Goal: Task Accomplishment & Management: Manage account settings

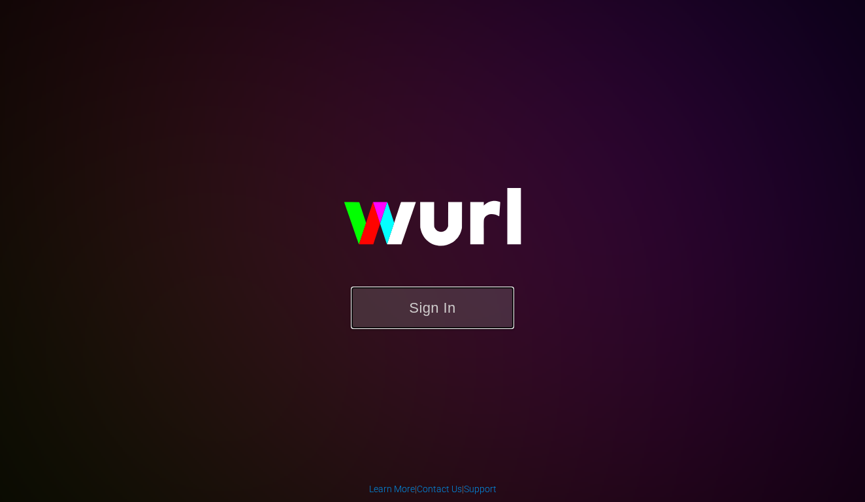
click at [419, 317] on button "Sign In" at bounding box center [432, 308] width 163 height 42
click at [433, 327] on button "Sign In" at bounding box center [432, 308] width 163 height 42
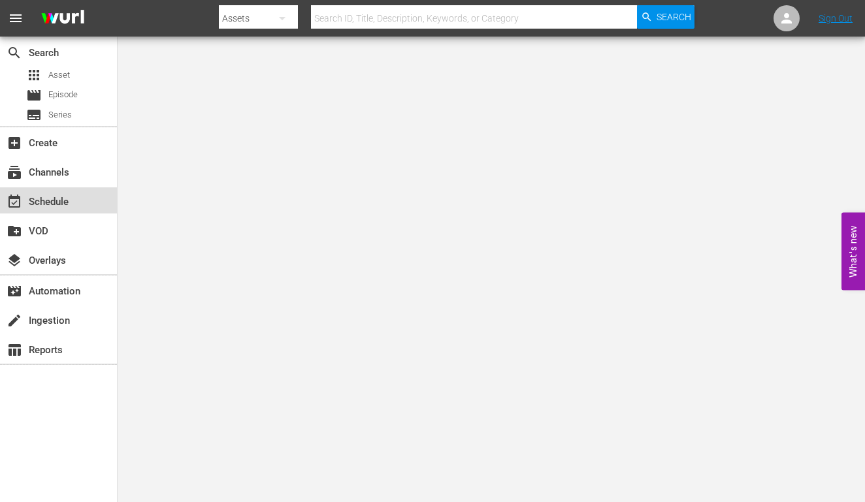
click at [59, 202] on div "event_available Schedule" at bounding box center [36, 200] width 73 height 12
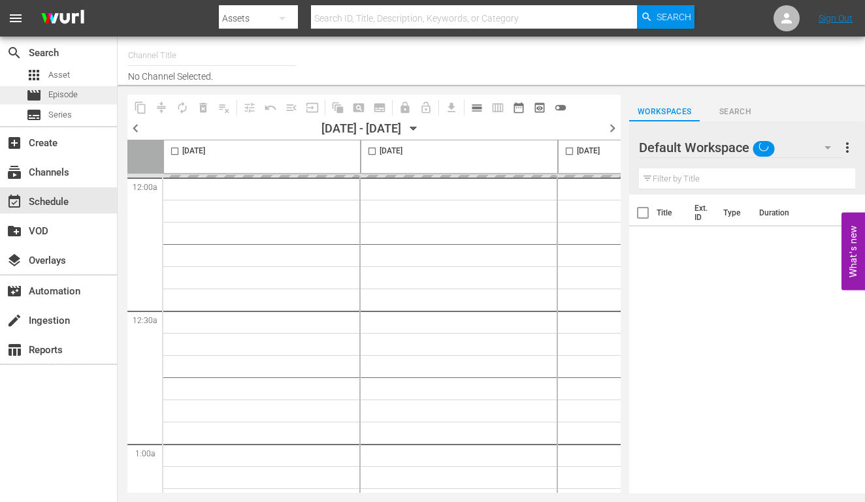
type input "InSpatial origIN A1 (2094)"
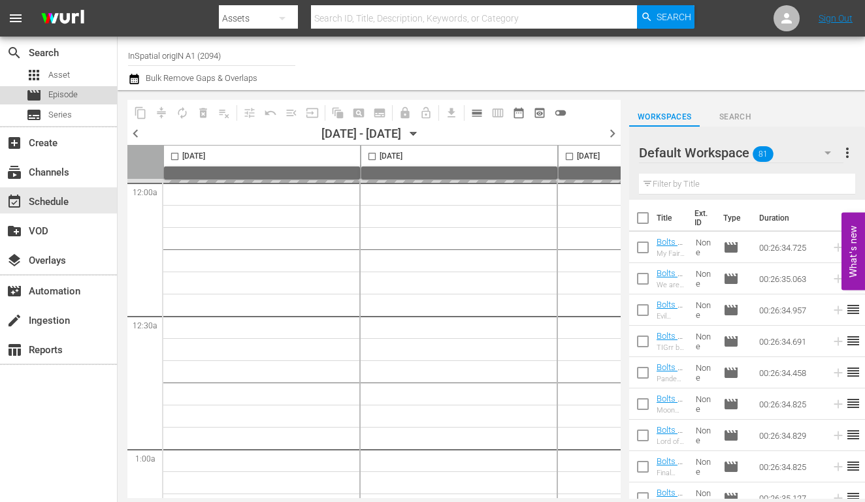
click at [69, 99] on span "Episode" at bounding box center [62, 94] width 29 height 13
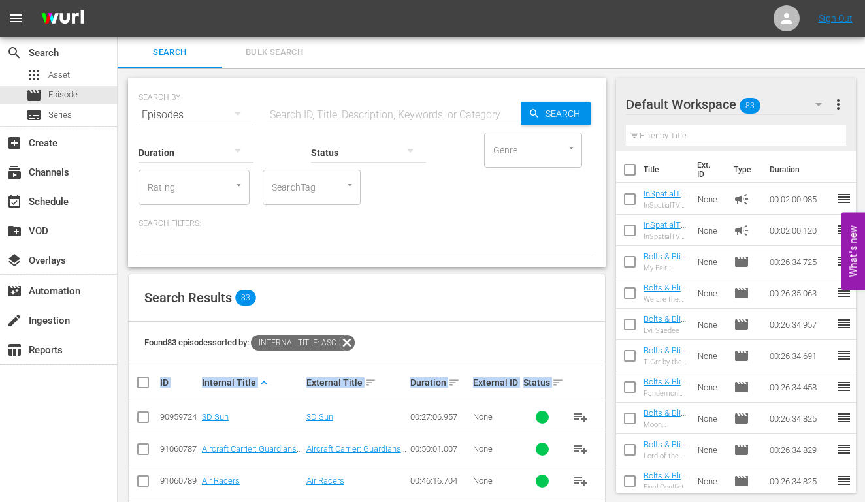
drag, startPoint x: 596, startPoint y: 463, endPoint x: 129, endPoint y: 380, distance: 473.7
copy thead "ID Internal Title keyboard_arrow_up External Title sort Duration sort External …"
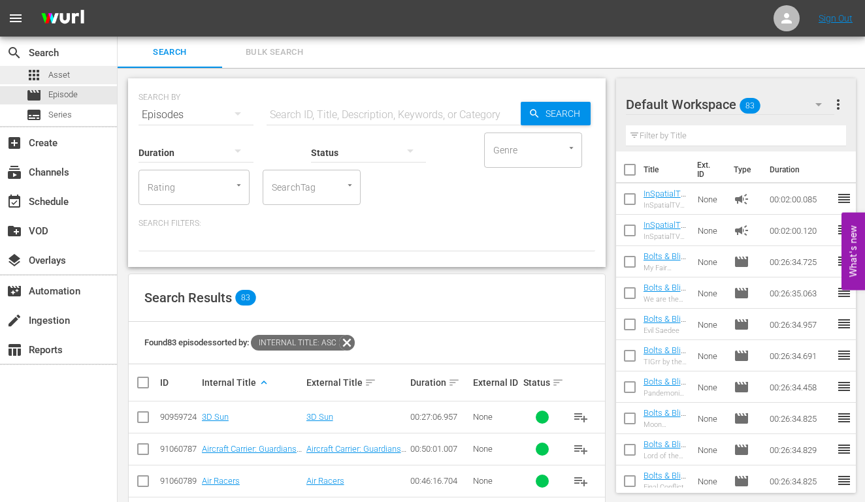
click at [74, 76] on div "apps Asset" at bounding box center [58, 75] width 117 height 18
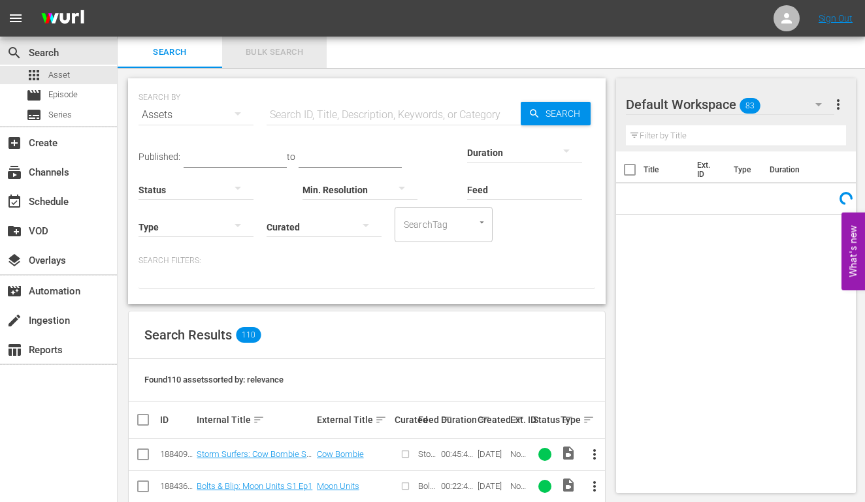
click at [306, 52] on span "Bulk Search" at bounding box center [274, 52] width 89 height 15
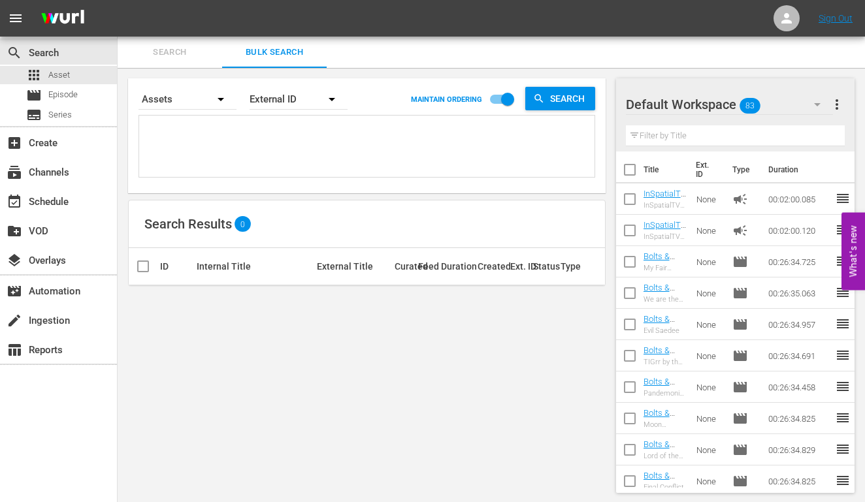
click at [178, 54] on span "Search" at bounding box center [169, 52] width 89 height 15
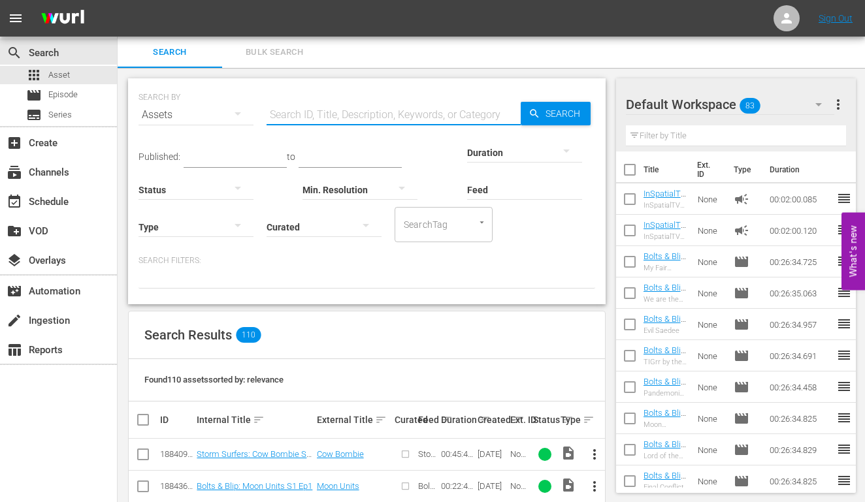
click at [292, 114] on input "text" at bounding box center [394, 114] width 254 height 31
type input "march"
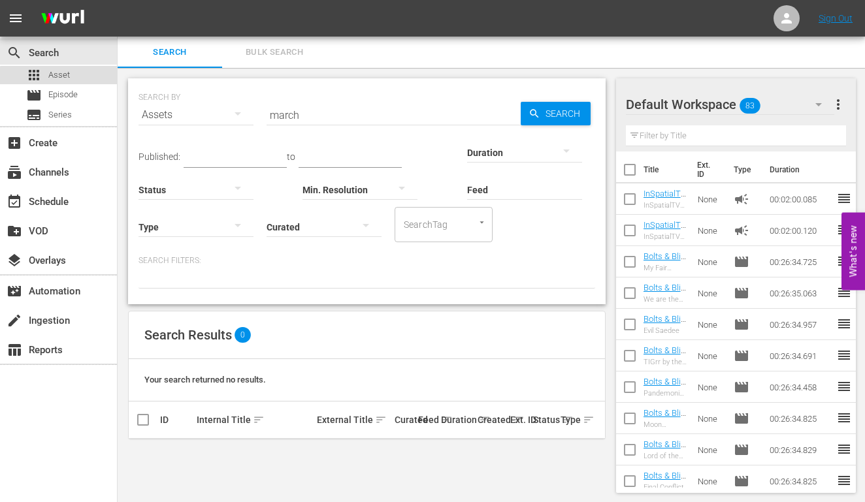
click at [67, 77] on span "Asset" at bounding box center [59, 75] width 22 height 13
click at [71, 115] on span "Series" at bounding box center [60, 114] width 24 height 13
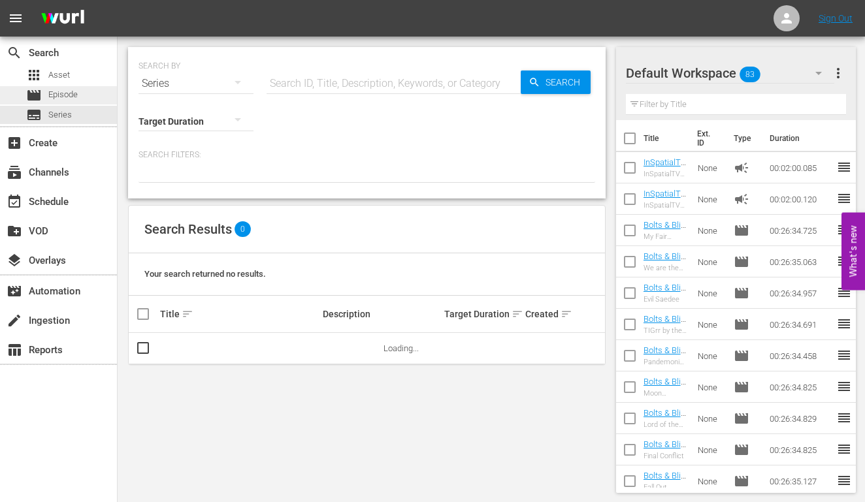
click at [63, 94] on span "Episode" at bounding box center [62, 94] width 29 height 13
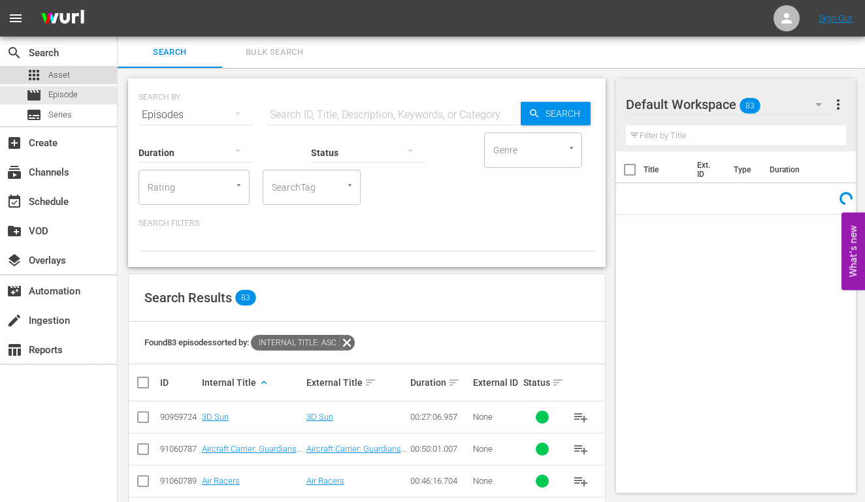
click at [56, 71] on span "Asset" at bounding box center [59, 75] width 22 height 13
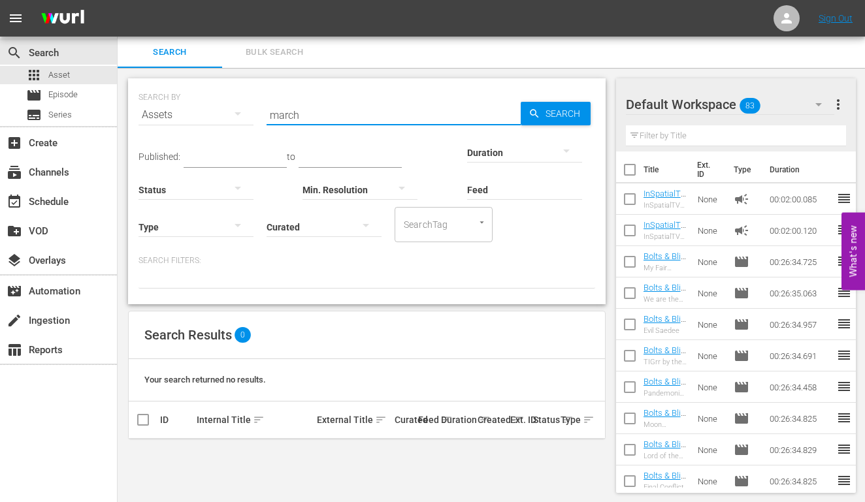
drag, startPoint x: 390, startPoint y: 112, endPoint x: 221, endPoint y: 120, distance: 169.4
click at [221, 120] on div "SEARCH BY Search By Assets Search ID, Title, Description, Keywords, or Category…" at bounding box center [367, 107] width 457 height 47
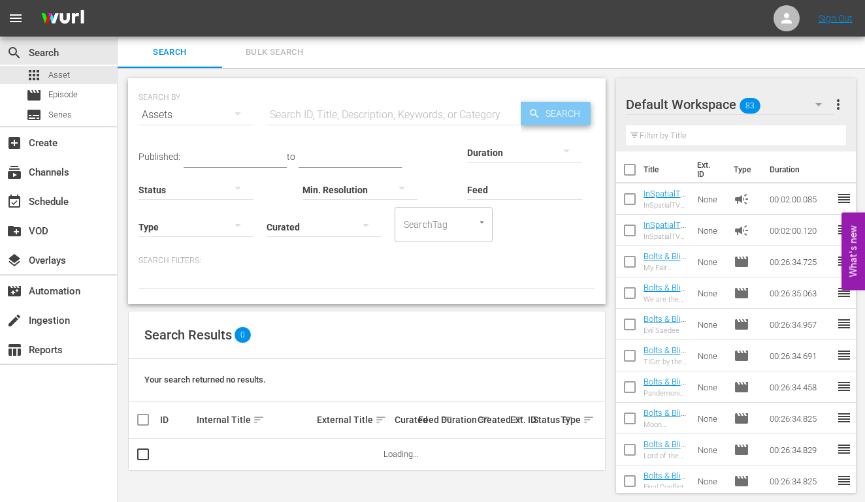
click at [553, 114] on span "Search" at bounding box center [565, 114] width 50 height 24
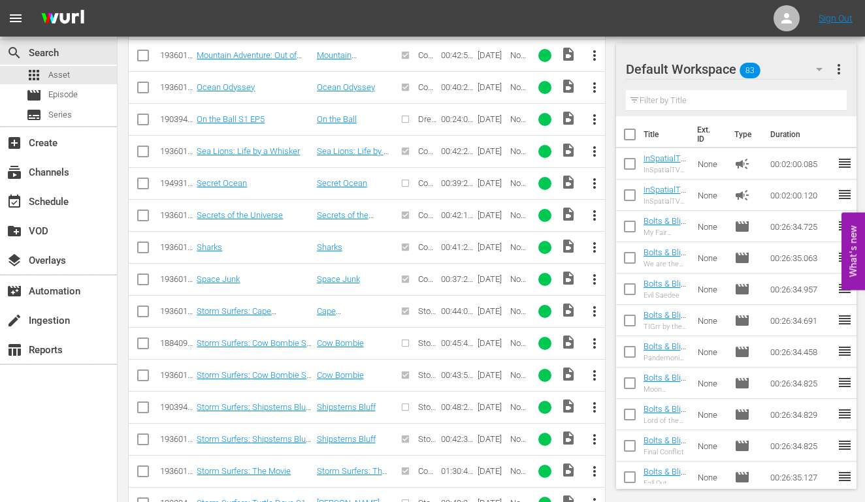
scroll to position [3149, 0]
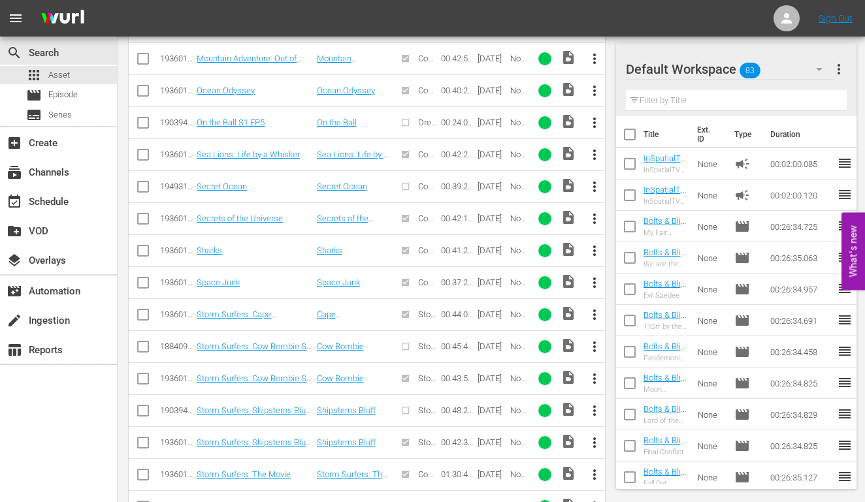
click at [595, 187] on span "more_vert" at bounding box center [595, 187] width 16 height 16
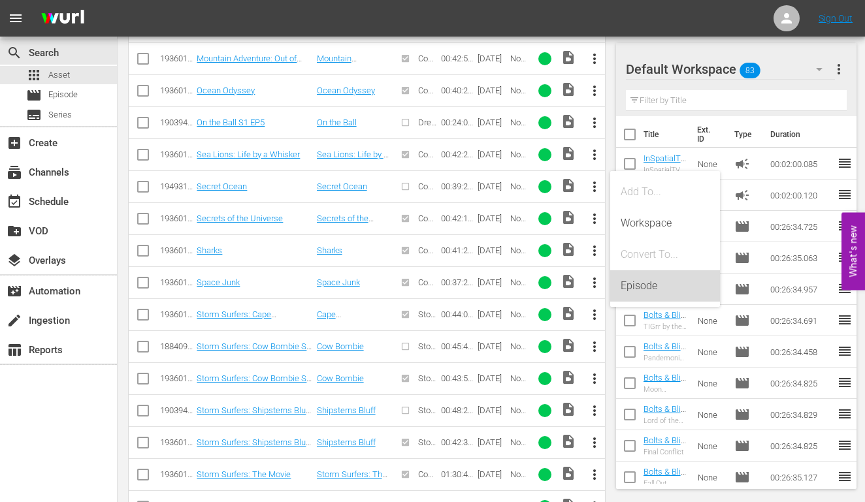
click at [627, 282] on div "Episode" at bounding box center [665, 286] width 89 height 31
click at [630, 284] on div "Episode" at bounding box center [665, 286] width 89 height 31
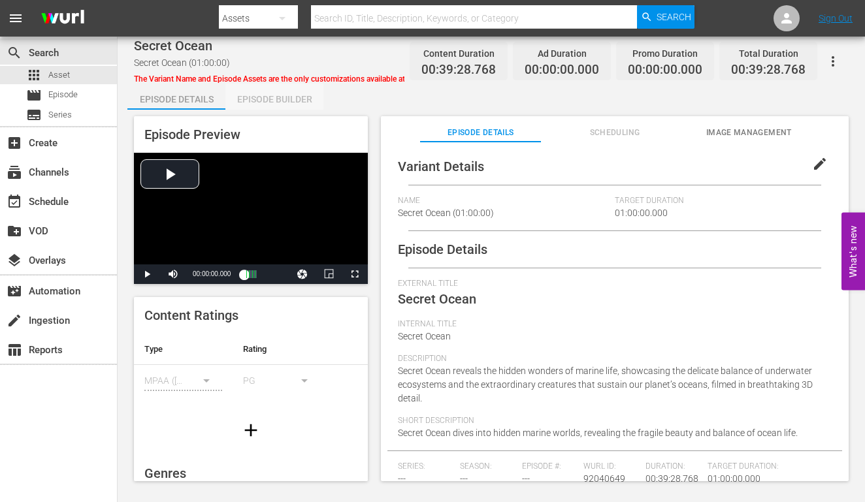
click at [277, 98] on div "Episode Builder" at bounding box center [274, 99] width 98 height 31
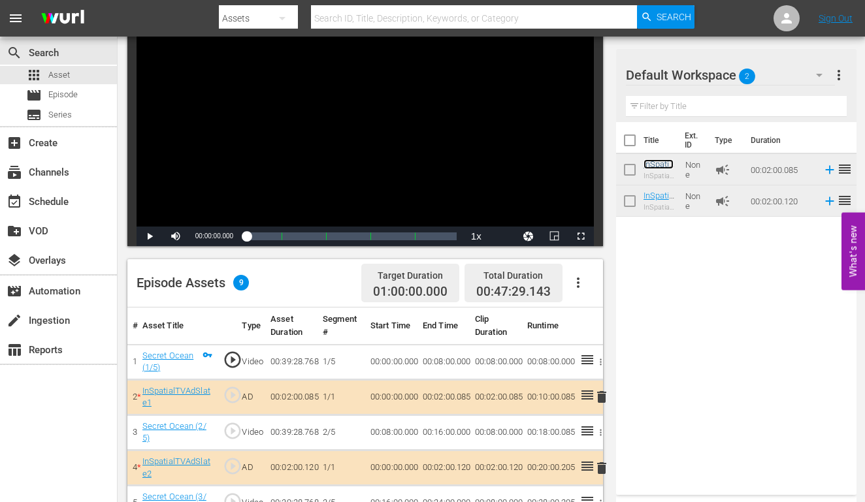
scroll to position [113, 0]
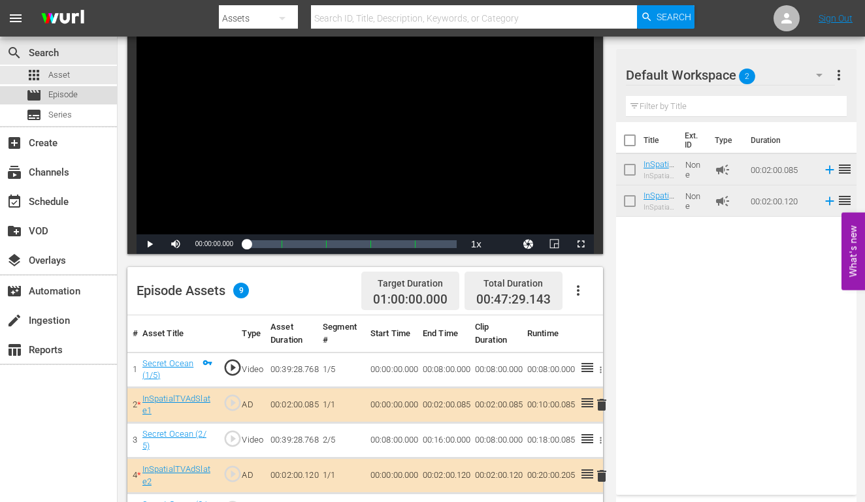
click at [56, 91] on span "Episode" at bounding box center [62, 94] width 29 height 13
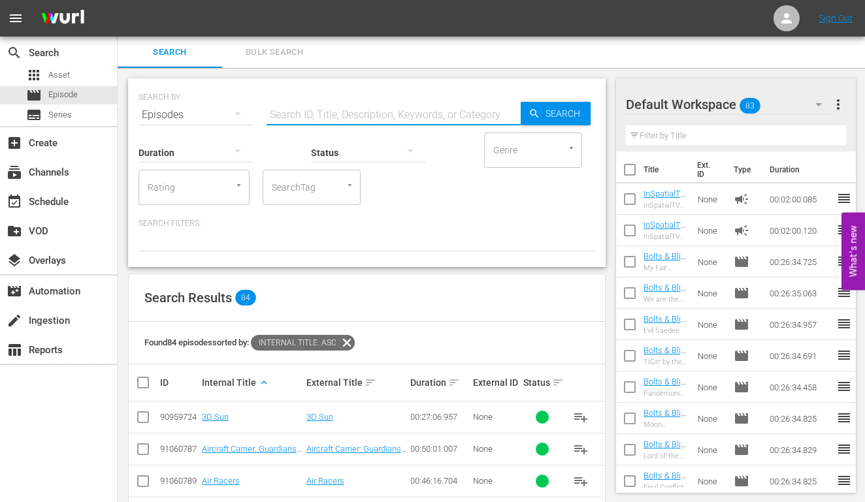
click at [323, 117] on input "text" at bounding box center [394, 114] width 254 height 31
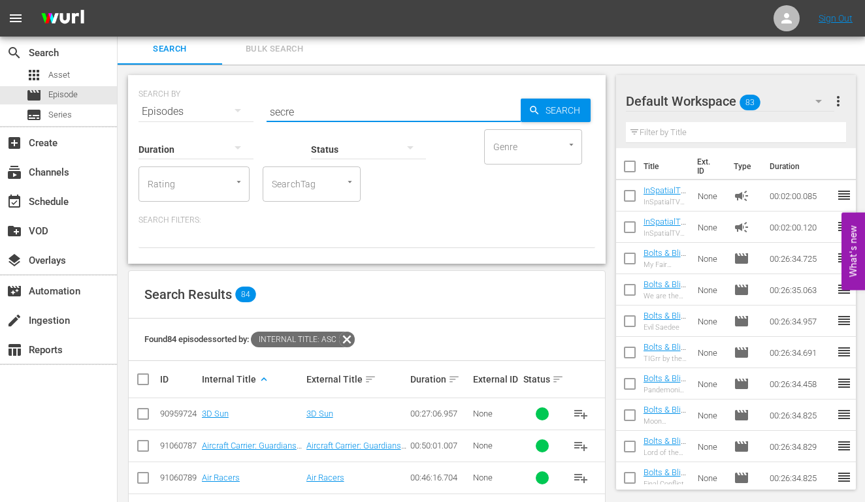
scroll to position [1, 0]
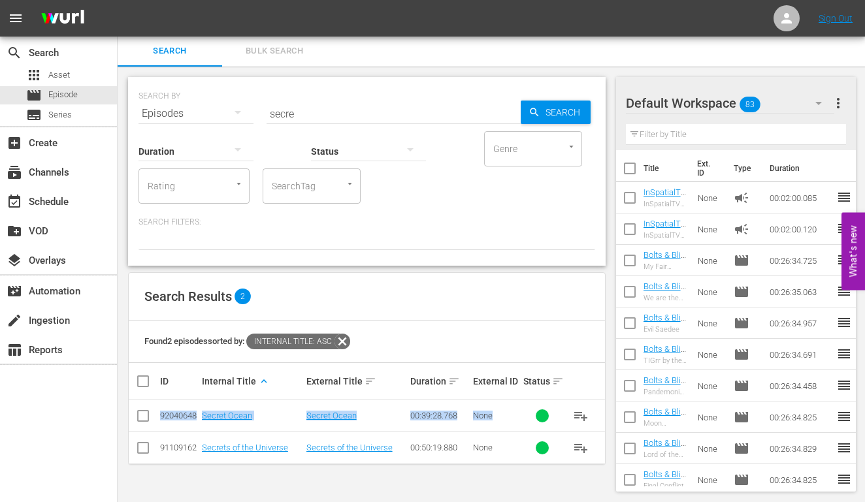
drag, startPoint x: 171, startPoint y: 414, endPoint x: 540, endPoint y: 405, distance: 369.3
click at [540, 405] on tr "92040648 Secret Ocean Secret Ocean 00:39:28.768 None playlist_add" at bounding box center [367, 417] width 476 height 32
copy tr "92040648 Secret Ocean Secret Ocean 00:39:28.768 None"
click at [355, 111] on input "secre" at bounding box center [394, 113] width 254 height 31
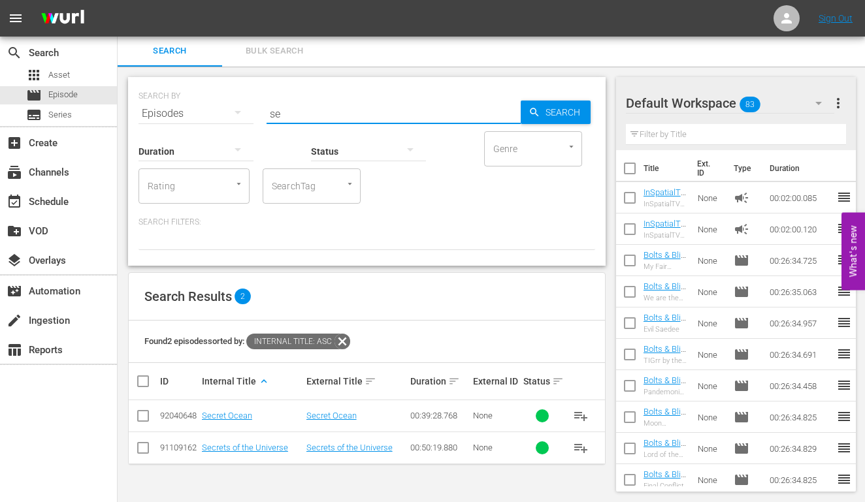
type input "s"
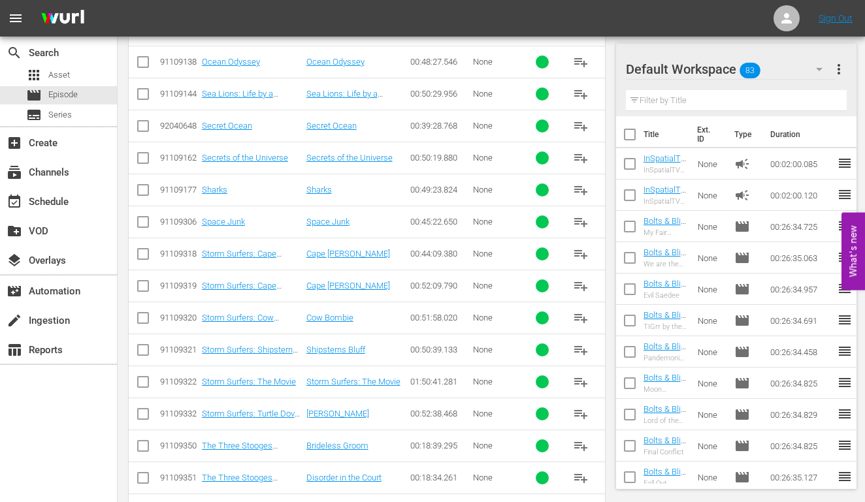
scroll to position [2465, 0]
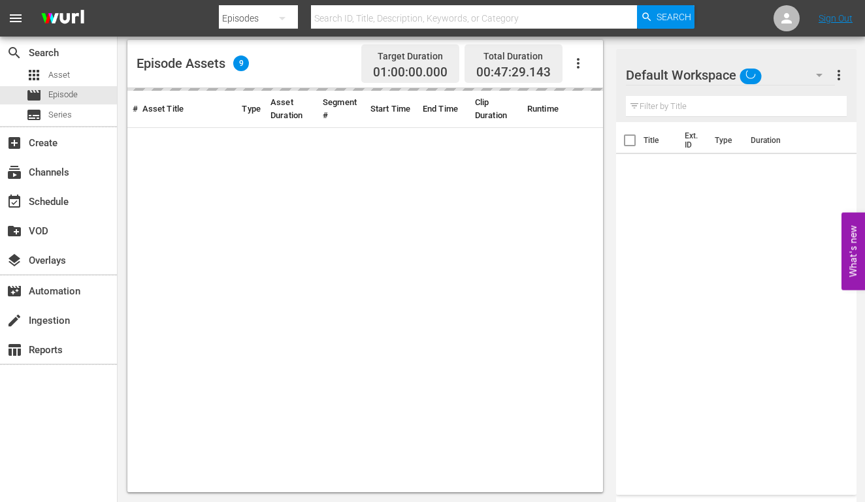
scroll to position [113, 0]
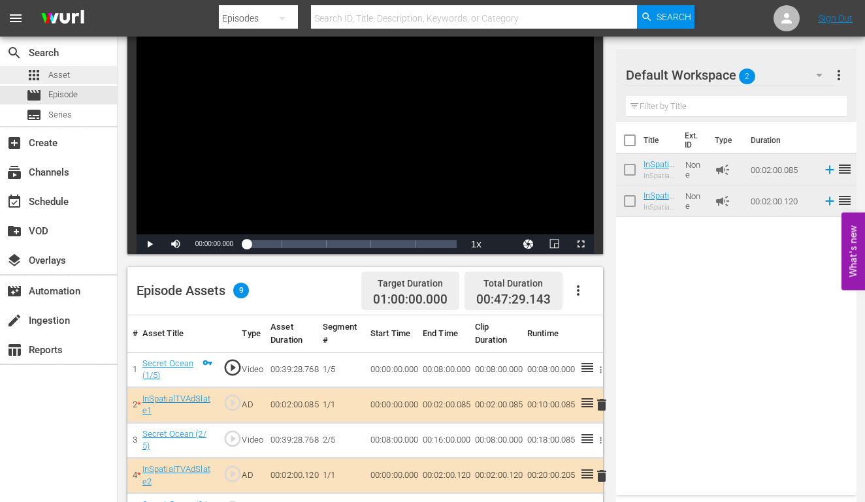
click at [64, 74] on span "Asset" at bounding box center [59, 75] width 22 height 13
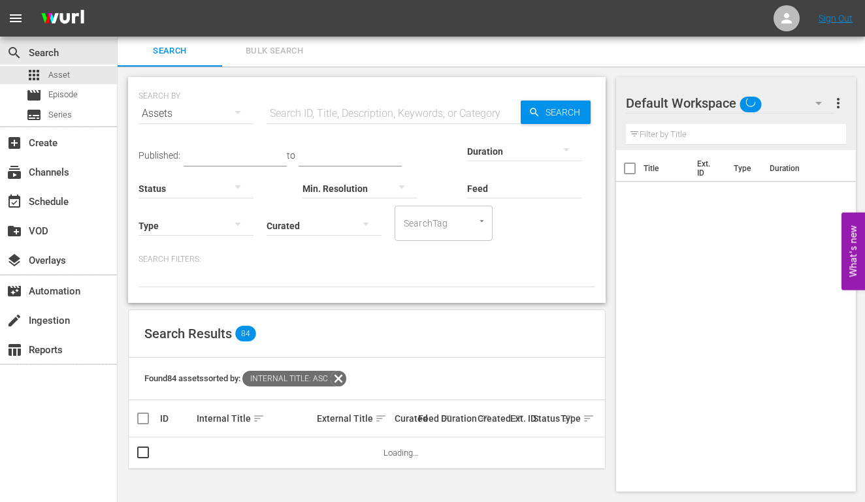
scroll to position [1, 0]
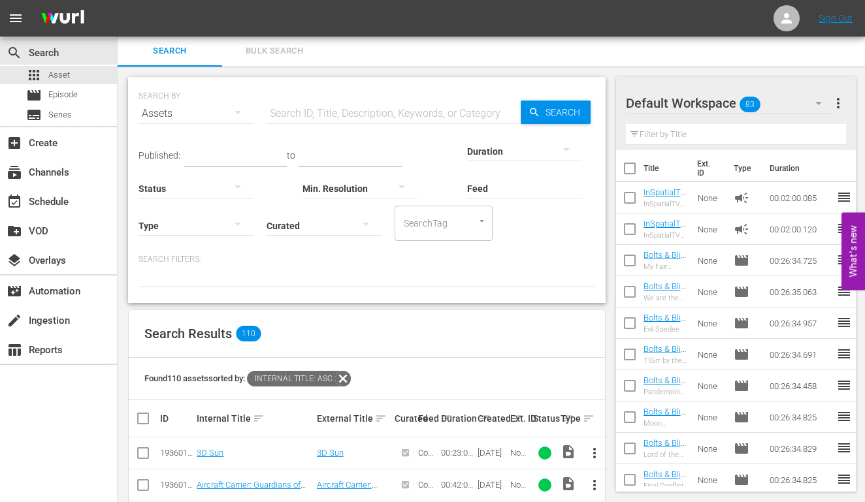
click at [304, 51] on span "Bulk Search" at bounding box center [274, 51] width 89 height 15
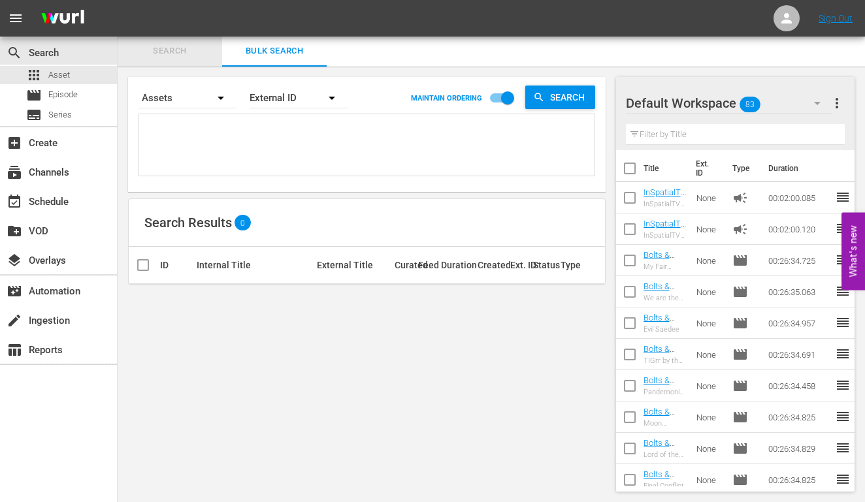
click at [164, 56] on span "Search" at bounding box center [169, 51] width 89 height 15
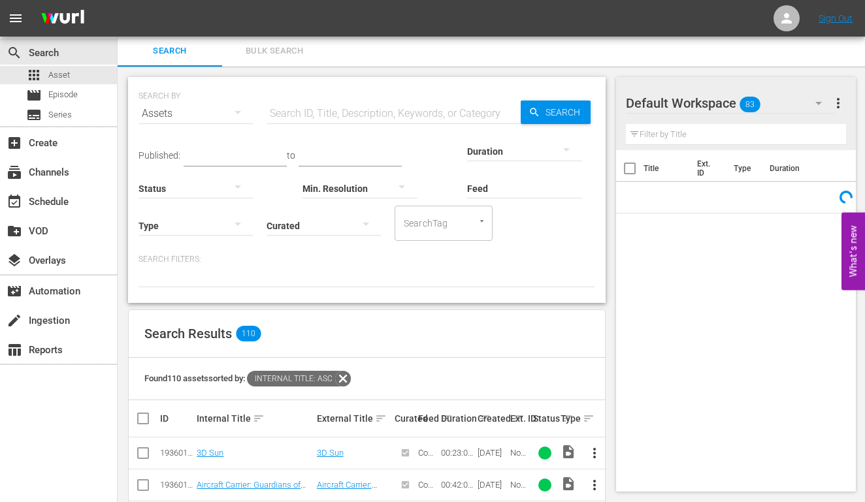
click at [326, 112] on input "text" at bounding box center [394, 113] width 254 height 31
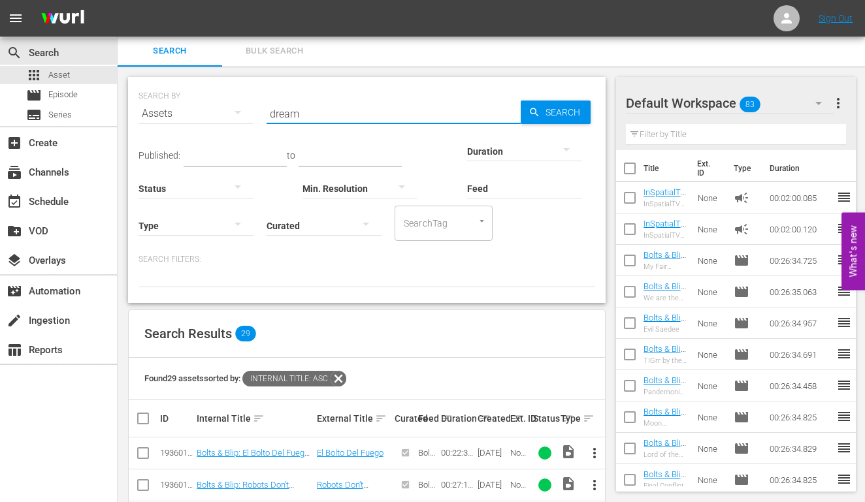
type input "dream"
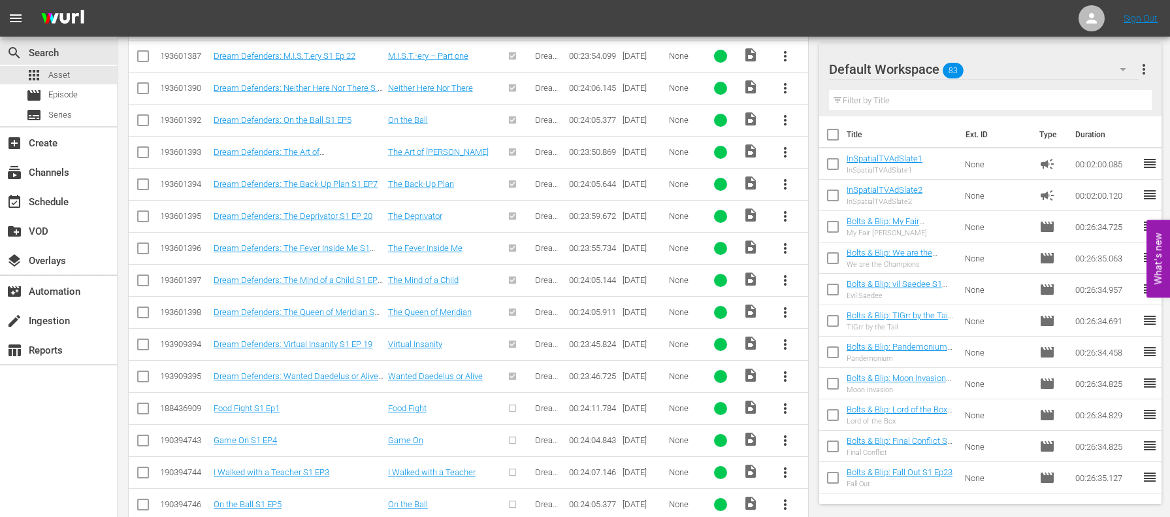
scroll to position [838, 0]
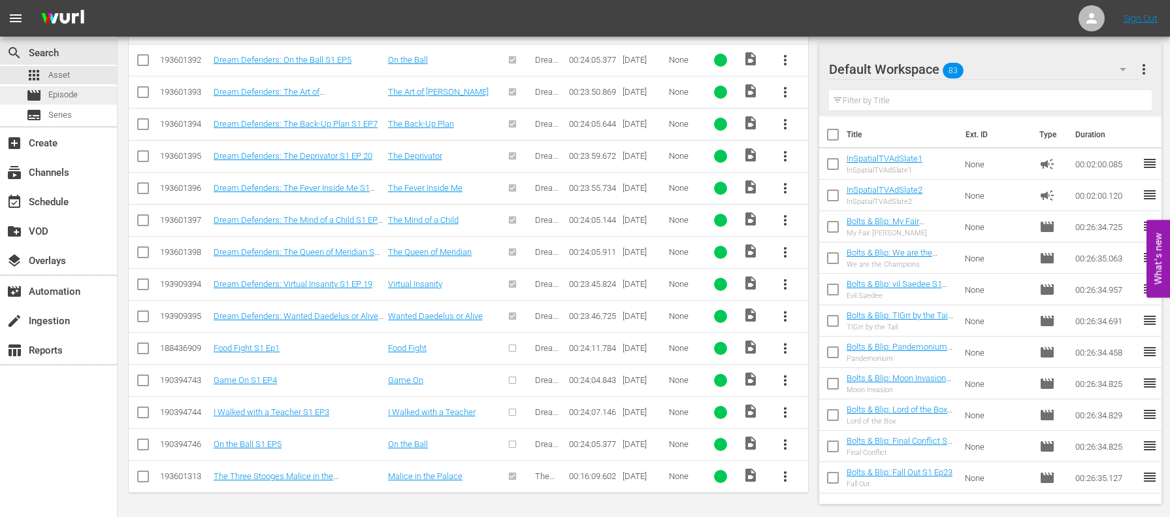
click at [71, 102] on div "movie Episode" at bounding box center [52, 95] width 52 height 18
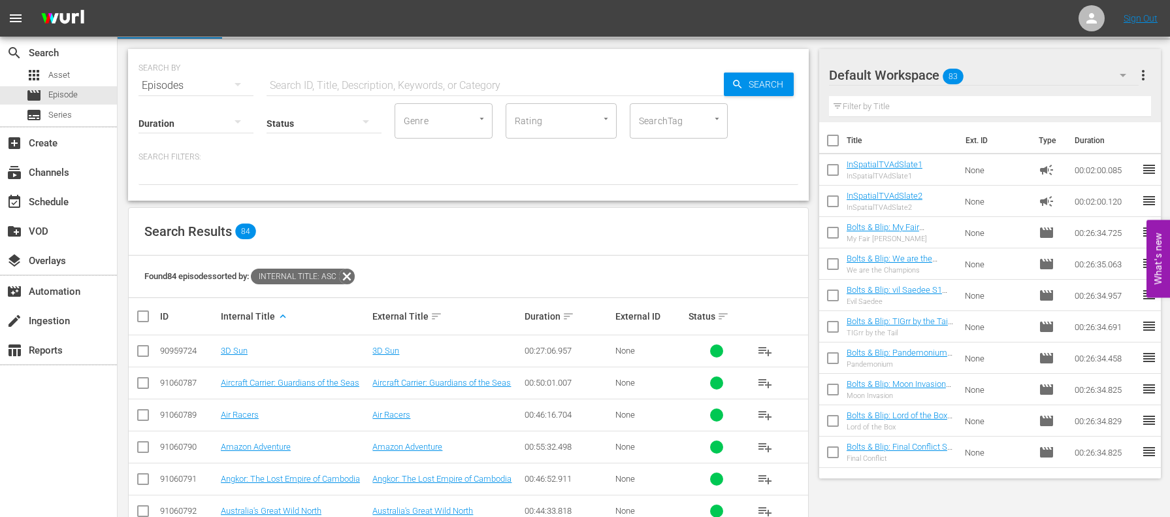
scroll to position [18, 0]
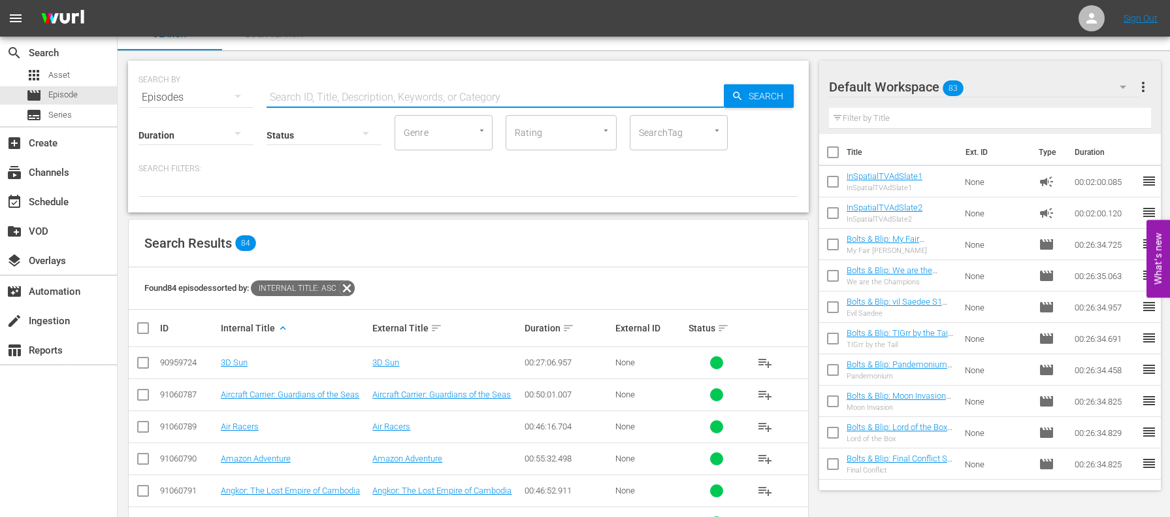
click at [401, 101] on input "text" at bounding box center [495, 97] width 457 height 31
type input "dream"
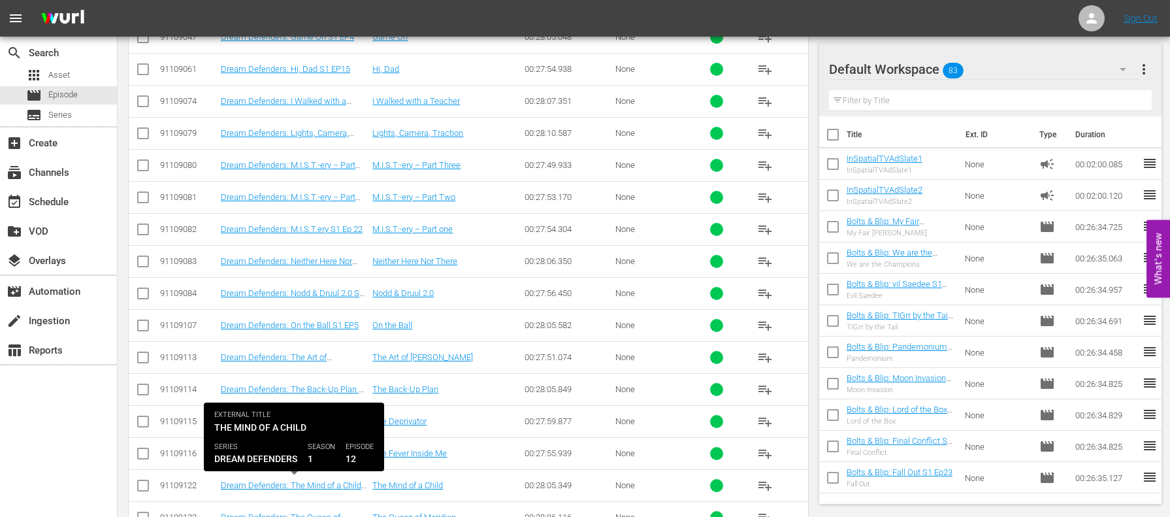
scroll to position [704, 0]
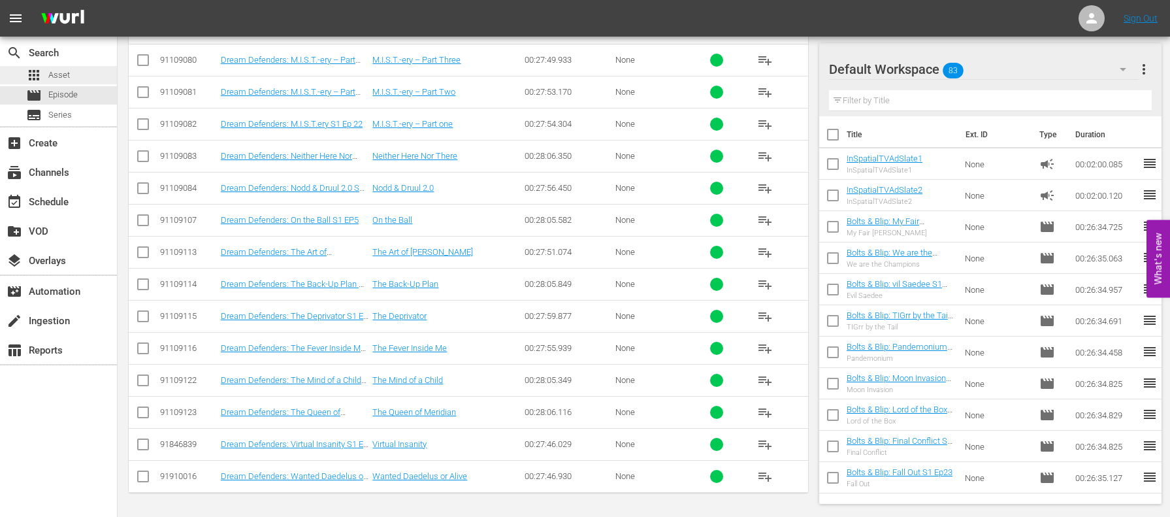
click at [44, 73] on div "apps Asset" at bounding box center [48, 75] width 44 height 18
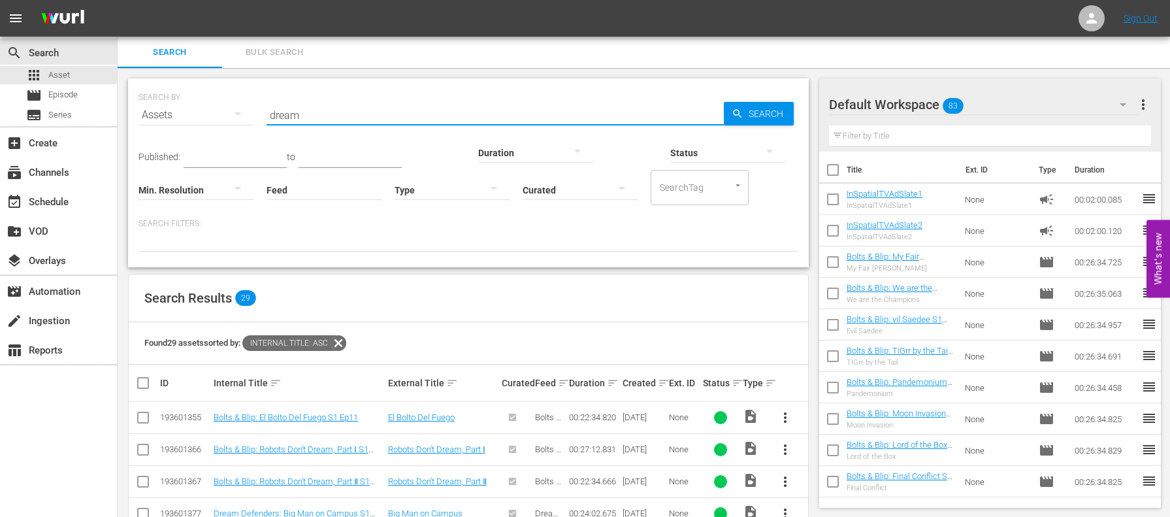
drag, startPoint x: 316, startPoint y: 120, endPoint x: 250, endPoint y: 107, distance: 67.2
click at [250, 107] on div "SEARCH BY Search By Assets Search ID, Title, Description, Keywords, or Category…" at bounding box center [469, 107] width 660 height 47
type input "fearless"
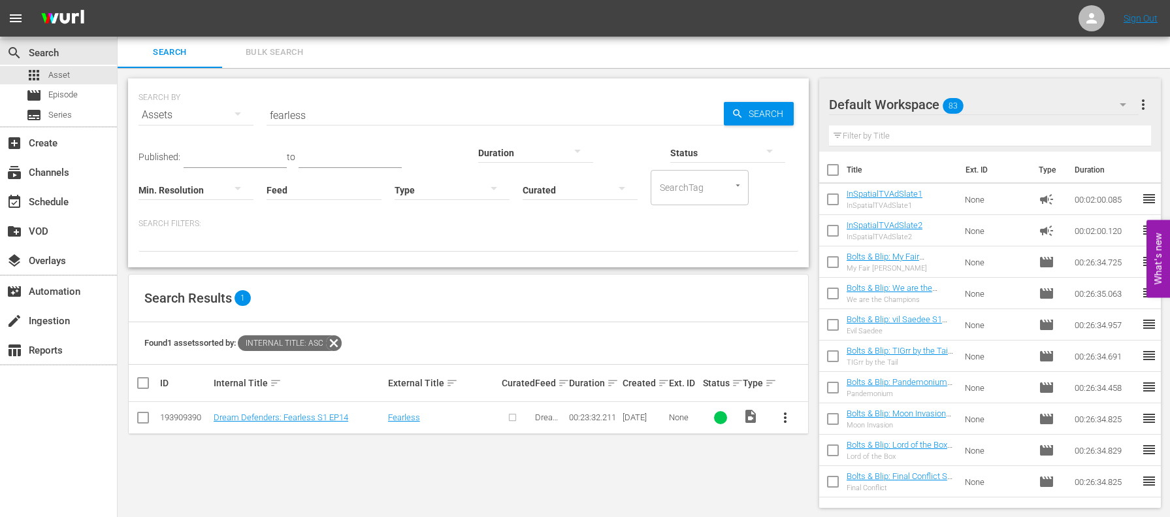
click at [794, 420] on button "more_vert" at bounding box center [785, 417] width 31 height 31
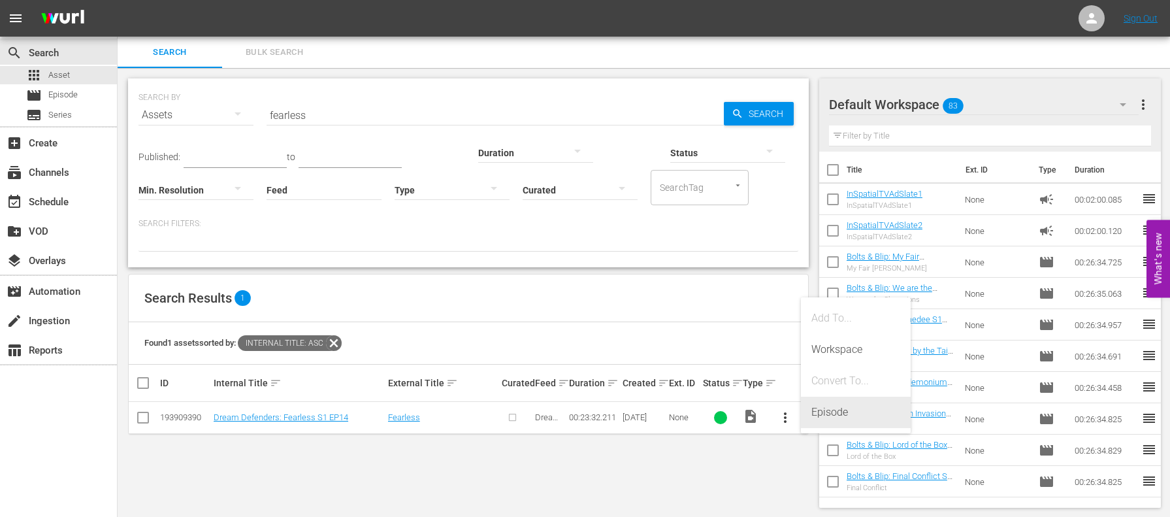
click at [820, 416] on div "Episode" at bounding box center [856, 412] width 89 height 31
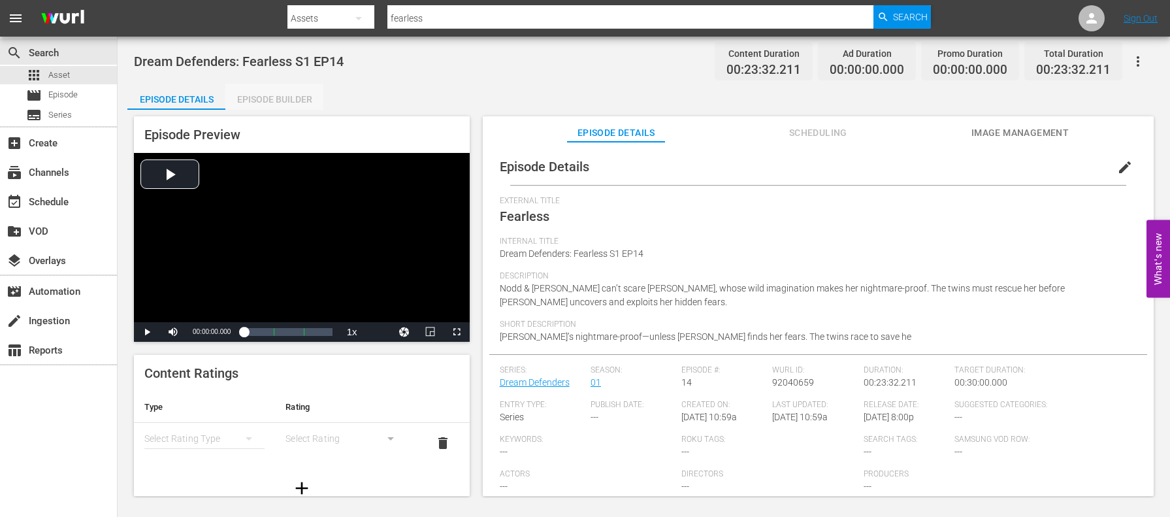
click at [307, 97] on div "Episode Builder" at bounding box center [274, 99] width 98 height 31
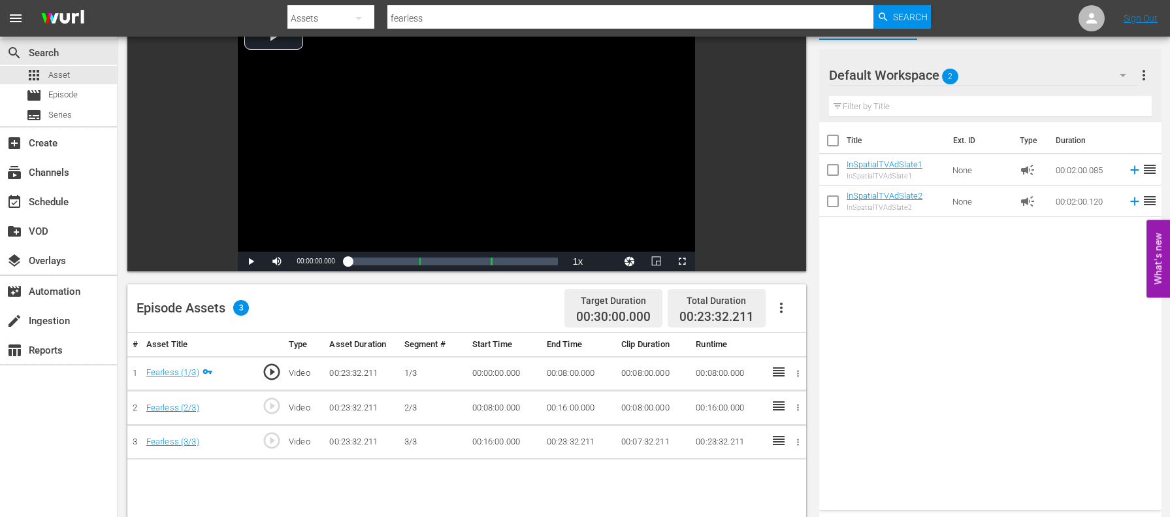
scroll to position [114, 0]
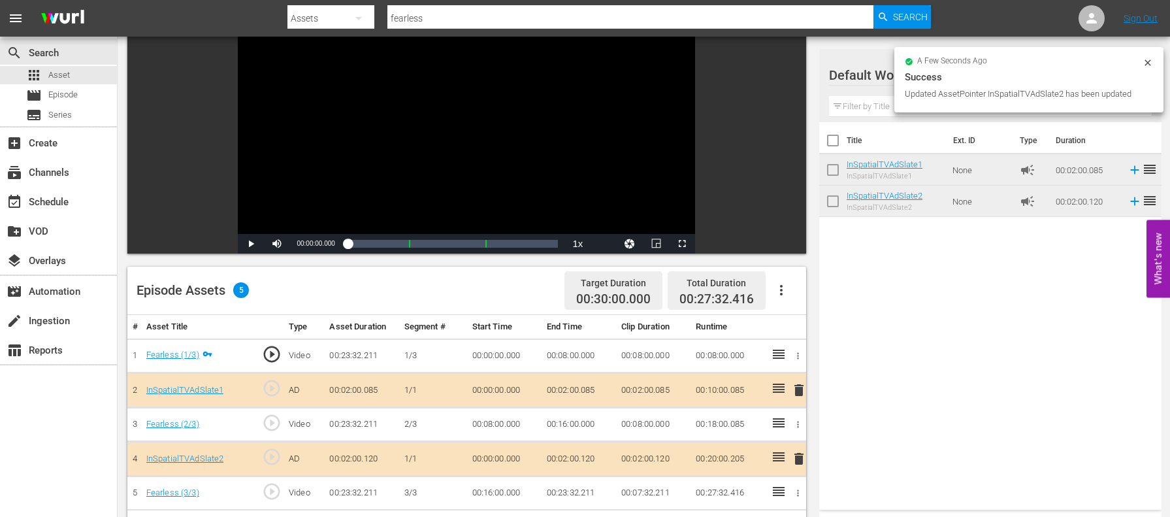
click at [864, 58] on icon at bounding box center [1148, 63] width 10 height 10
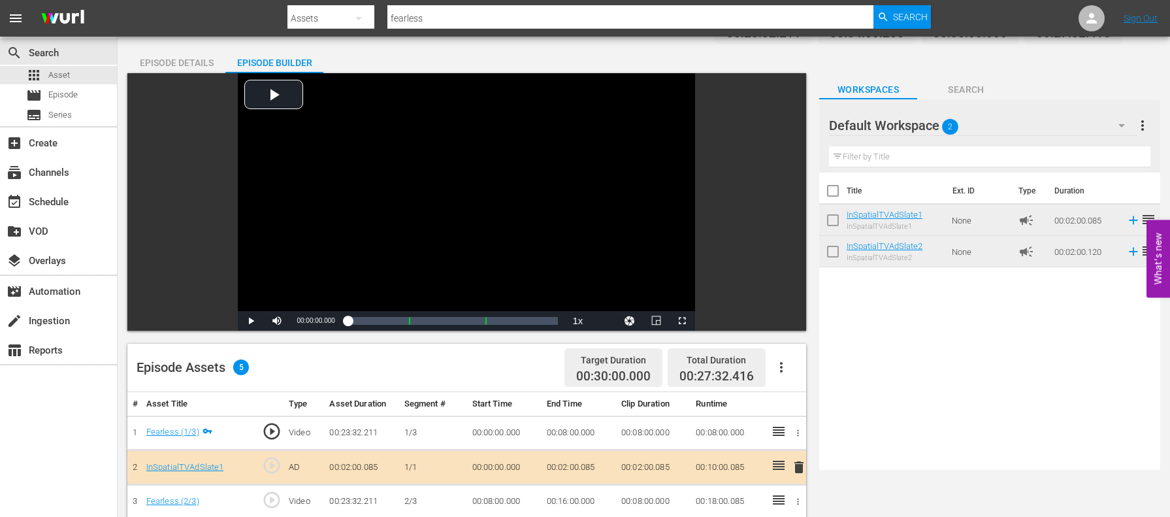
scroll to position [128, 0]
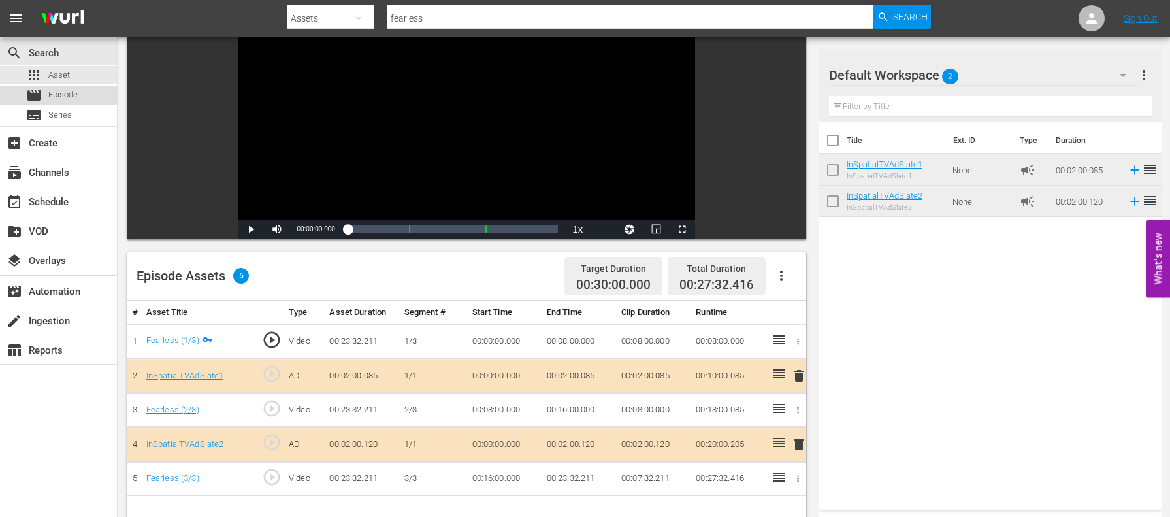
click at [71, 93] on span "Episode" at bounding box center [62, 94] width 29 height 13
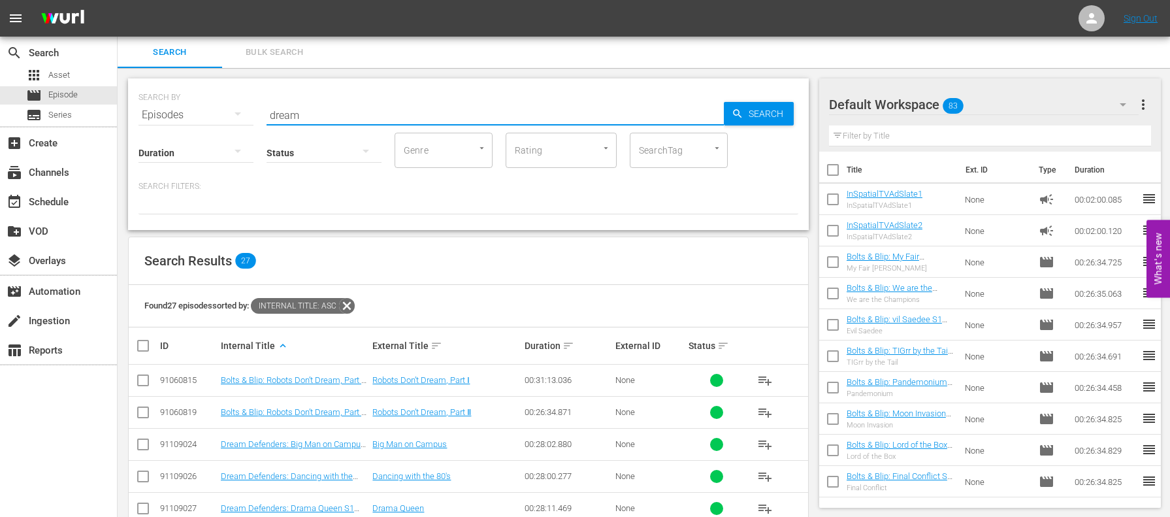
drag, startPoint x: 311, startPoint y: 117, endPoint x: 258, endPoint y: 112, distance: 53.2
click at [258, 112] on div "SEARCH BY Search By Episodes Search ID, Title, Description, Keywords, or Catego…" at bounding box center [469, 107] width 660 height 47
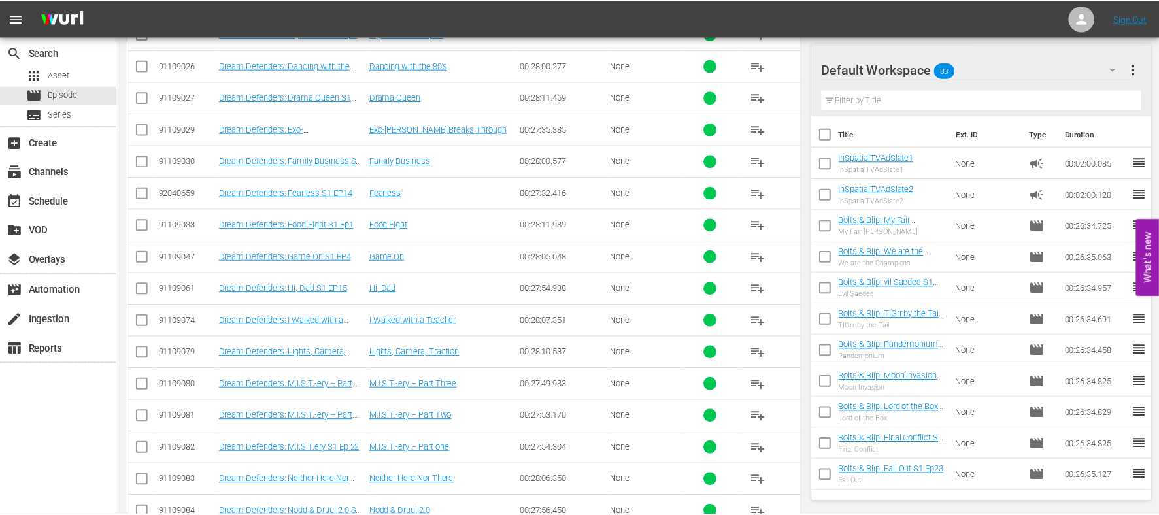
scroll to position [409, 0]
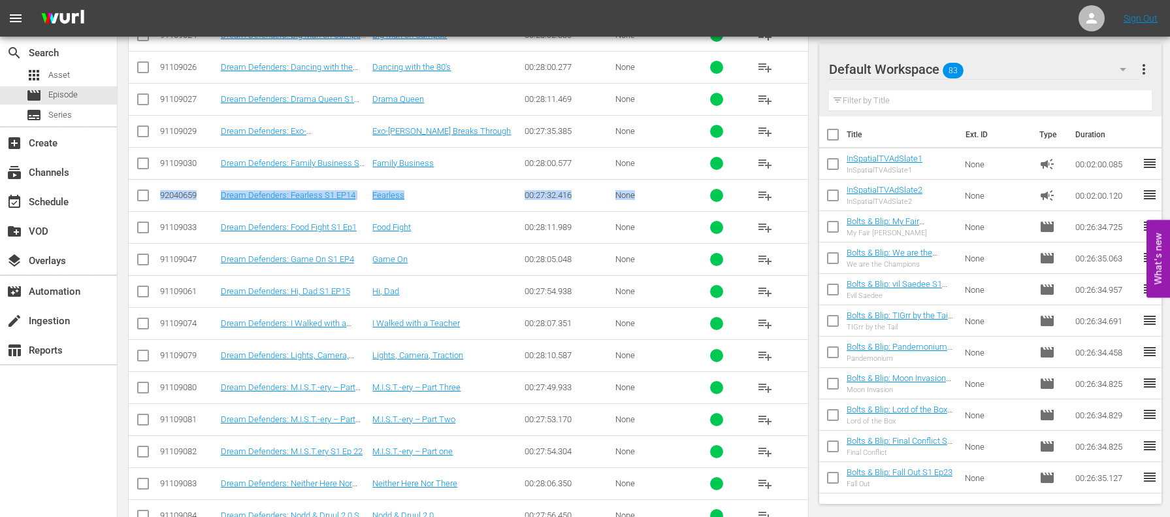
drag, startPoint x: 162, startPoint y: 189, endPoint x: 661, endPoint y: 199, distance: 498.7
click at [661, 199] on tr "92040659 Dream Defenders: Fearless S1 EP14 Fearless 00:27:32.416 None playlist_…" at bounding box center [469, 195] width 680 height 32
copy tr "92040659 Dream Defenders: Fearless S1 EP14 Fearless 00:27:32.416 None"
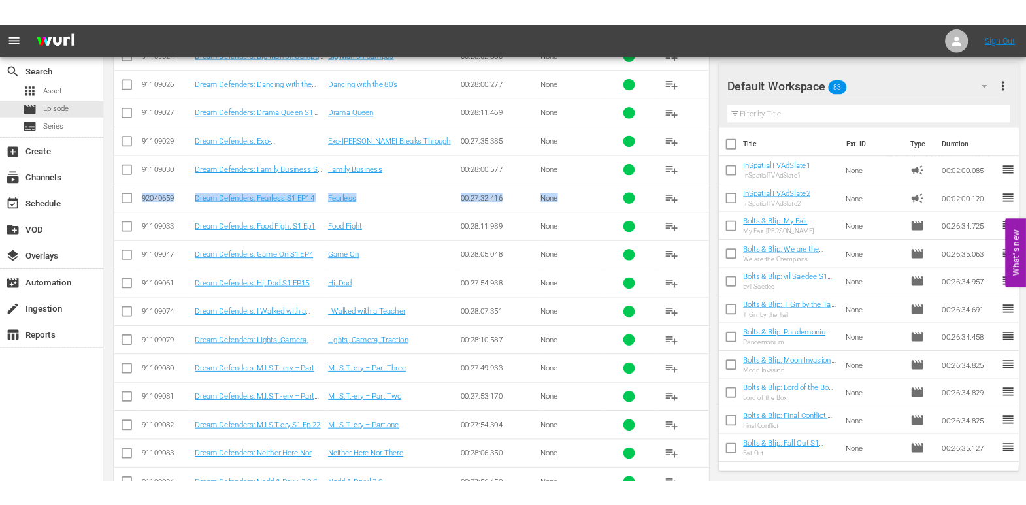
scroll to position [446, 0]
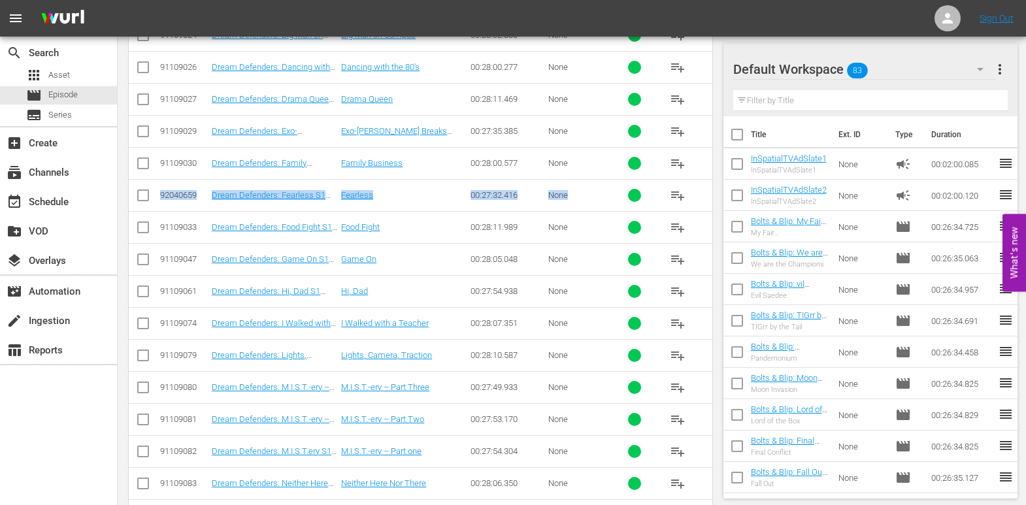
click at [442, 202] on td "Fearless" at bounding box center [403, 195] width 129 height 32
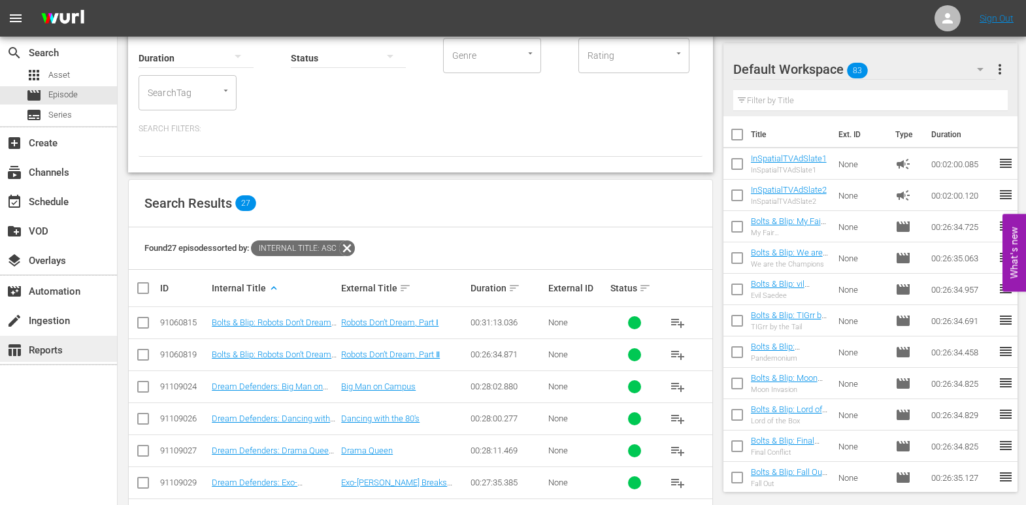
scroll to position [0, 0]
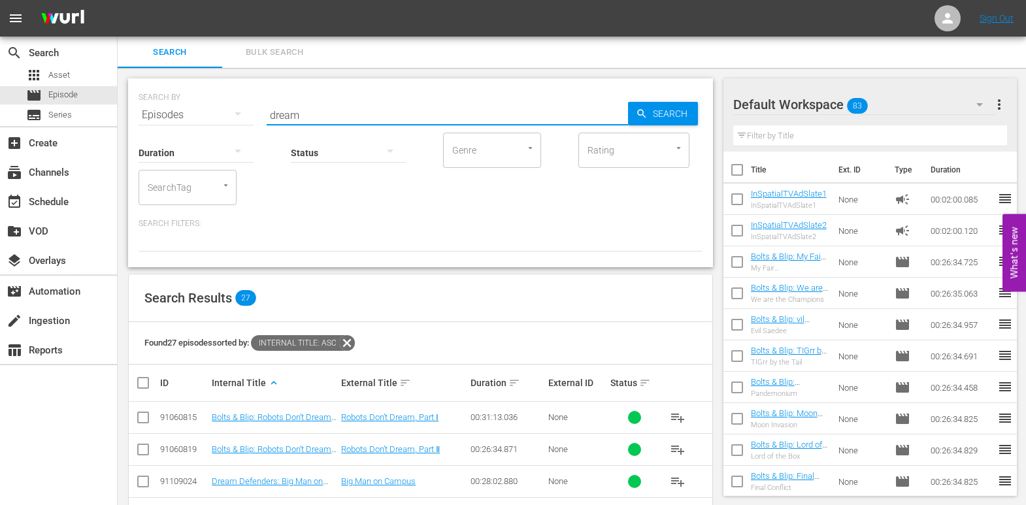
click at [279, 111] on input "dream" at bounding box center [447, 114] width 361 height 31
type input "storm"
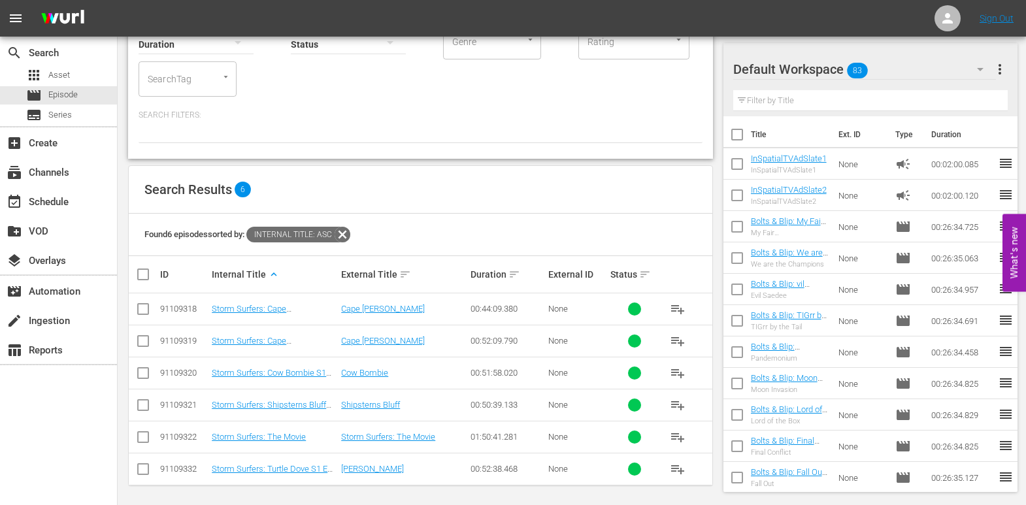
scroll to position [113, 0]
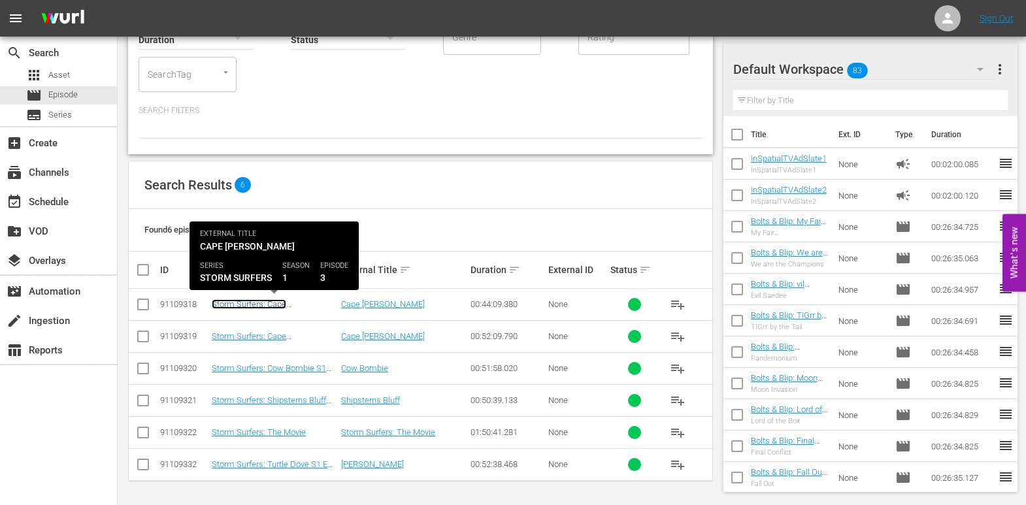
click at [304, 301] on link "Storm Surfers: Cape [PERSON_NAME] S1 Ep 3" at bounding box center [258, 309] width 92 height 20
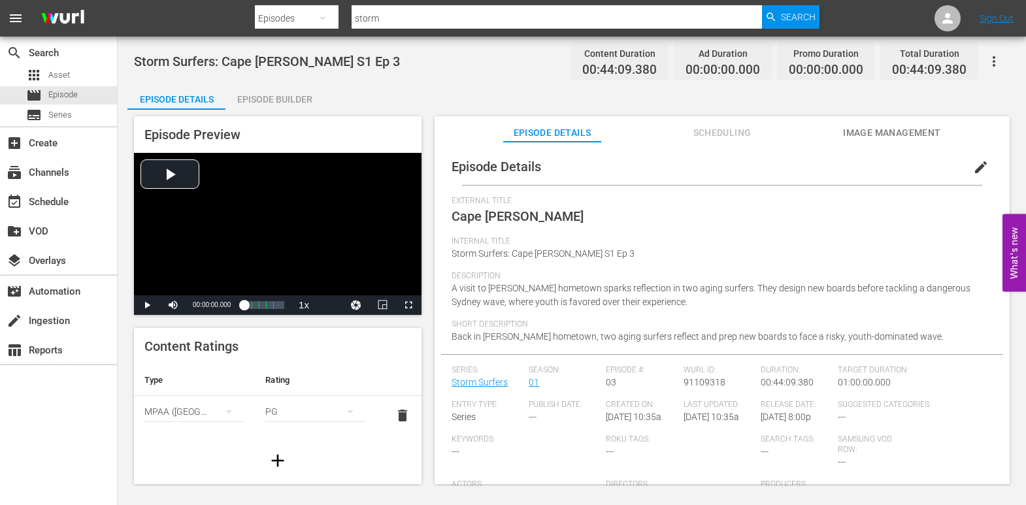
scroll to position [1, 0]
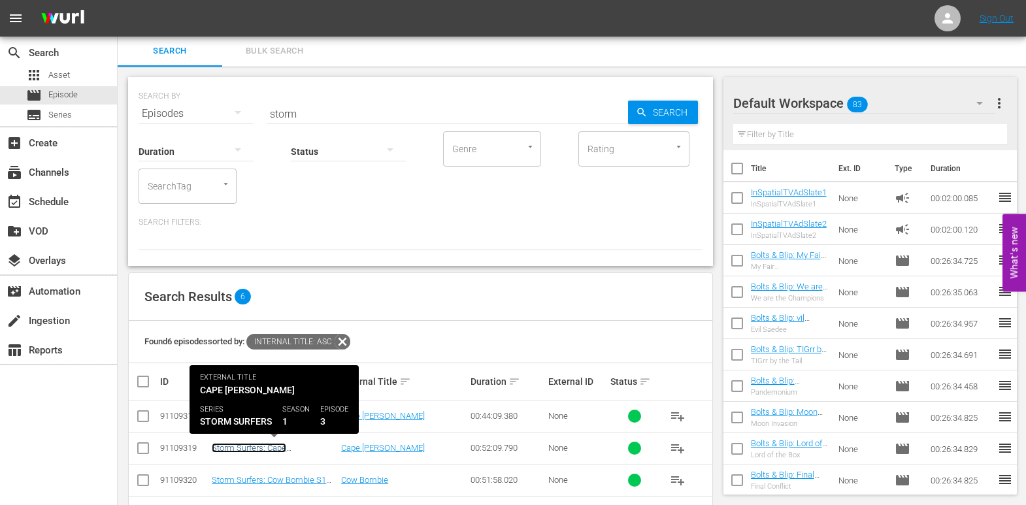
click at [248, 449] on link "Storm Surfers: Cape [PERSON_NAME] S1 Ep 3" at bounding box center [258, 453] width 92 height 20
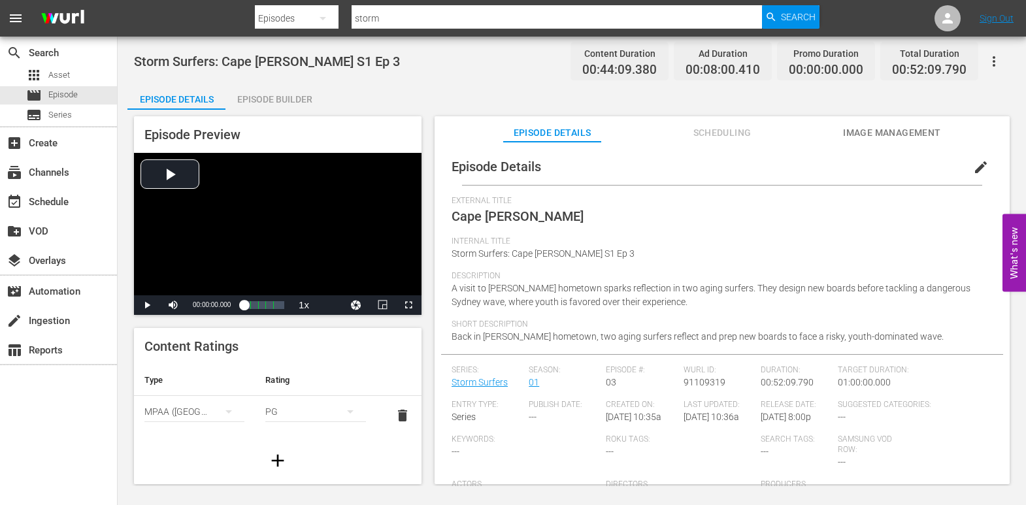
scroll to position [62, 0]
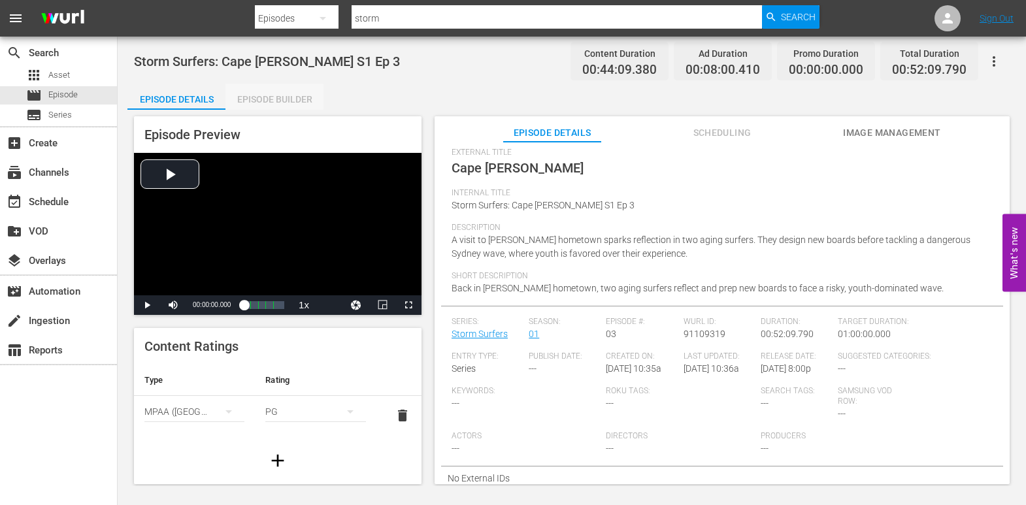
click at [273, 101] on div "Episode Builder" at bounding box center [274, 99] width 98 height 31
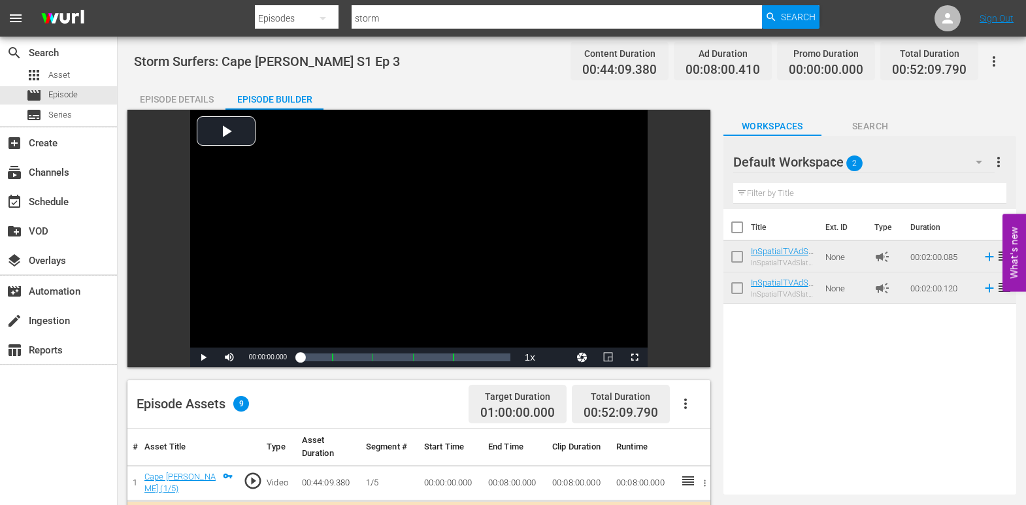
click at [192, 101] on div "Episode Details" at bounding box center [176, 99] width 98 height 31
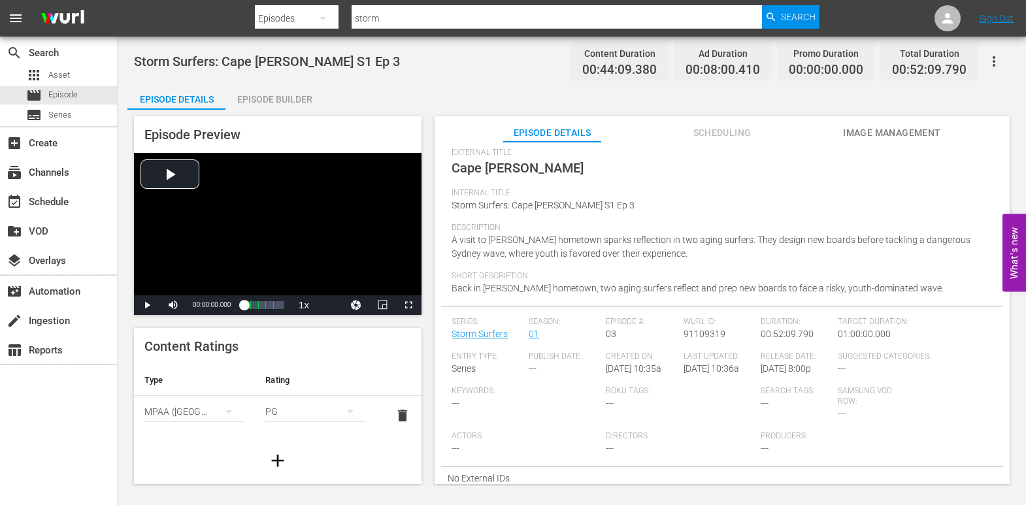
scroll to position [1, 0]
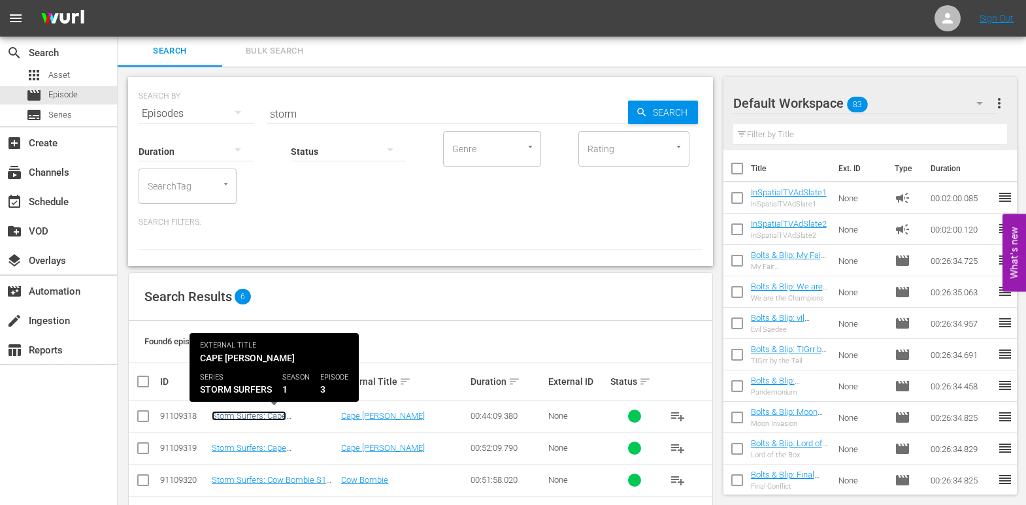
click at [267, 414] on link "Storm Surfers: Cape [PERSON_NAME] S1 Ep 3" at bounding box center [258, 421] width 92 height 20
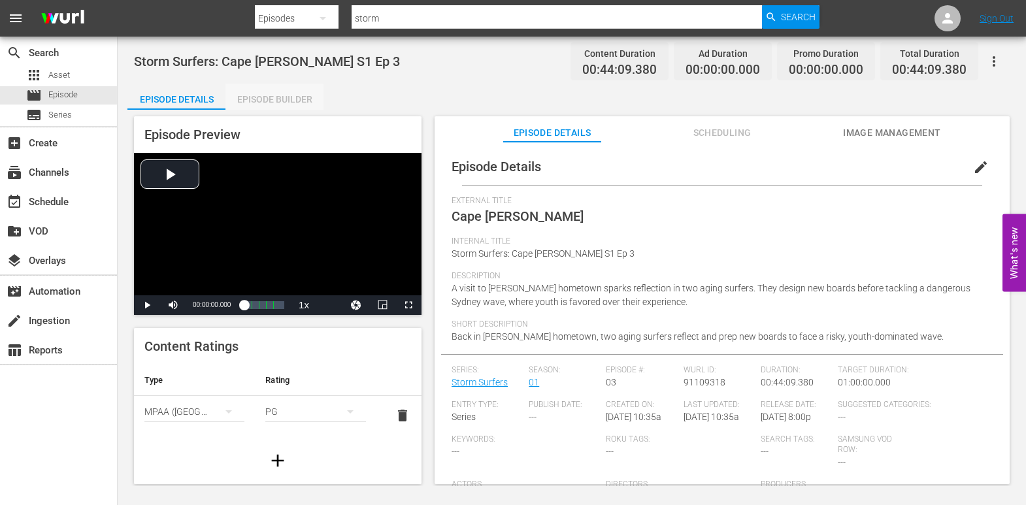
click at [279, 96] on div "Episode Builder" at bounding box center [274, 99] width 98 height 31
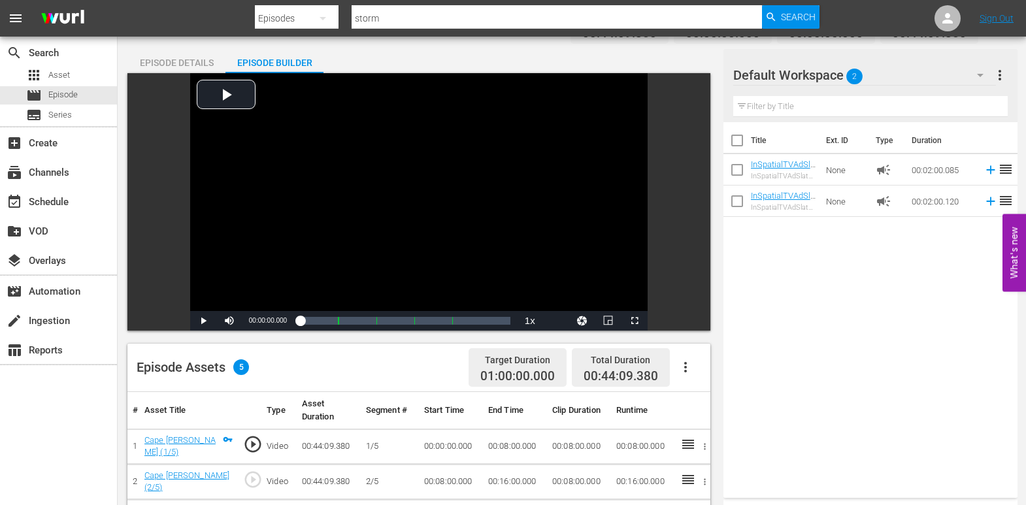
scroll to position [24, 0]
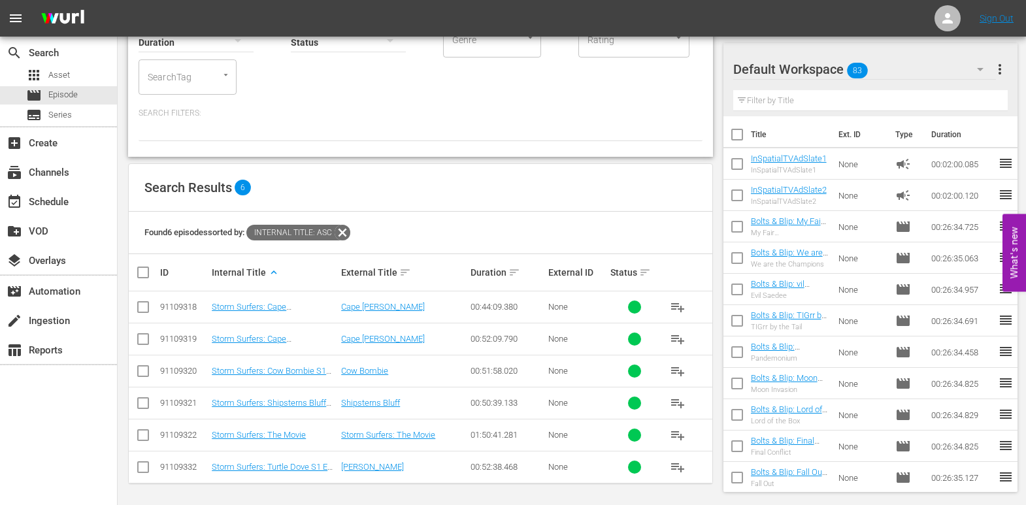
scroll to position [113, 0]
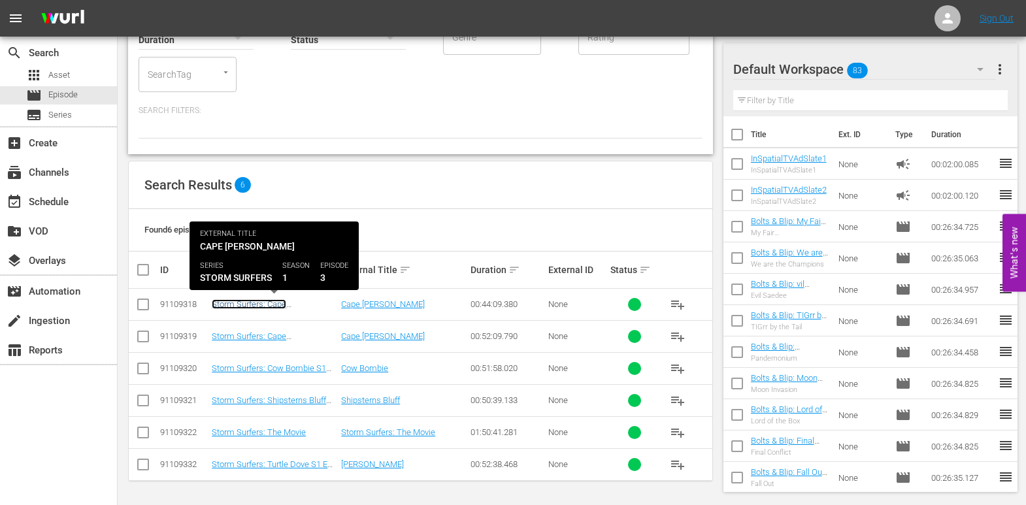
click at [282, 304] on link "Storm Surfers: Cape [PERSON_NAME] S1 Ep 3" at bounding box center [258, 309] width 92 height 20
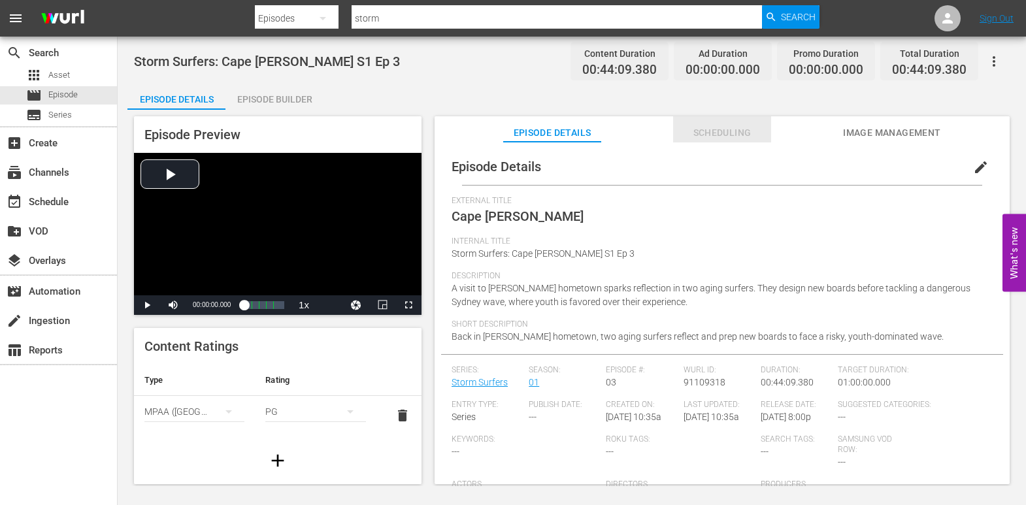
click at [737, 125] on span "Scheduling" at bounding box center [722, 133] width 98 height 16
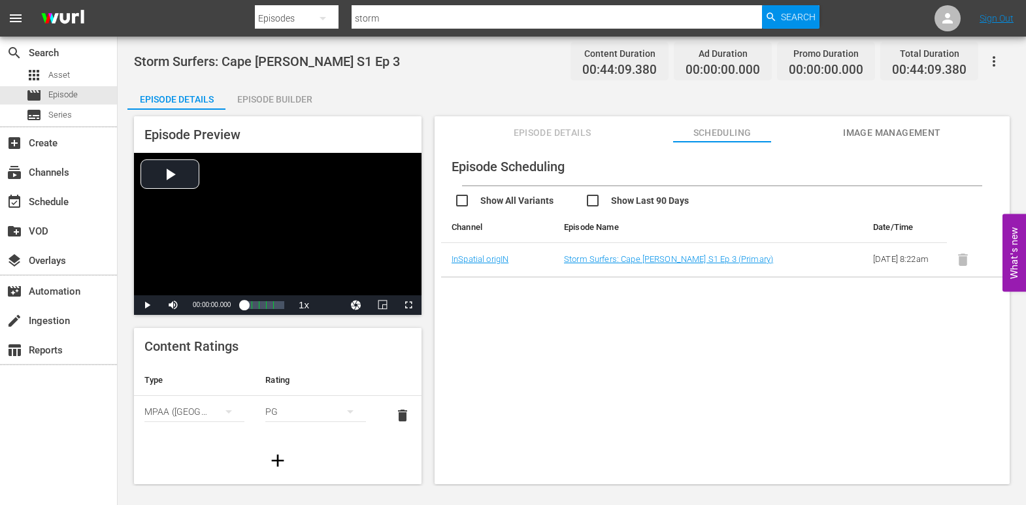
click at [257, 103] on div "Episode Builder" at bounding box center [274, 99] width 98 height 31
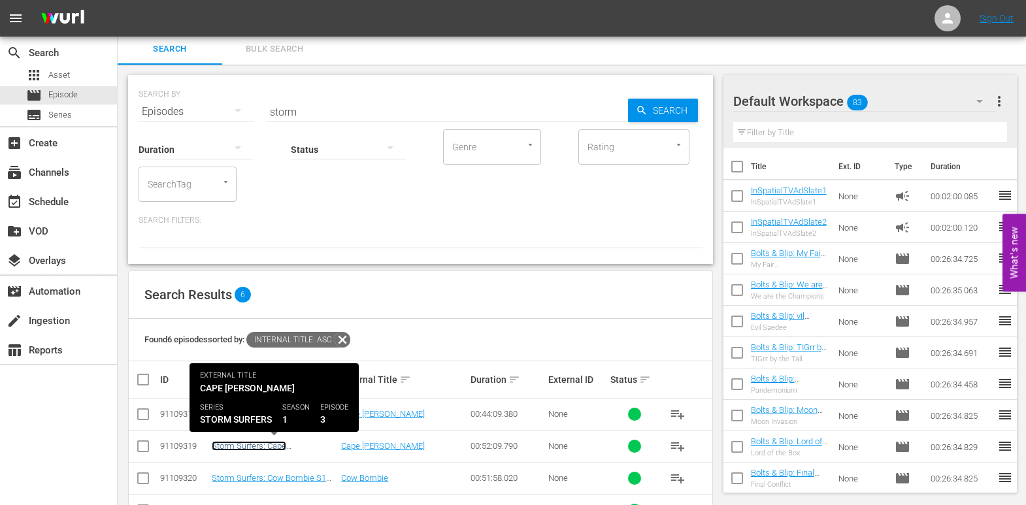
scroll to position [1, 0]
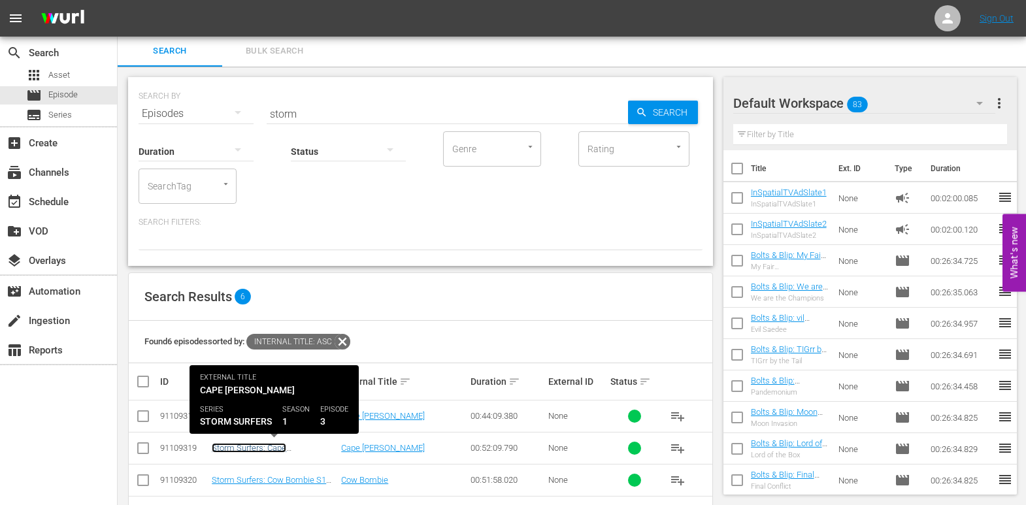
click at [289, 448] on link "Storm Surfers: Cape [PERSON_NAME] S1 Ep 3" at bounding box center [258, 453] width 92 height 20
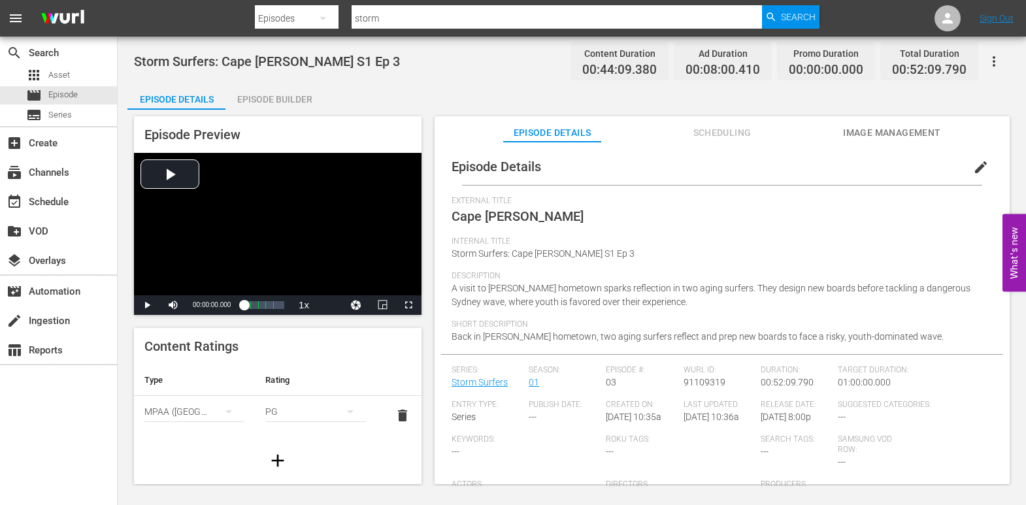
scroll to position [6, 0]
click at [706, 136] on span "Scheduling" at bounding box center [722, 133] width 98 height 16
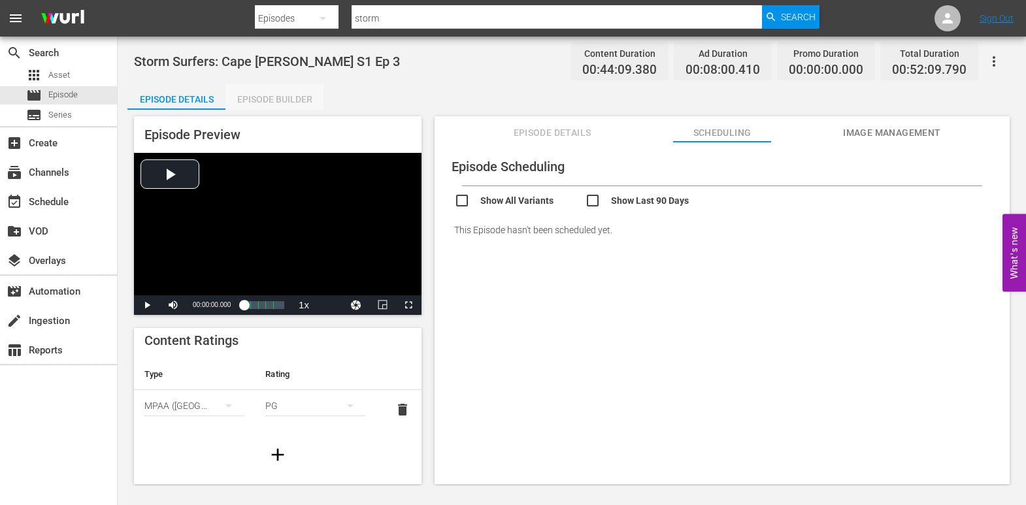
click at [277, 97] on div "Episode Builder" at bounding box center [274, 99] width 98 height 31
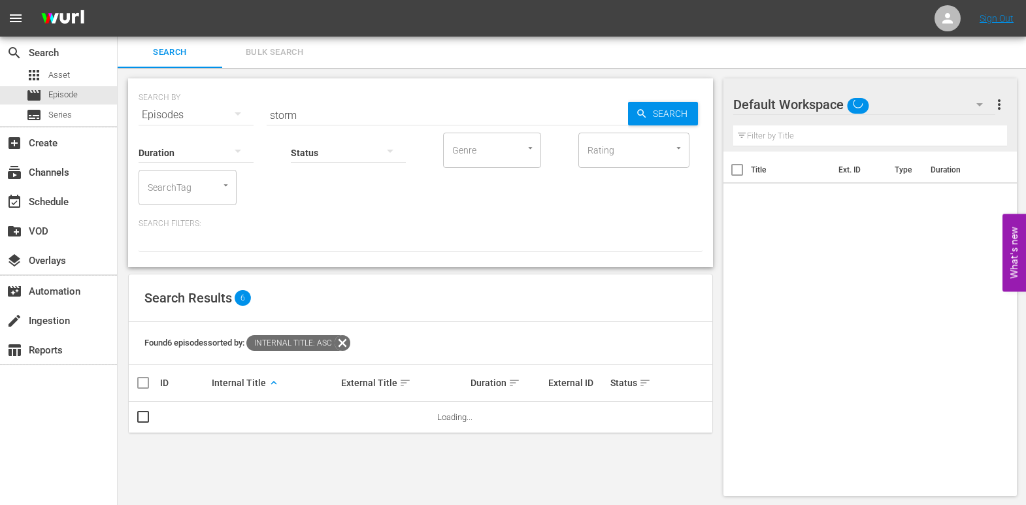
scroll to position [1, 0]
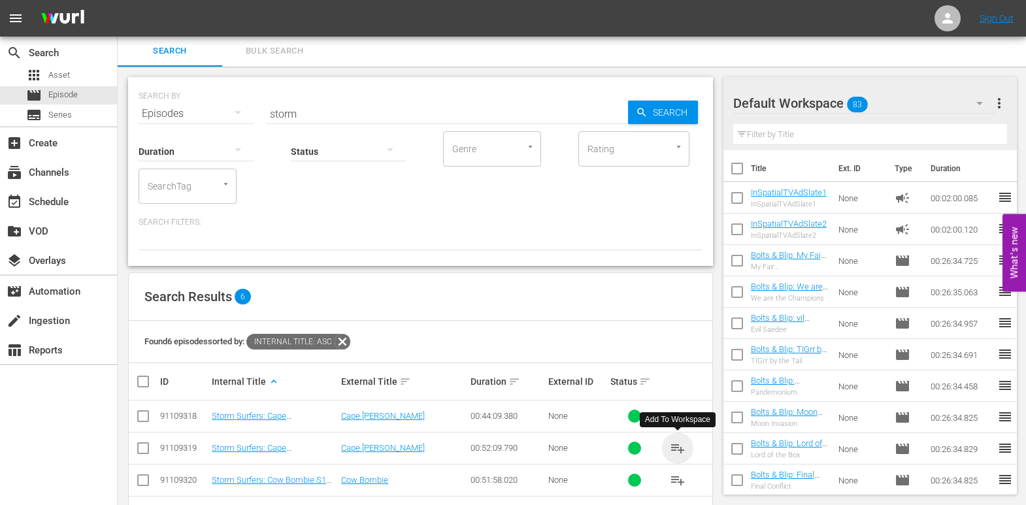
click at [679, 449] on span "playlist_add" at bounding box center [678, 448] width 16 height 16
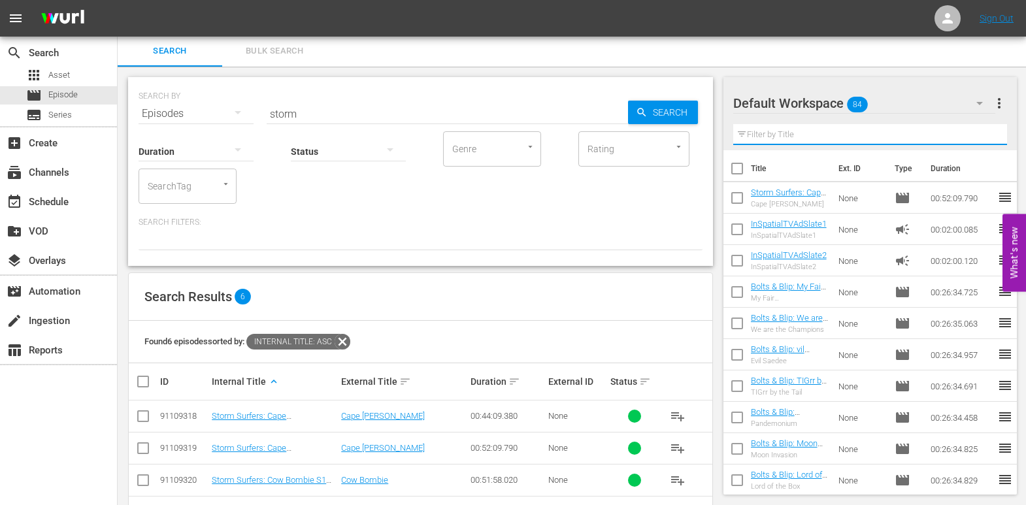
click at [789, 137] on input "text" at bounding box center [870, 134] width 274 height 21
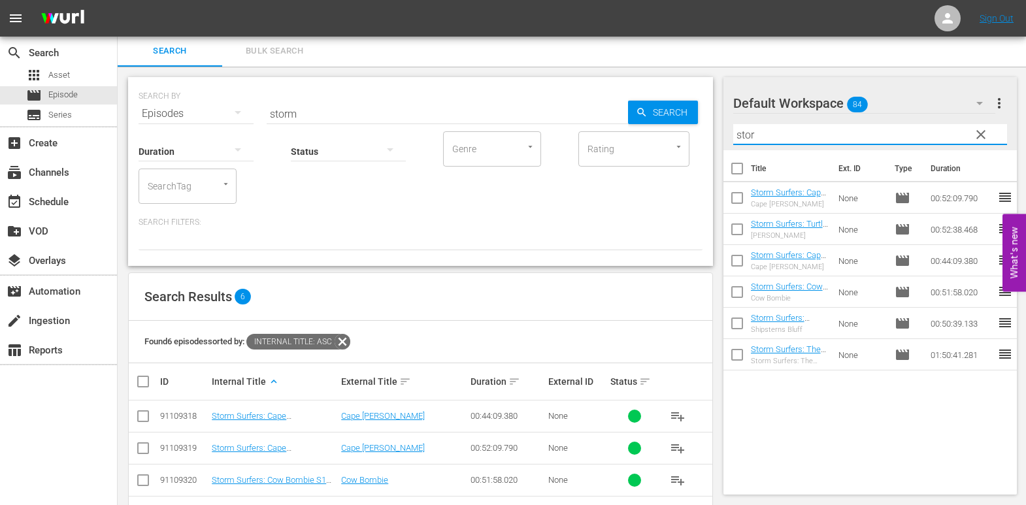
type input "stor"
click at [739, 260] on input "checkbox" at bounding box center [736, 263] width 27 height 27
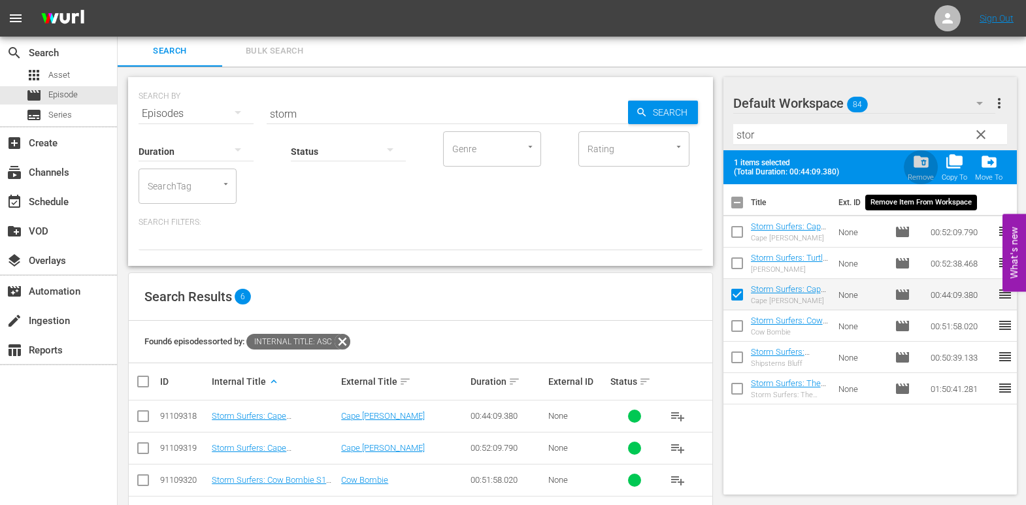
click at [864, 165] on span "folder_delete" at bounding box center [921, 162] width 18 height 18
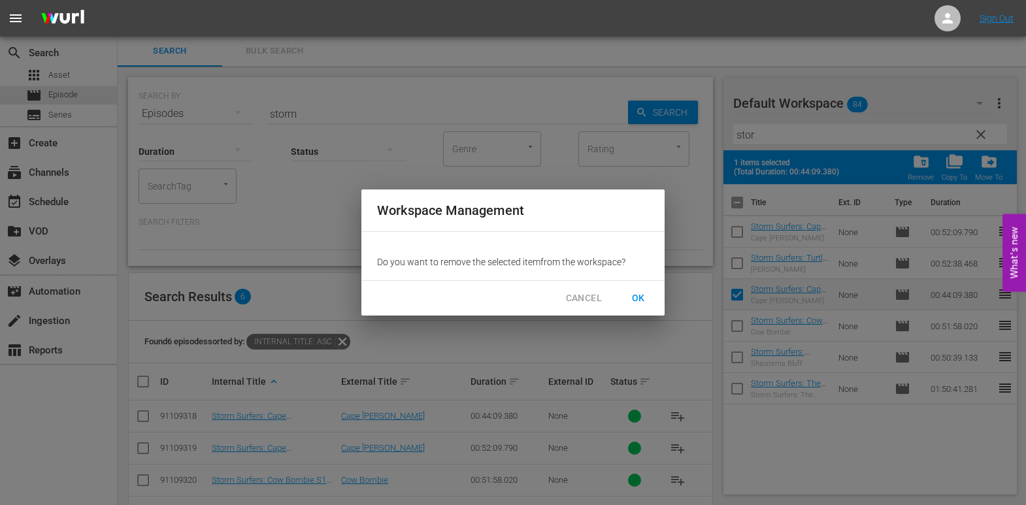
click at [639, 301] on span "OK" at bounding box center [638, 298] width 21 height 16
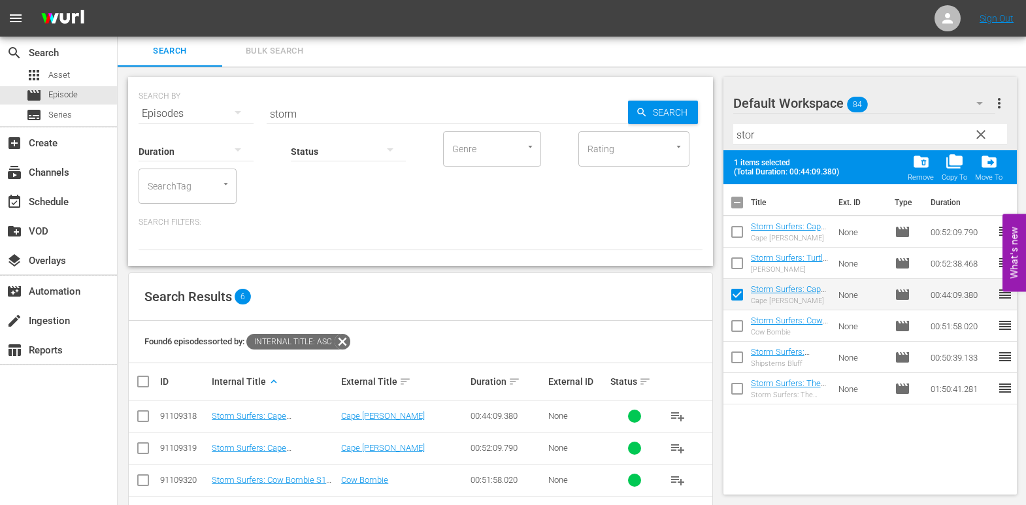
checkbox input "false"
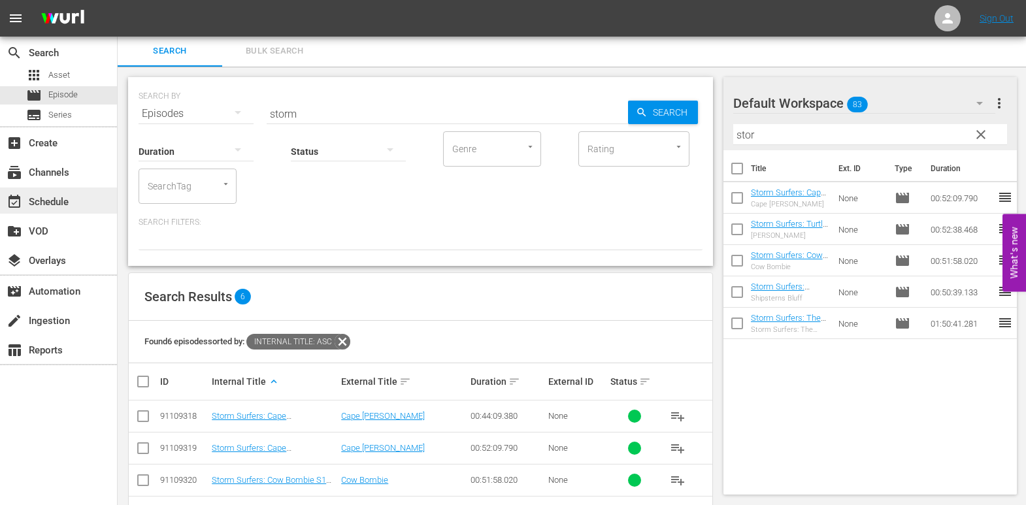
click at [45, 202] on div "event_available Schedule" at bounding box center [36, 200] width 73 height 12
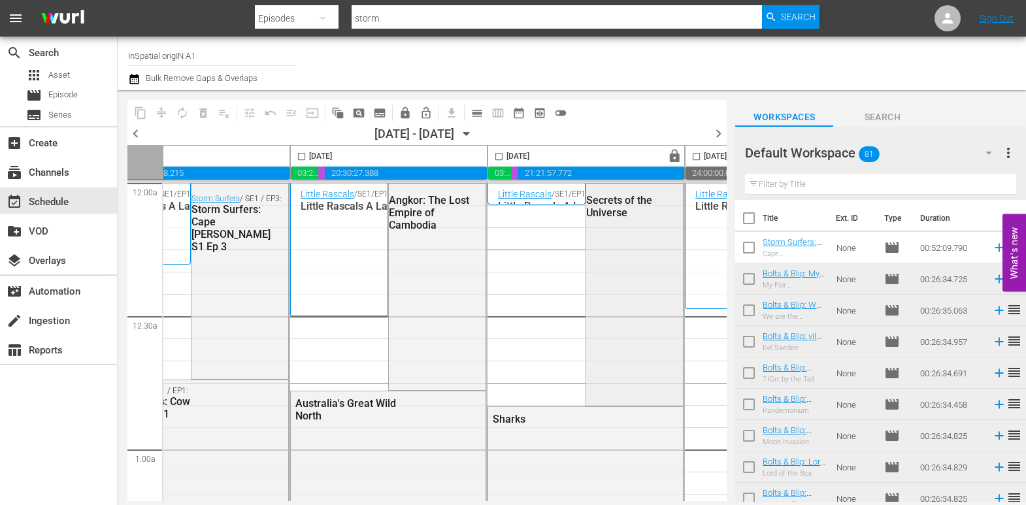
scroll to position [0, 77]
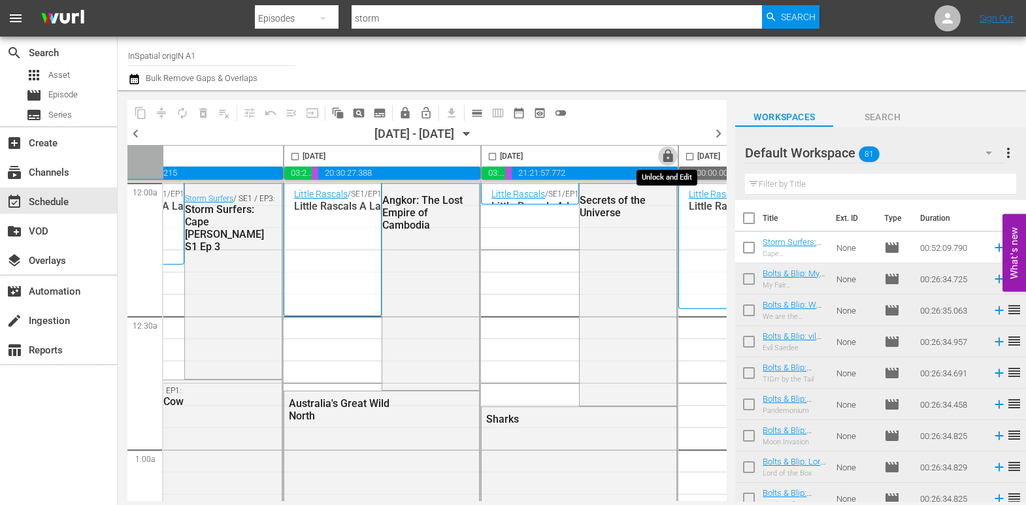
click at [666, 156] on span "lock" at bounding box center [668, 156] width 15 height 15
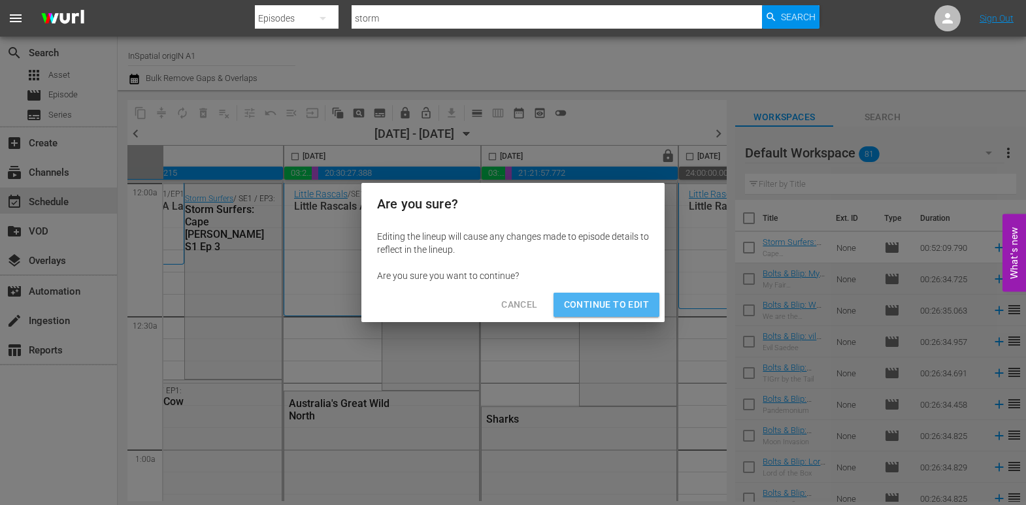
click at [619, 306] on span "Continue to Edit" at bounding box center [606, 305] width 85 height 16
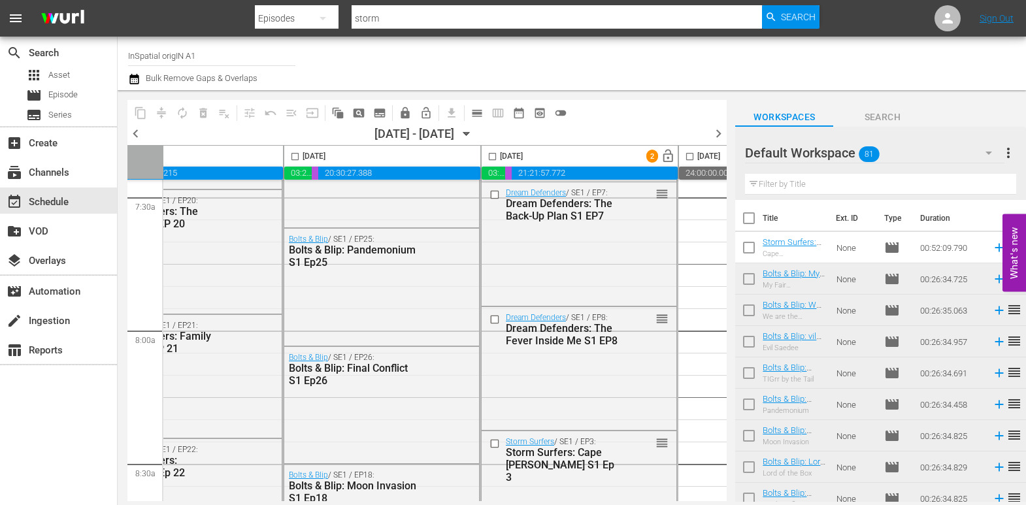
scroll to position [2097, 77]
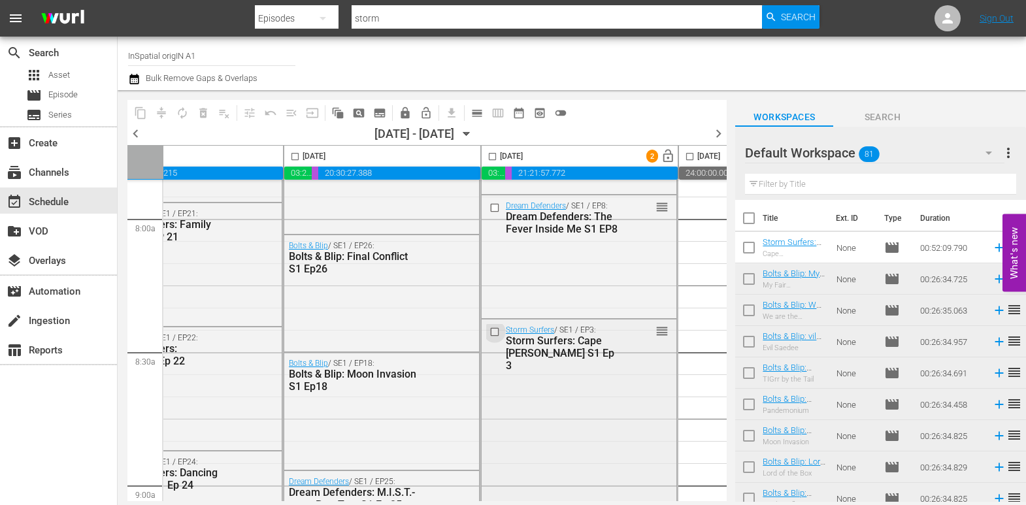
click at [495, 332] on input "checkbox" at bounding box center [496, 332] width 14 height 11
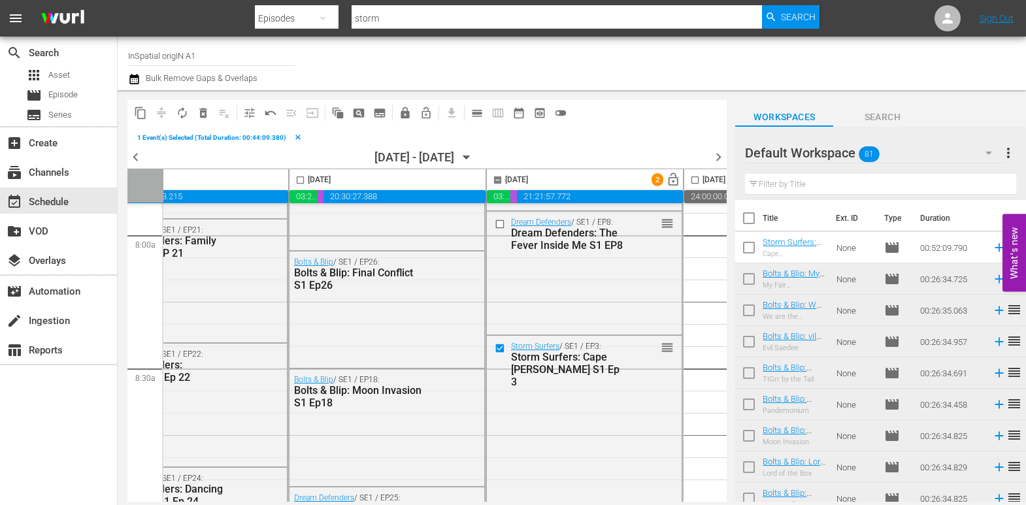
scroll to position [2104, 71]
click at [203, 113] on span "delete_forever_outlined" at bounding box center [203, 113] width 13 height 13
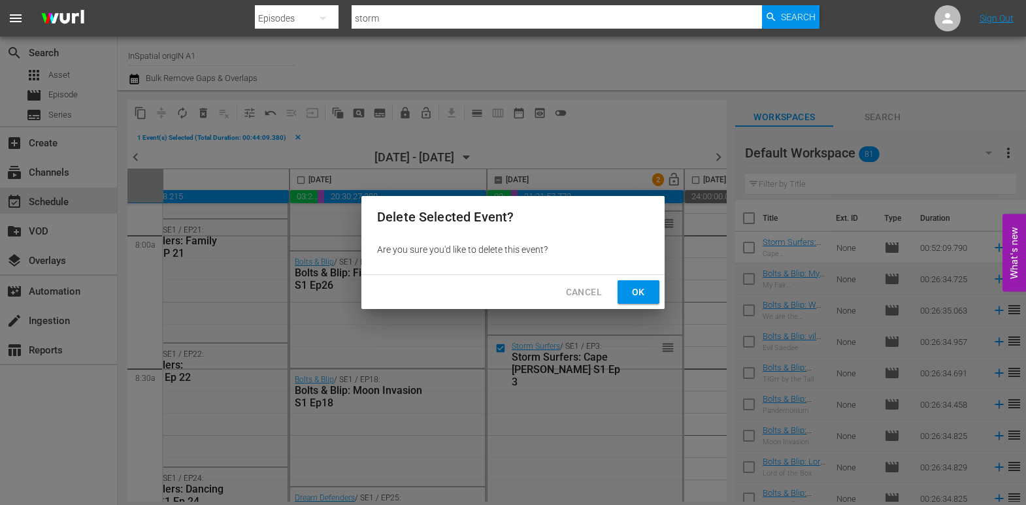
click at [625, 295] on button "Ok" at bounding box center [638, 292] width 42 height 24
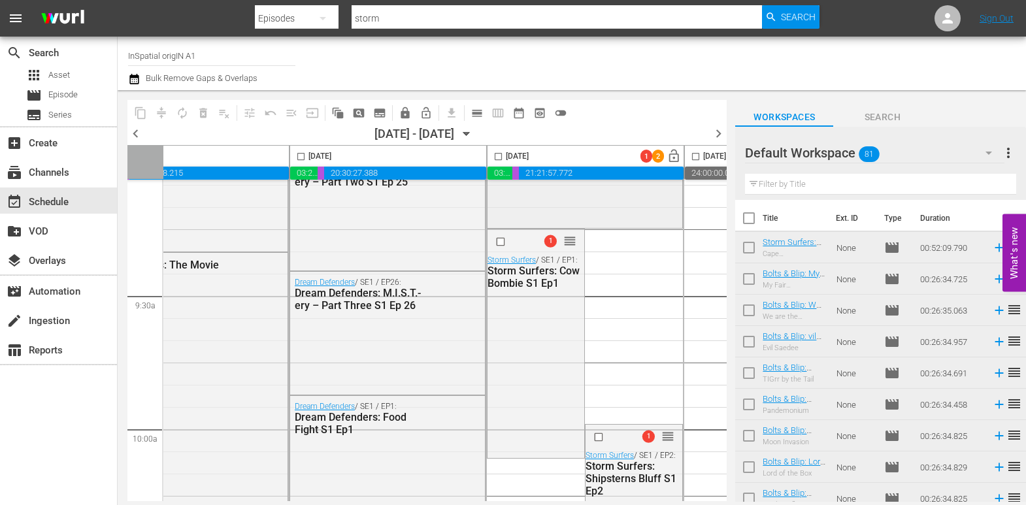
scroll to position [2506, 71]
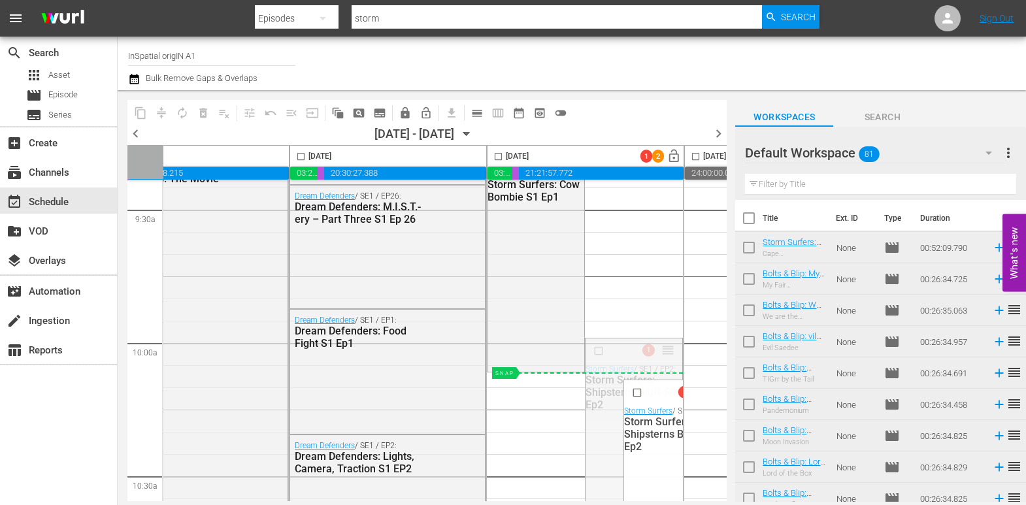
drag, startPoint x: 671, startPoint y: 352, endPoint x: 637, endPoint y: 334, distance: 38.3
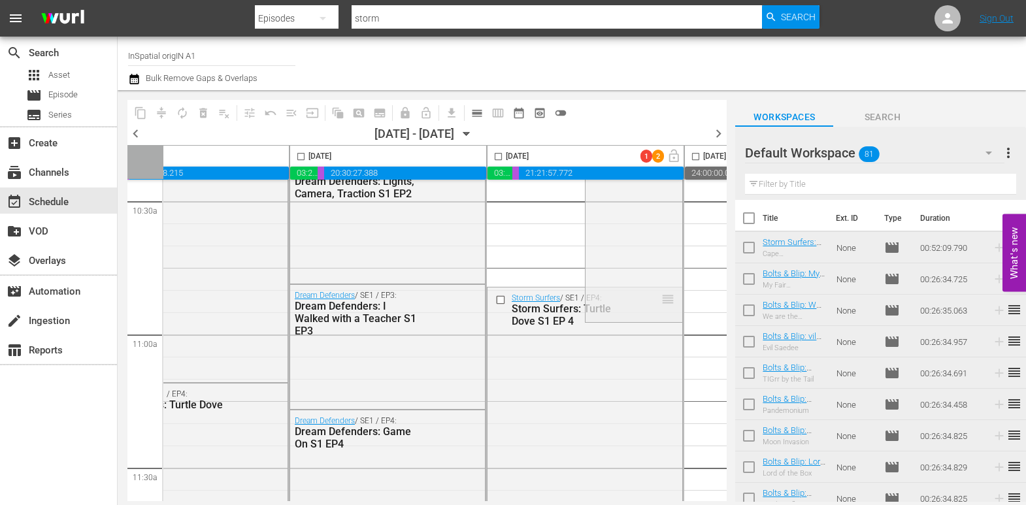
scroll to position [2785, 71]
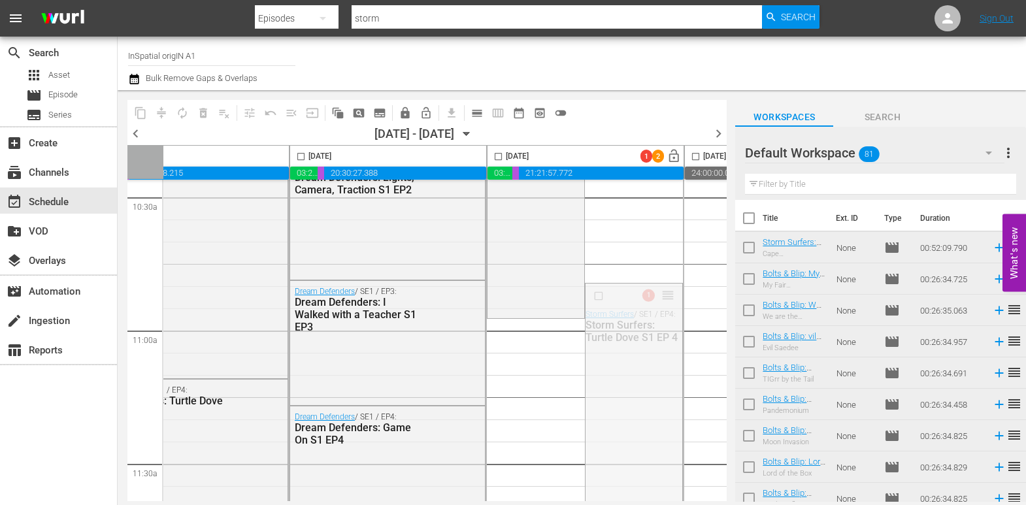
drag, startPoint x: 668, startPoint y: 294, endPoint x: 669, endPoint y: 321, distance: 26.8
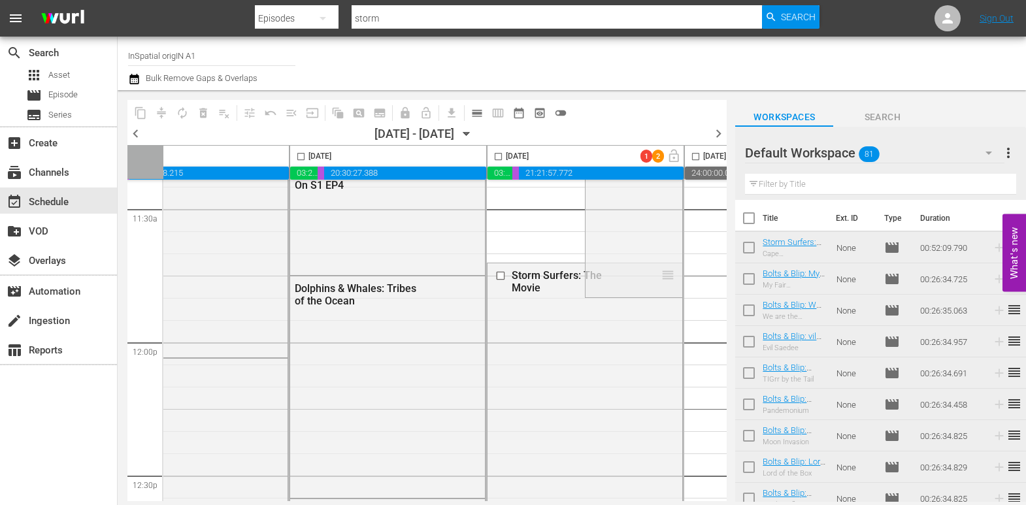
scroll to position [3068, 71]
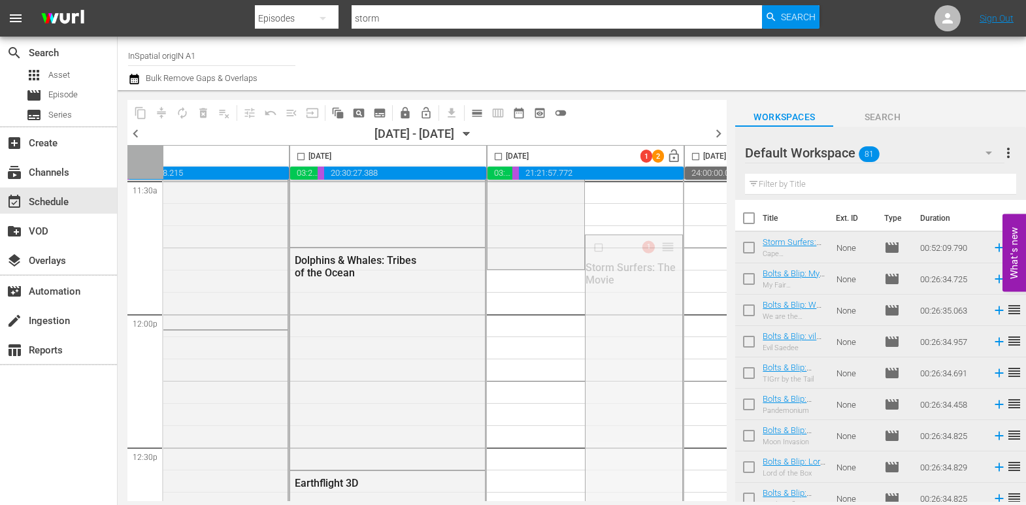
drag, startPoint x: 668, startPoint y: 242, endPoint x: 652, endPoint y: 265, distance: 27.6
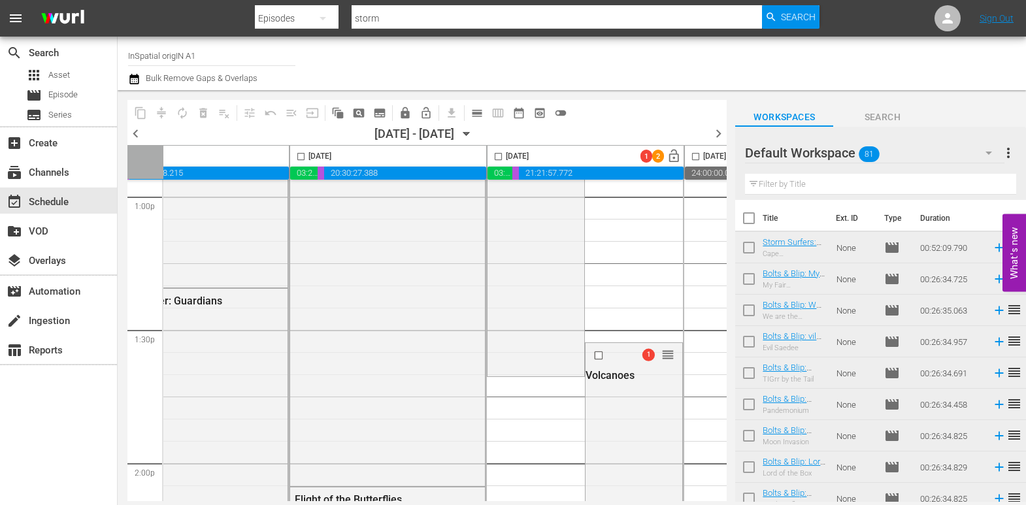
scroll to position [3535, 71]
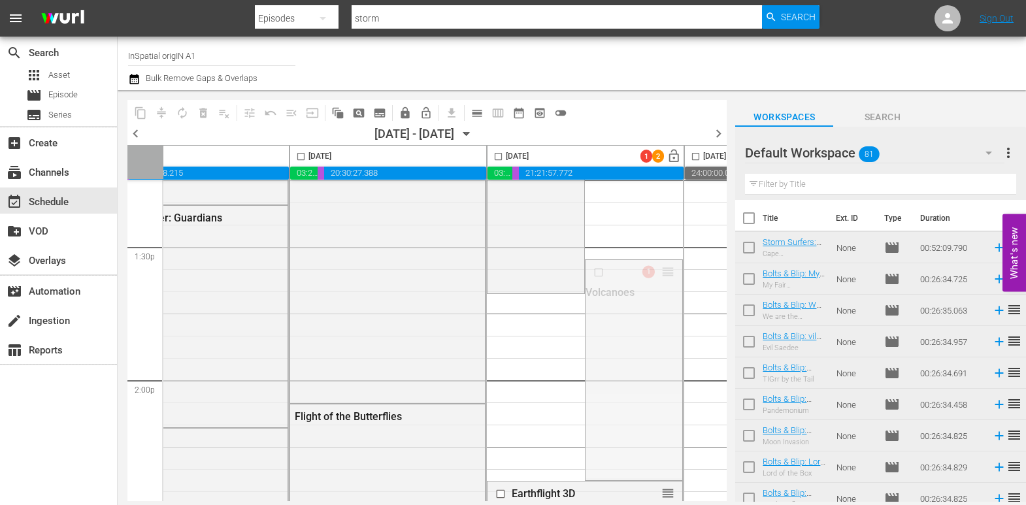
drag, startPoint x: 670, startPoint y: 270, endPoint x: 621, endPoint y: 291, distance: 52.7
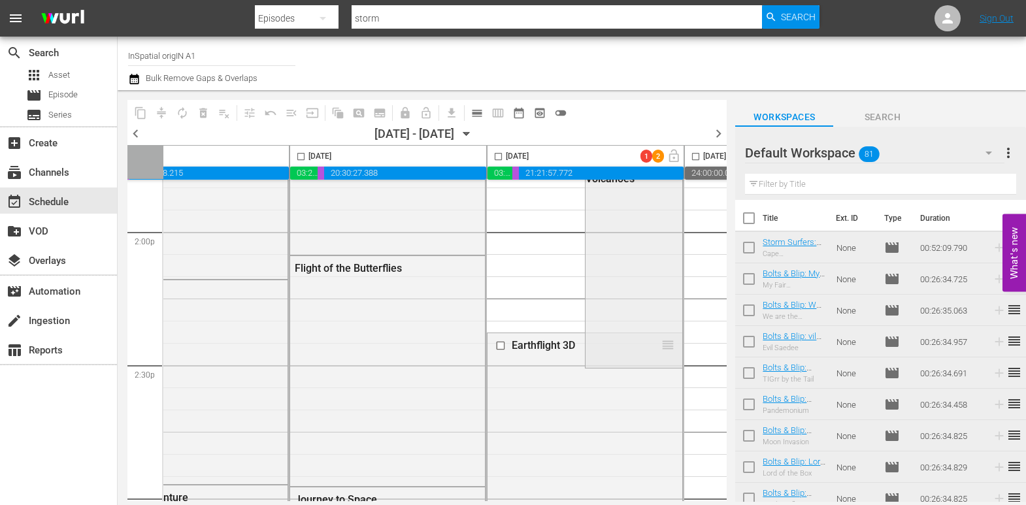
scroll to position [3720, 71]
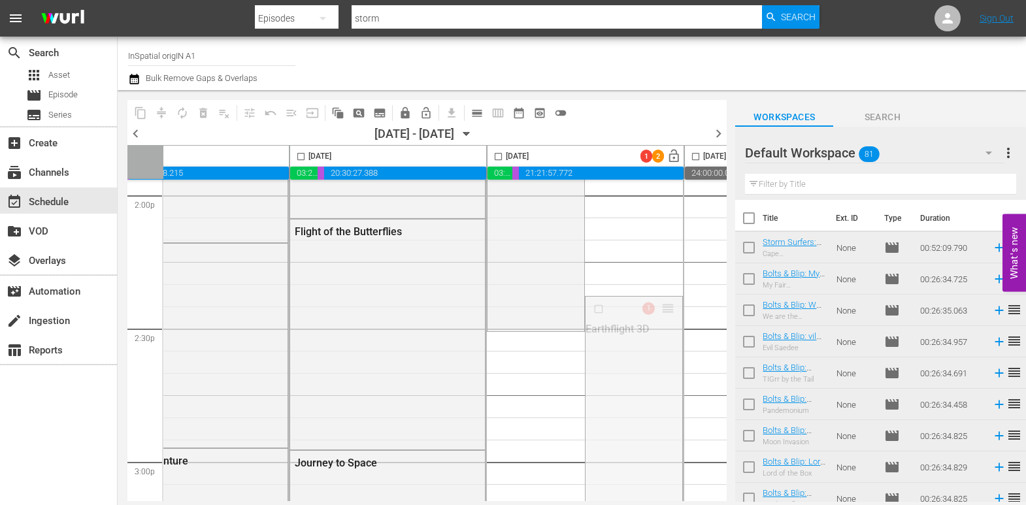
drag, startPoint x: 666, startPoint y: 305, endPoint x: 661, endPoint y: 337, distance: 32.4
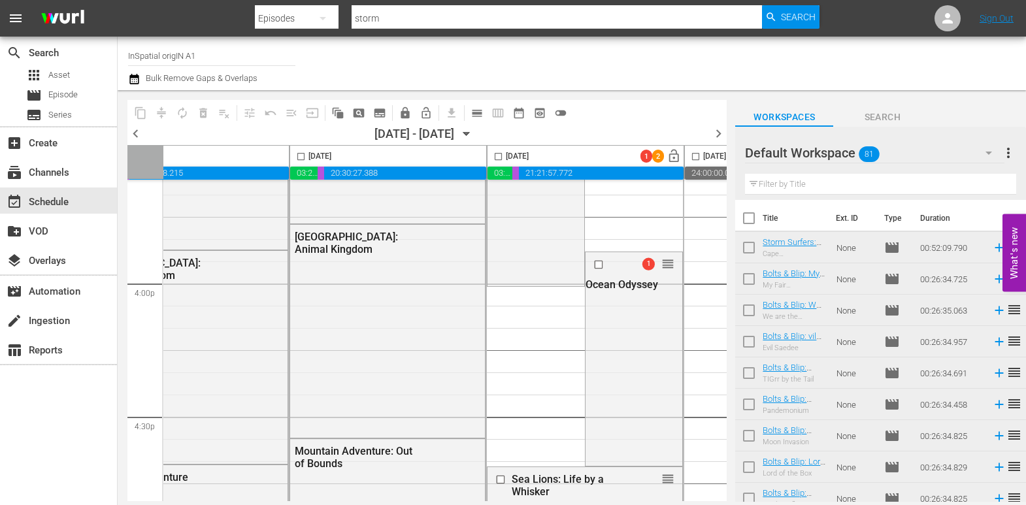
scroll to position [4167, 71]
drag, startPoint x: 667, startPoint y: 260, endPoint x: 665, endPoint y: 290, distance: 30.1
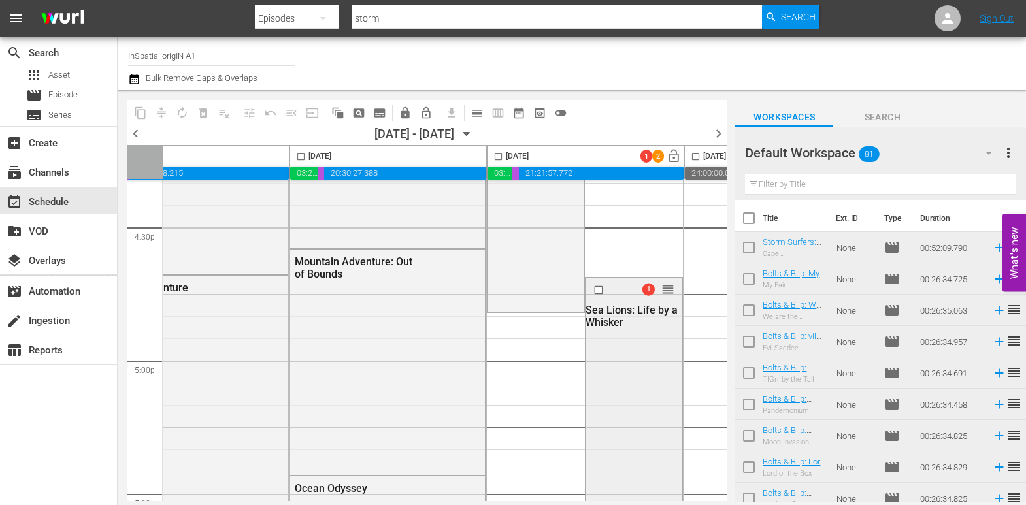
scroll to position [4352, 71]
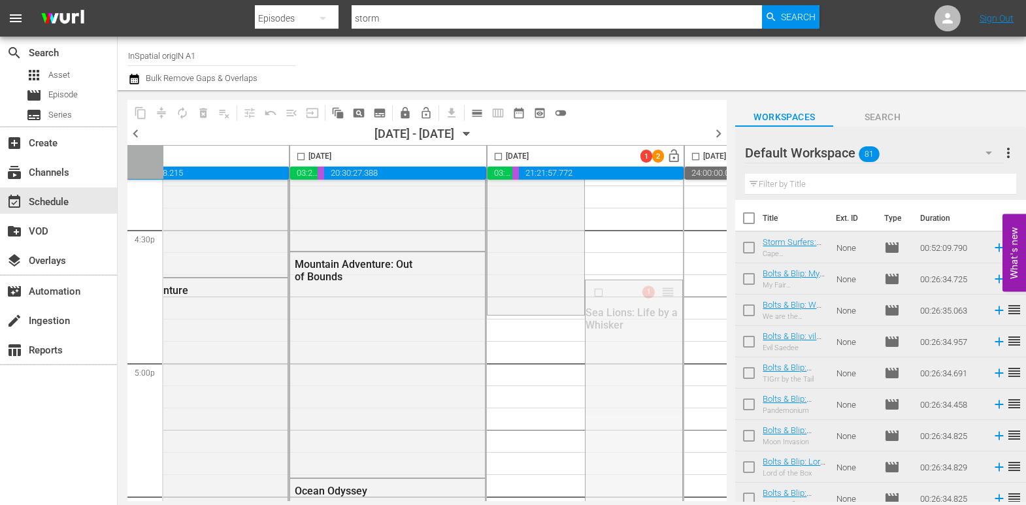
drag, startPoint x: 666, startPoint y: 290, endPoint x: 647, endPoint y: 283, distance: 20.9
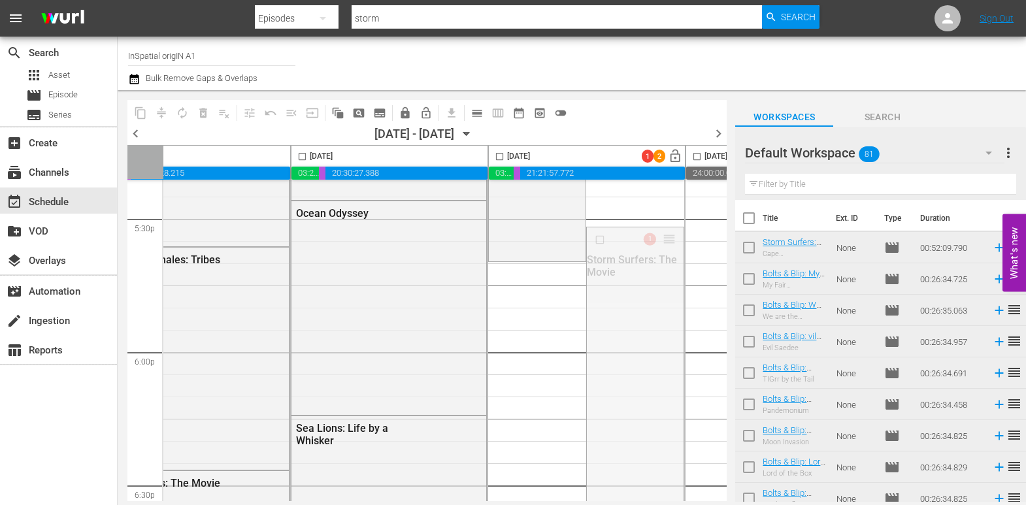
scroll to position [4629, 70]
drag, startPoint x: 669, startPoint y: 238, endPoint x: 563, endPoint y: 322, distance: 135.8
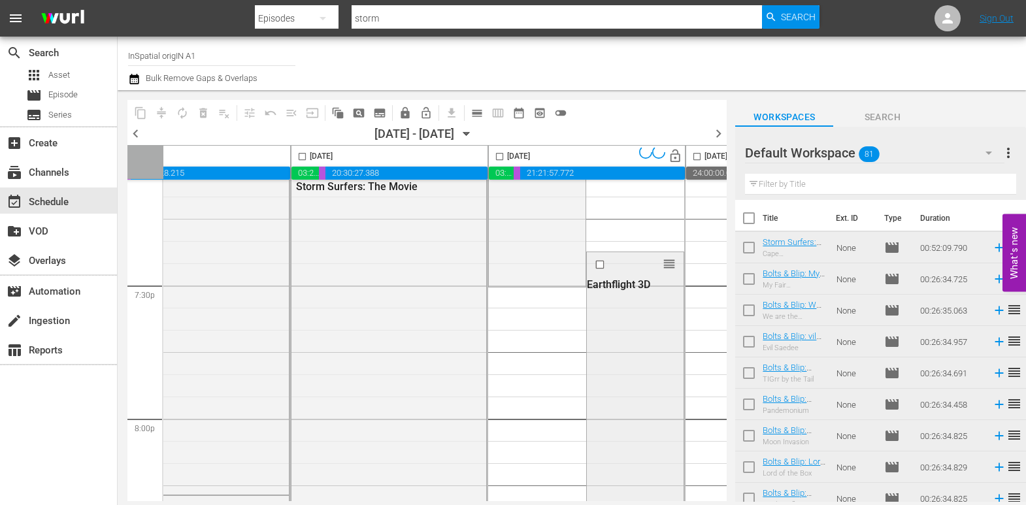
scroll to position [5107, 70]
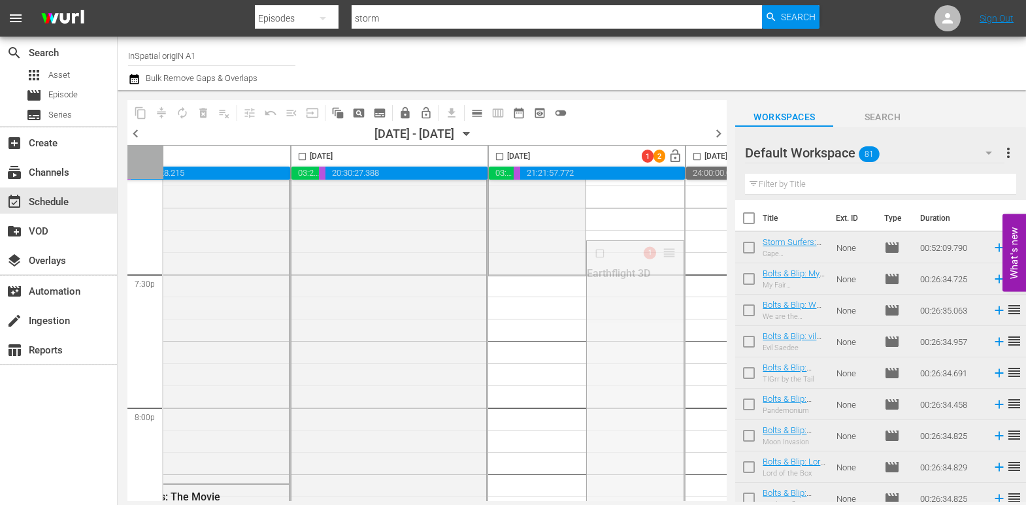
drag, startPoint x: 668, startPoint y: 252, endPoint x: 578, endPoint y: 293, distance: 98.9
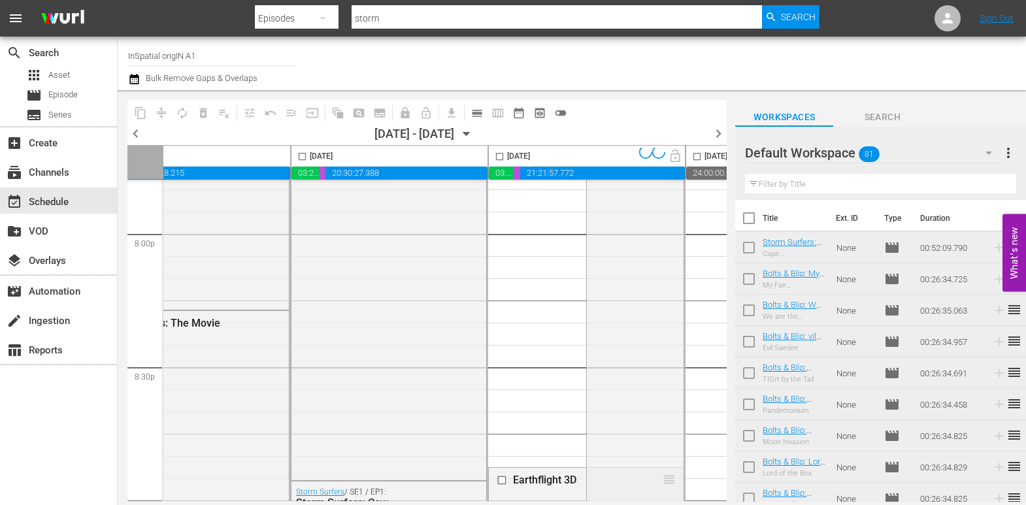
scroll to position [5464, 70]
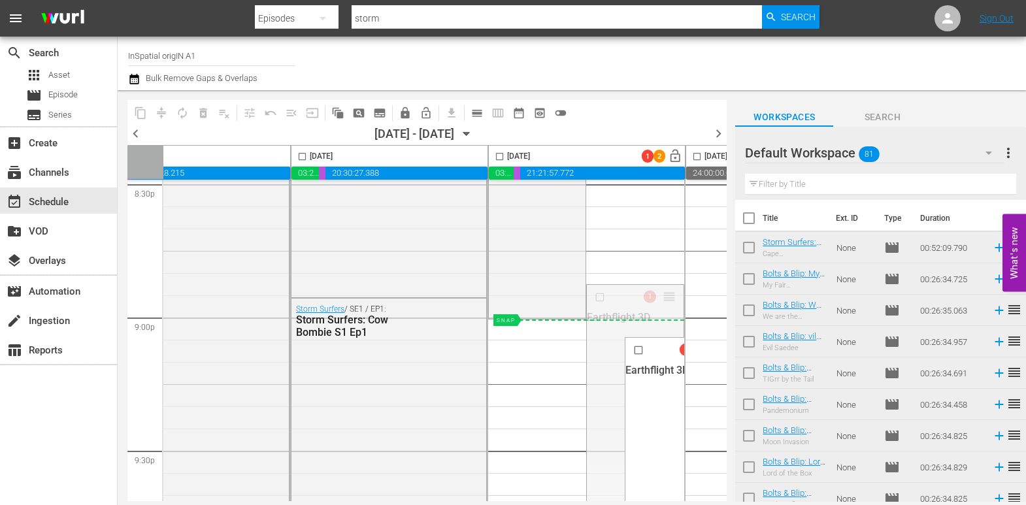
drag, startPoint x: 624, startPoint y: 300, endPoint x: 665, endPoint y: 323, distance: 47.4
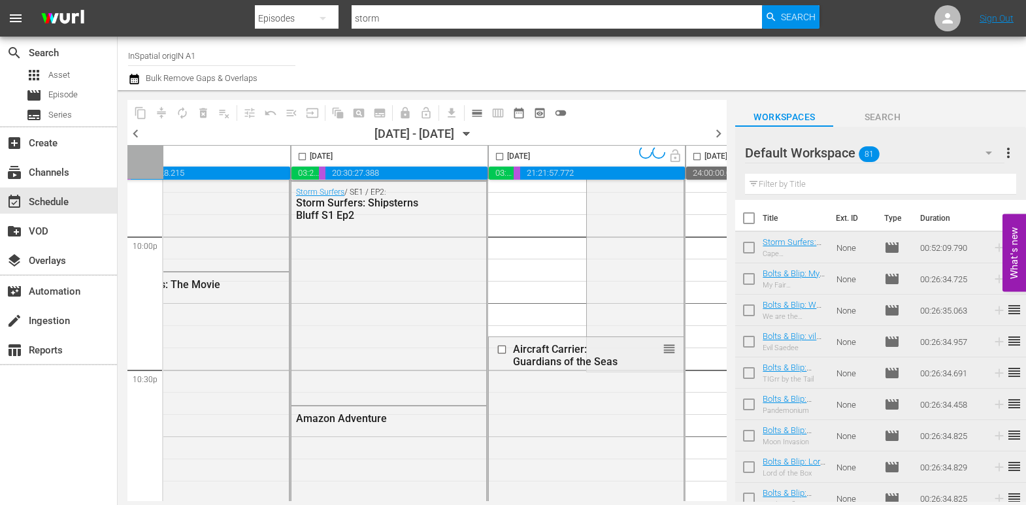
scroll to position [5902, 70]
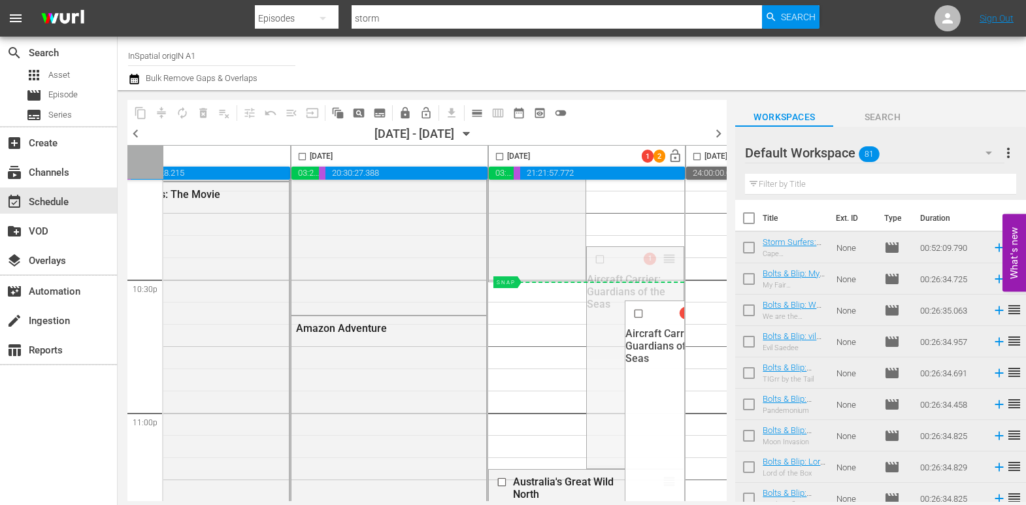
drag, startPoint x: 670, startPoint y: 255, endPoint x: 531, endPoint y: 303, distance: 147.3
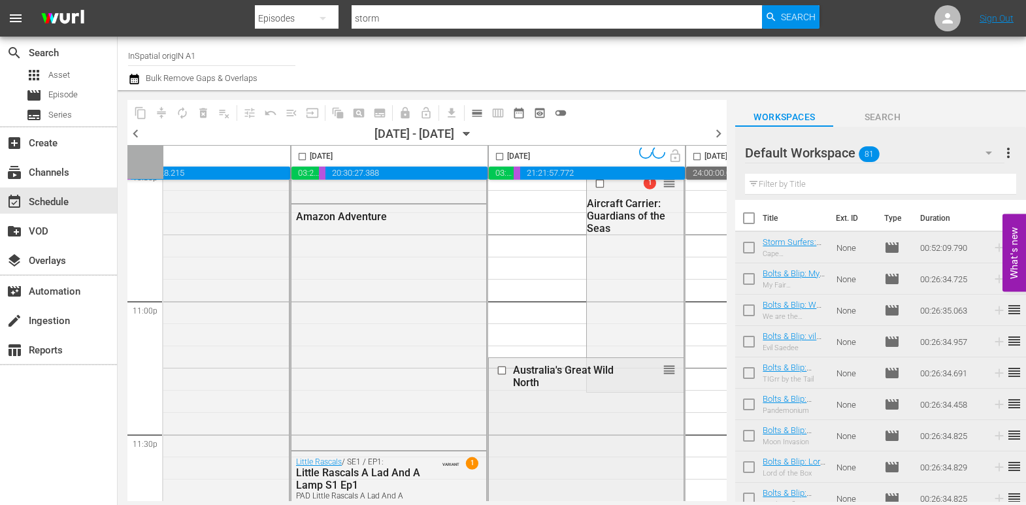
scroll to position [6085, 70]
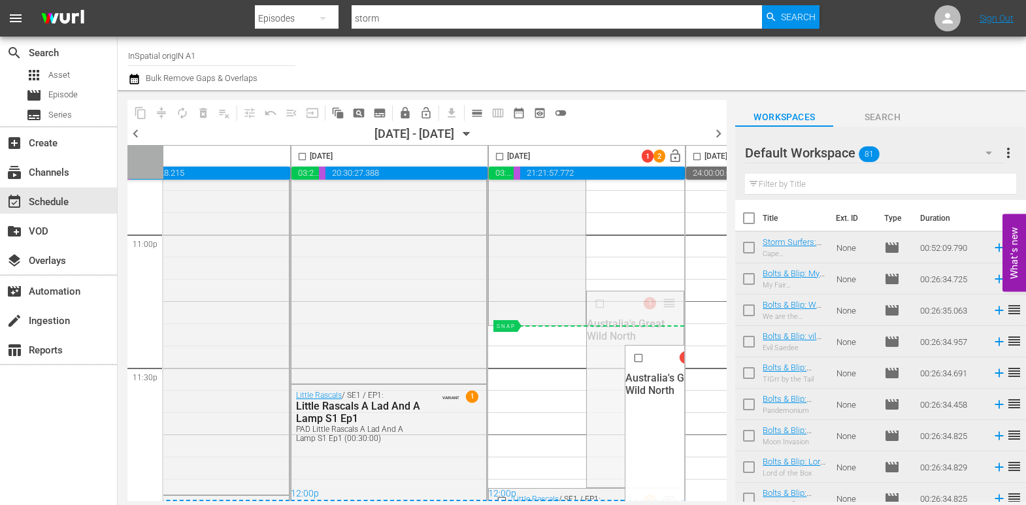
drag, startPoint x: 672, startPoint y: 297, endPoint x: 670, endPoint y: 325, distance: 28.2
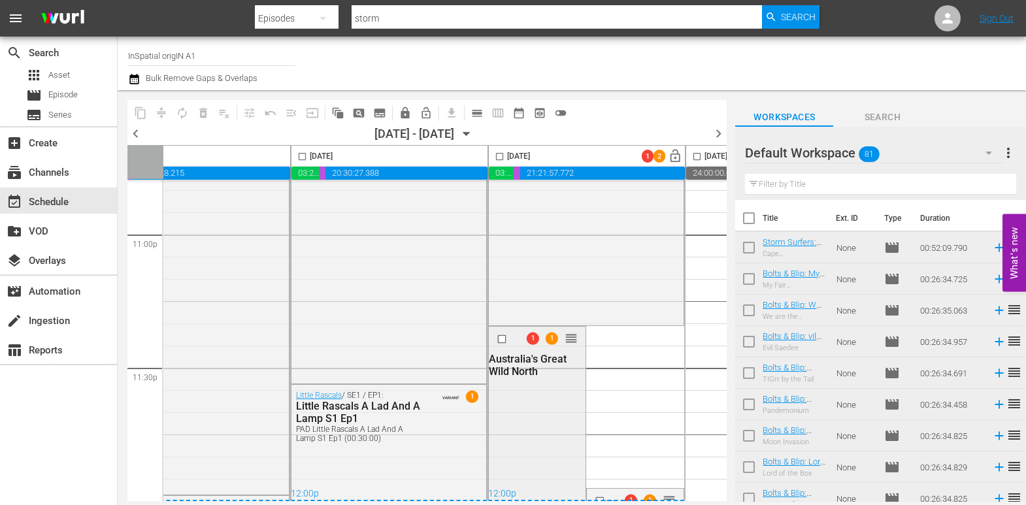
click at [502, 334] on input "checkbox" at bounding box center [504, 338] width 14 height 11
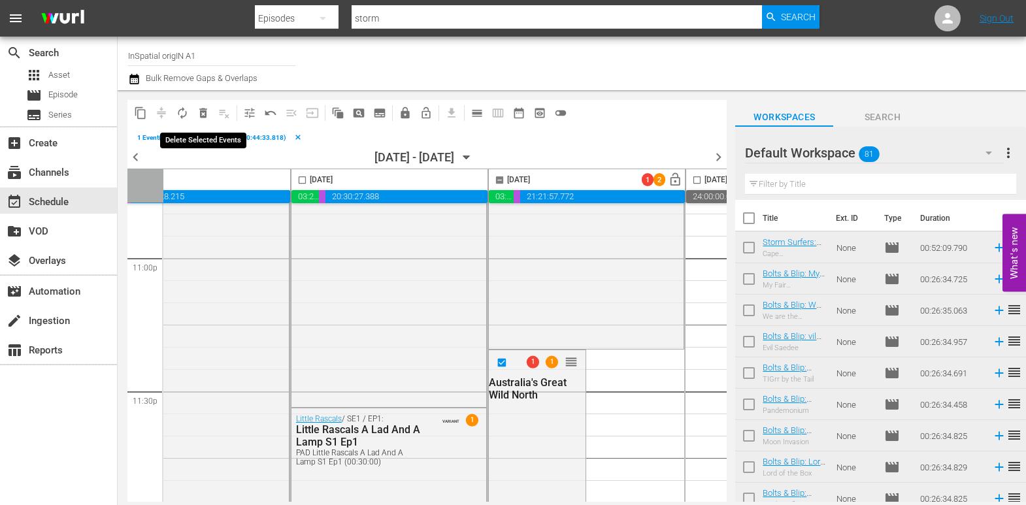
click at [206, 113] on span "delete_forever_outlined" at bounding box center [203, 113] width 13 height 13
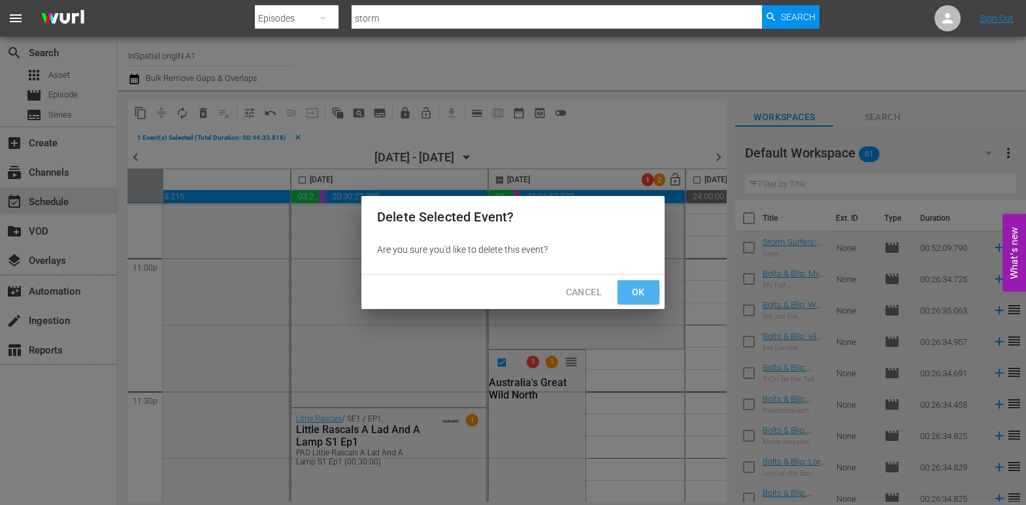
click at [641, 286] on span "Ok" at bounding box center [638, 292] width 21 height 16
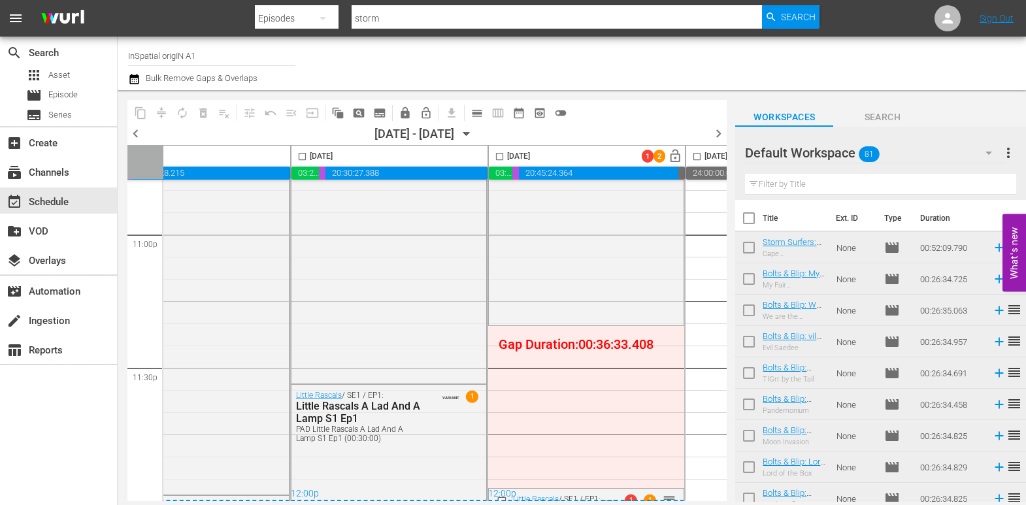
click at [502, 490] on div "12:00p" at bounding box center [586, 494] width 196 height 13
drag, startPoint x: 533, startPoint y: 483, endPoint x: 530, endPoint y: 452, distance: 30.8
click at [533, 488] on div "12:00p" at bounding box center [586, 494] width 196 height 13
click at [501, 492] on div "12:00p" at bounding box center [586, 494] width 196 height 13
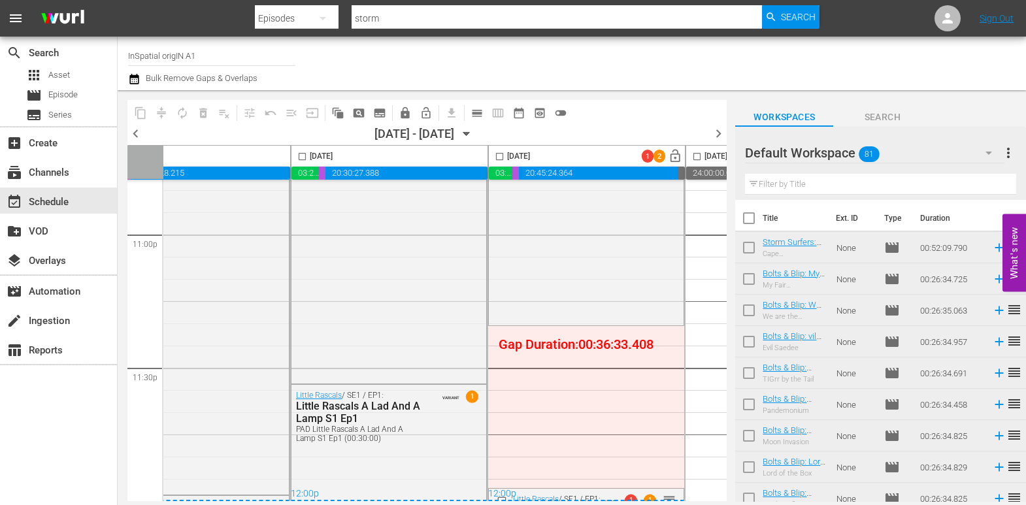
click at [502, 489] on div "12:00p" at bounding box center [586, 494] width 196 height 13
click at [500, 493] on div "12:00p" at bounding box center [586, 494] width 196 height 13
drag, startPoint x: 943, startPoint y: 216, endPoint x: 949, endPoint y: 222, distance: 8.4
click at [944, 217] on th "Duration" at bounding box center [951, 218] width 78 height 37
drag, startPoint x: 937, startPoint y: 220, endPoint x: 998, endPoint y: 216, distance: 61.5
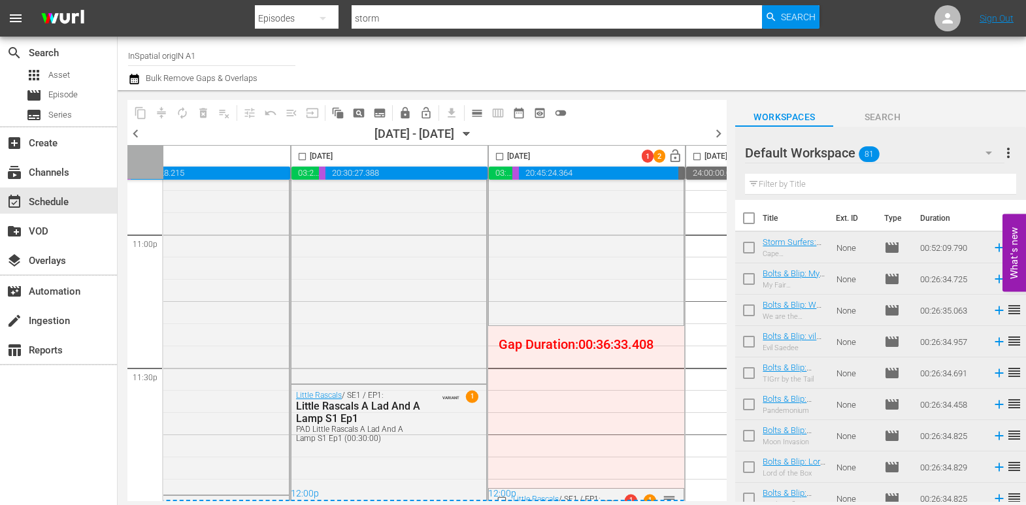
click at [937, 220] on th "Duration" at bounding box center [951, 218] width 78 height 37
click at [916, 216] on th "Duration" at bounding box center [951, 218] width 78 height 37
click at [769, 187] on input "text" at bounding box center [880, 184] width 271 height 21
click at [755, 187] on input "text" at bounding box center [880, 184] width 271 height 21
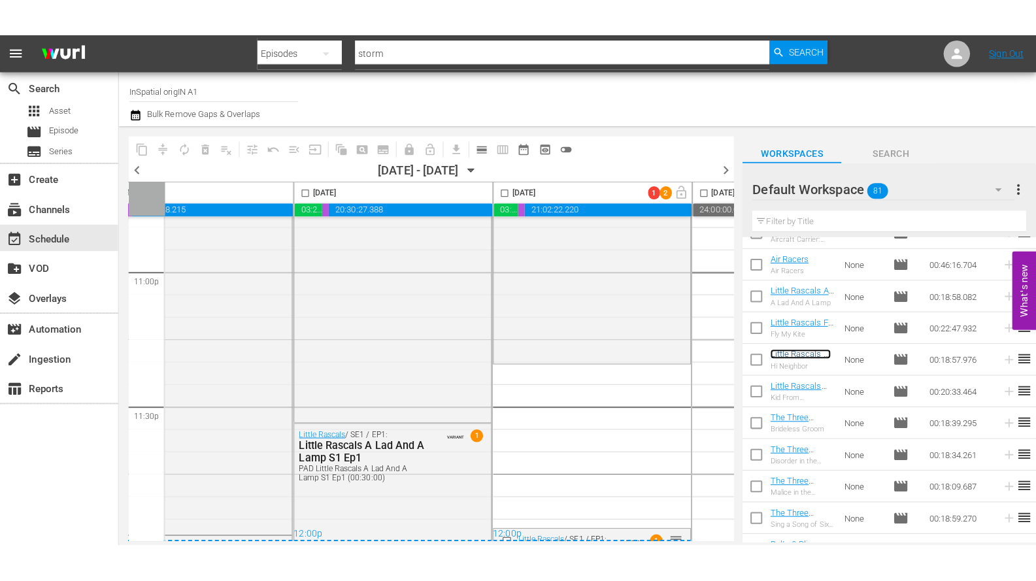
scroll to position [6085, 69]
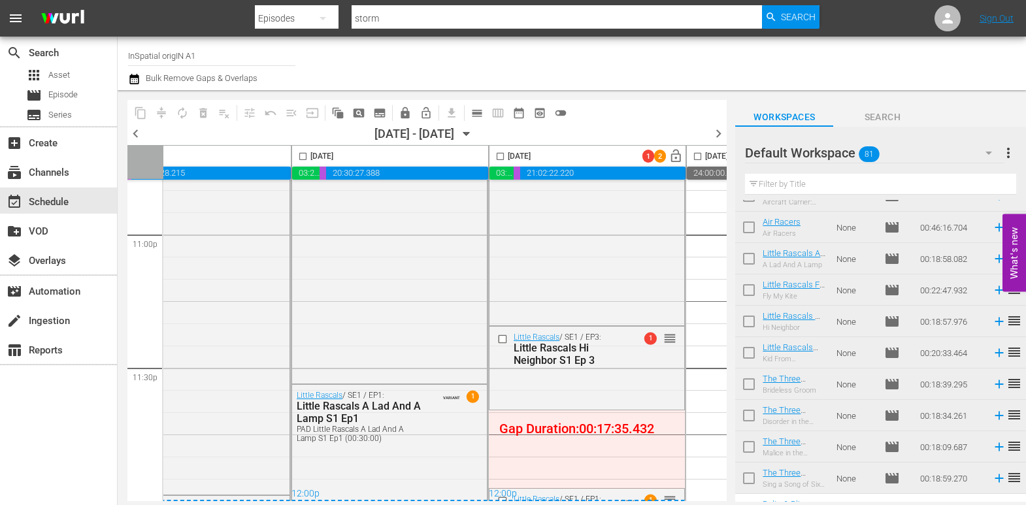
click at [663, 488] on div "12:00p" at bounding box center [587, 494] width 196 height 13
drag, startPoint x: 669, startPoint y: 491, endPoint x: 644, endPoint y: 410, distance: 84.9
drag, startPoint x: 664, startPoint y: 489, endPoint x: 536, endPoint y: 477, distance: 128.0
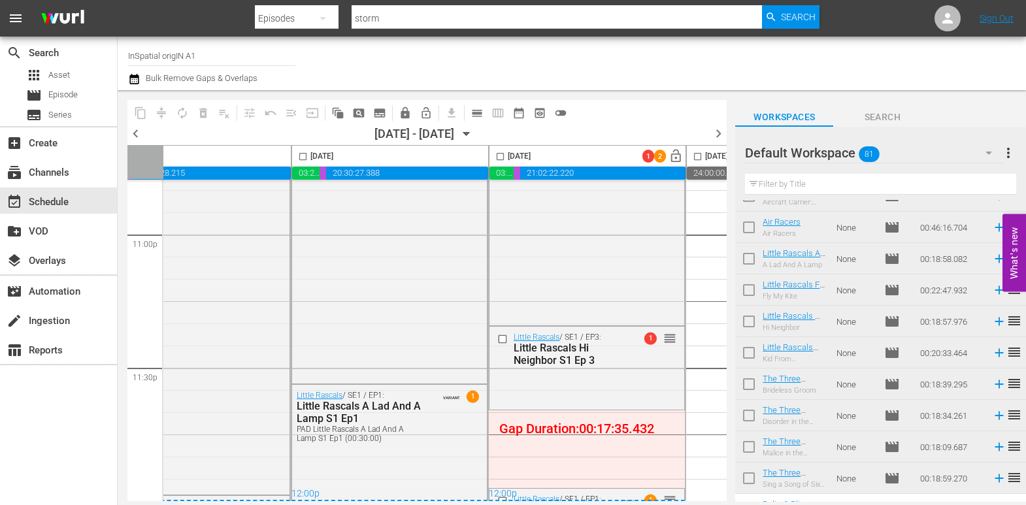
click at [647, 488] on div "12:00p" at bounding box center [587, 494] width 196 height 13
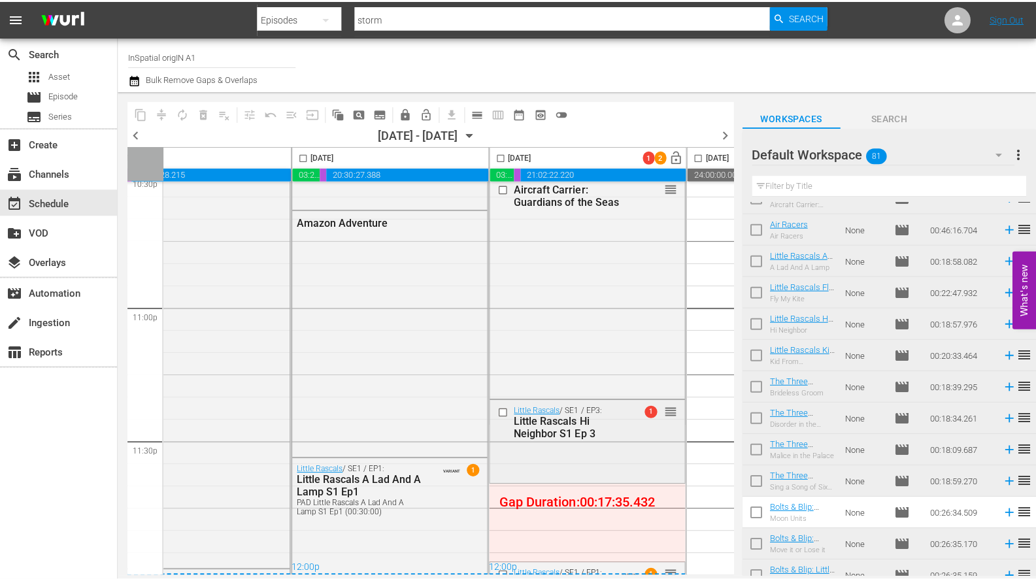
scroll to position [6009, 69]
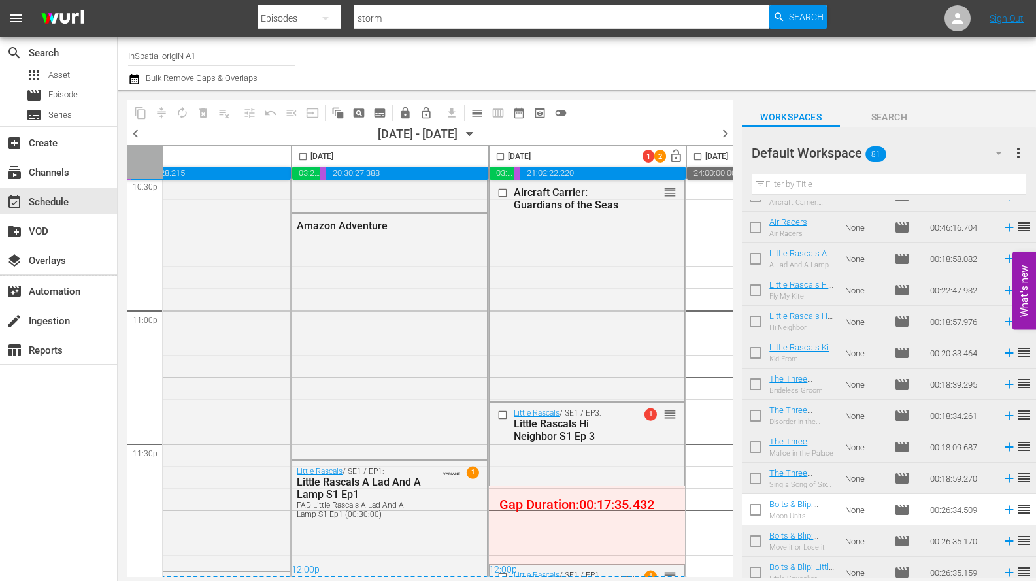
click at [501, 504] on div "12:00p" at bounding box center [587, 570] width 196 height 13
click at [502, 504] on div "12:00p" at bounding box center [587, 570] width 196 height 13
click at [669, 504] on div "12:00p" at bounding box center [587, 570] width 196 height 13
drag, startPoint x: 670, startPoint y: 561, endPoint x: 627, endPoint y: 510, distance: 66.8
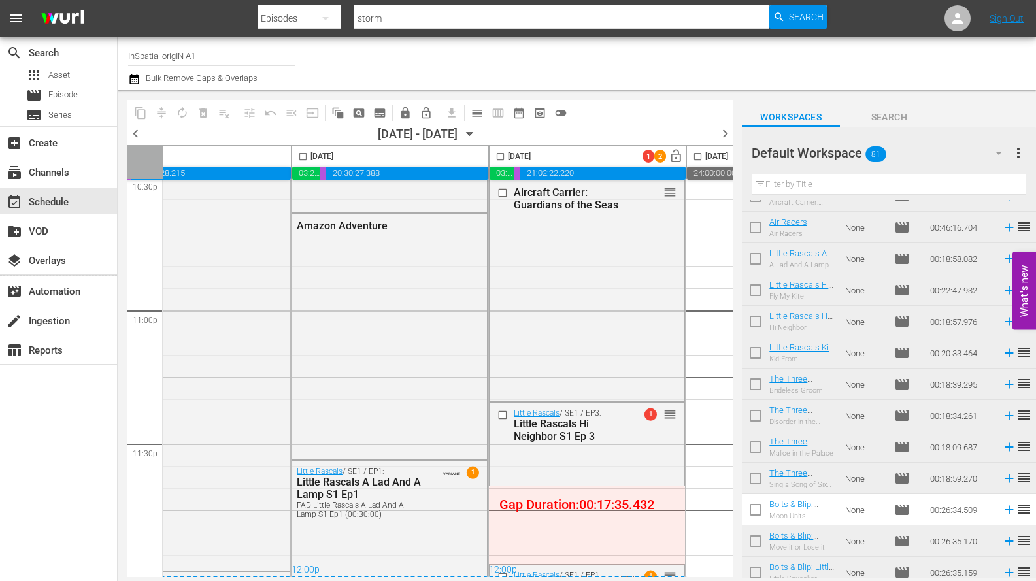
drag, startPoint x: 592, startPoint y: 484, endPoint x: 582, endPoint y: 473, distance: 14.3
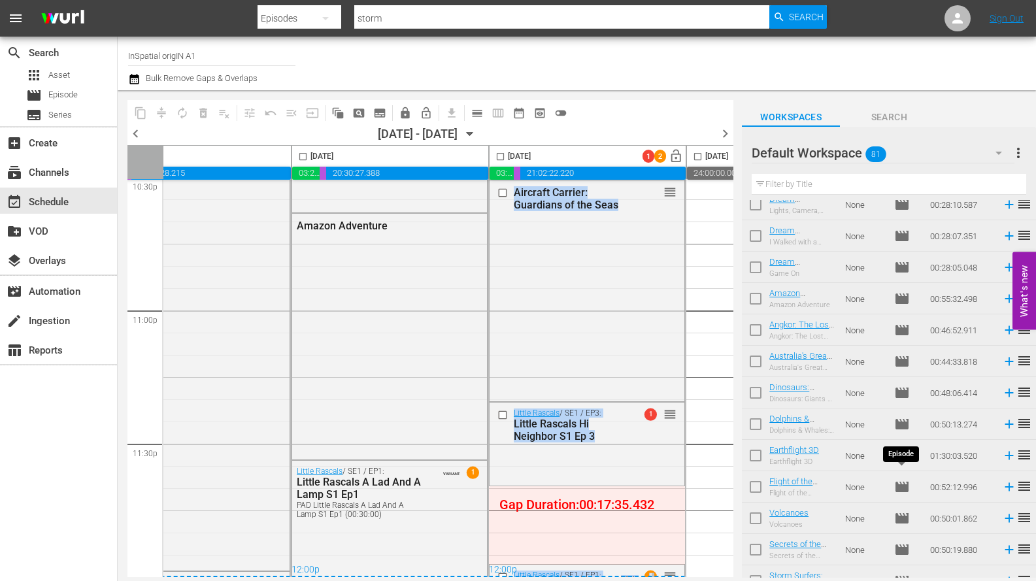
scroll to position [2193, 0]
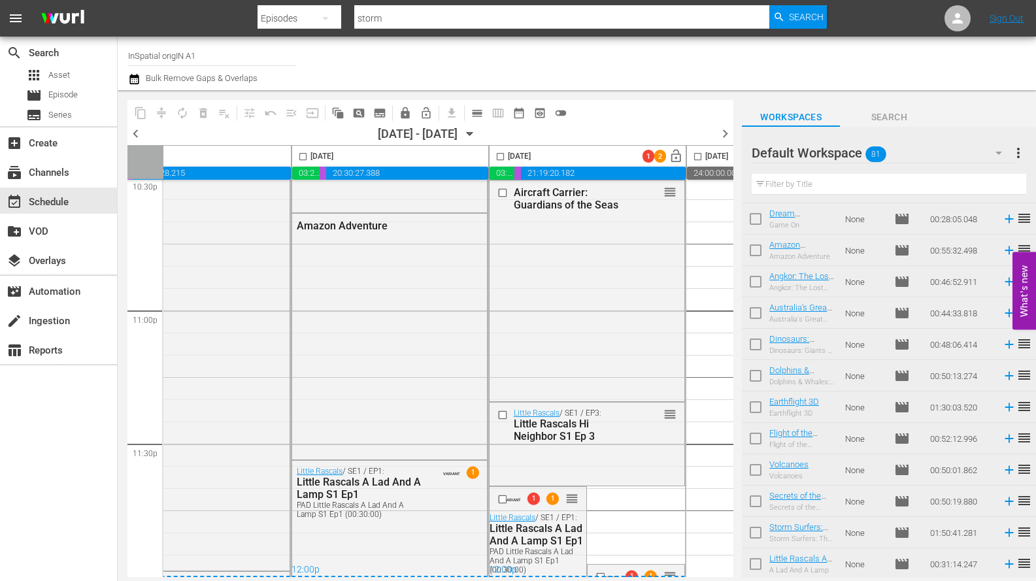
click at [600, 504] on div "12:00p" at bounding box center [587, 570] width 196 height 13
click at [599, 504] on div "12:00p" at bounding box center [587, 570] width 196 height 13
drag, startPoint x: 727, startPoint y: 554, endPoint x: 730, endPoint y: 570, distance: 15.9
click at [728, 504] on div "Friday, October 10th 03:48:11.650 00:06:15.875 20:35:28.215 00:00:00.000 Saturd…" at bounding box center [430, 361] width 606 height 432
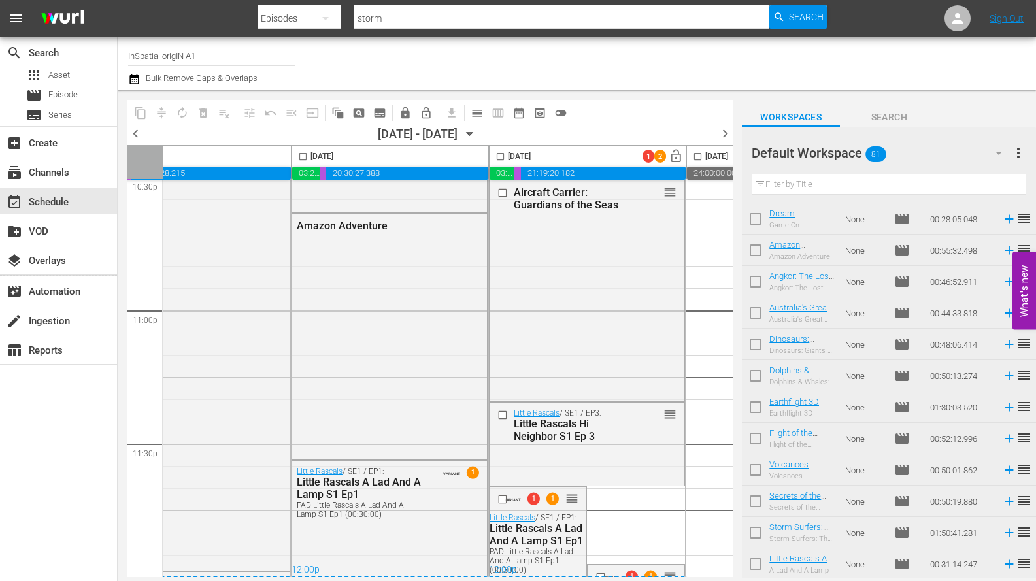
drag, startPoint x: 598, startPoint y: 568, endPoint x: 599, endPoint y: 561, distance: 6.6
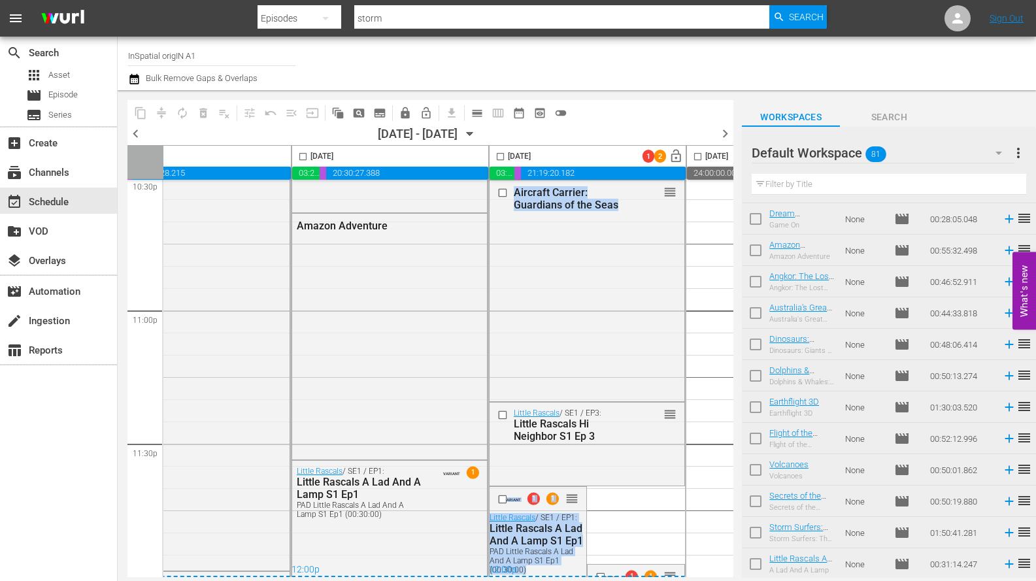
click at [598, 504] on div "12:00p" at bounding box center [587, 570] width 196 height 13
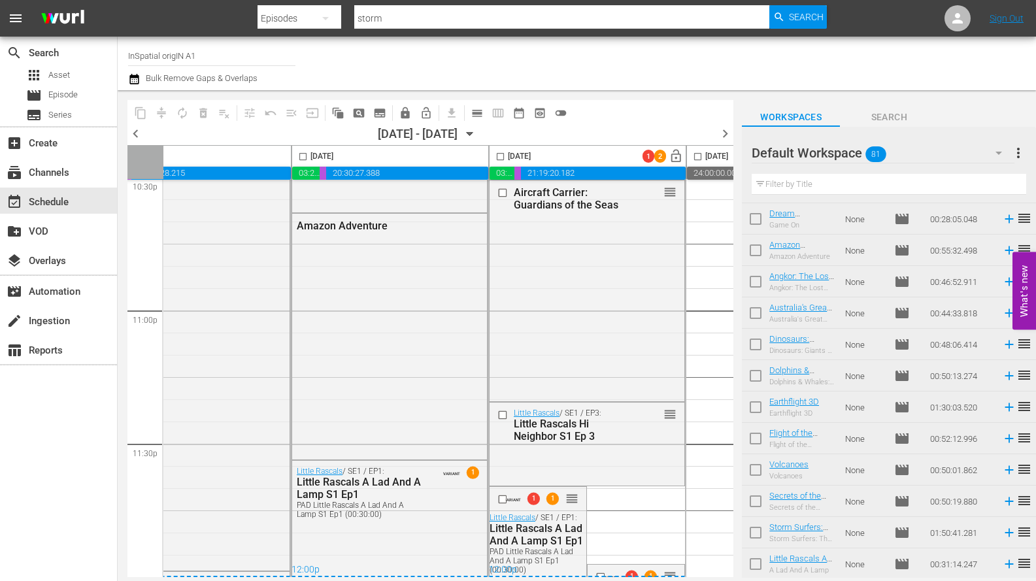
click at [600, 504] on div "12:00p" at bounding box center [587, 570] width 196 height 13
click at [602, 504] on div "12:00p" at bounding box center [587, 570] width 196 height 13
drag, startPoint x: 667, startPoint y: 567, endPoint x: 670, endPoint y: 553, distance: 14.1
click at [668, 504] on div "12:00p" at bounding box center [587, 570] width 196 height 13
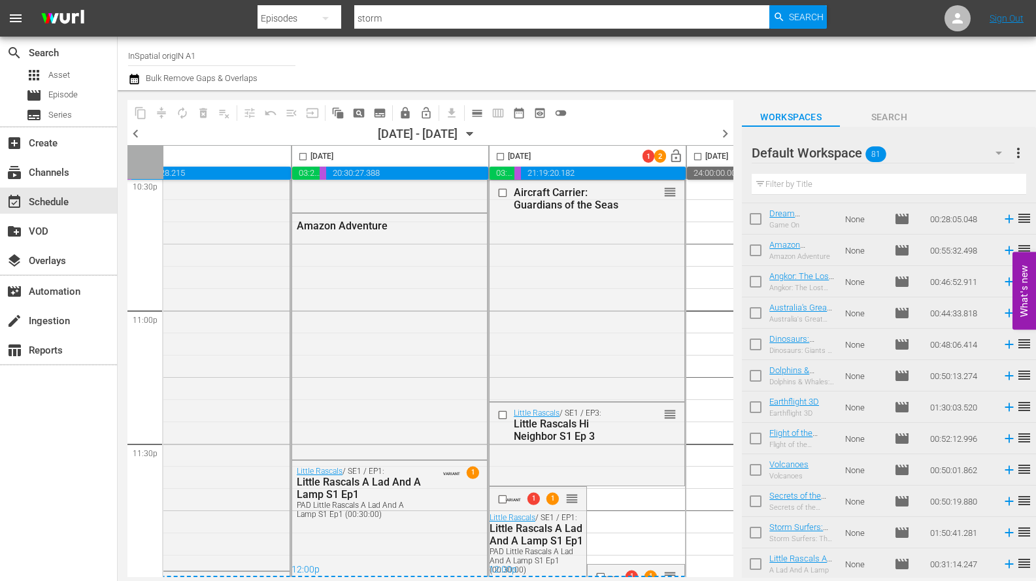
drag, startPoint x: 668, startPoint y: 567, endPoint x: 685, endPoint y: 565, distance: 17.0
click at [672, 504] on div "12:00p" at bounding box center [587, 570] width 196 height 13
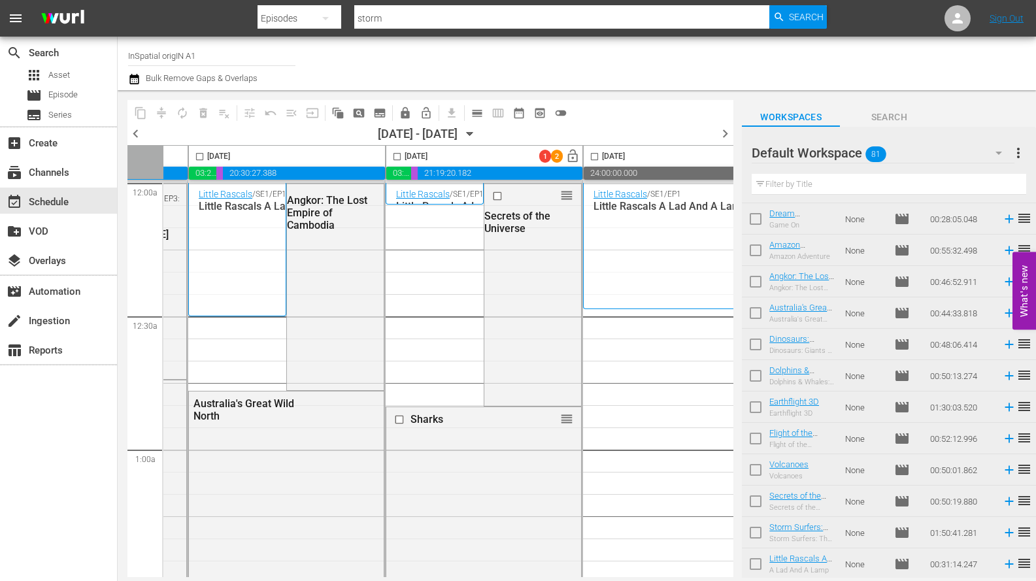
scroll to position [0, 210]
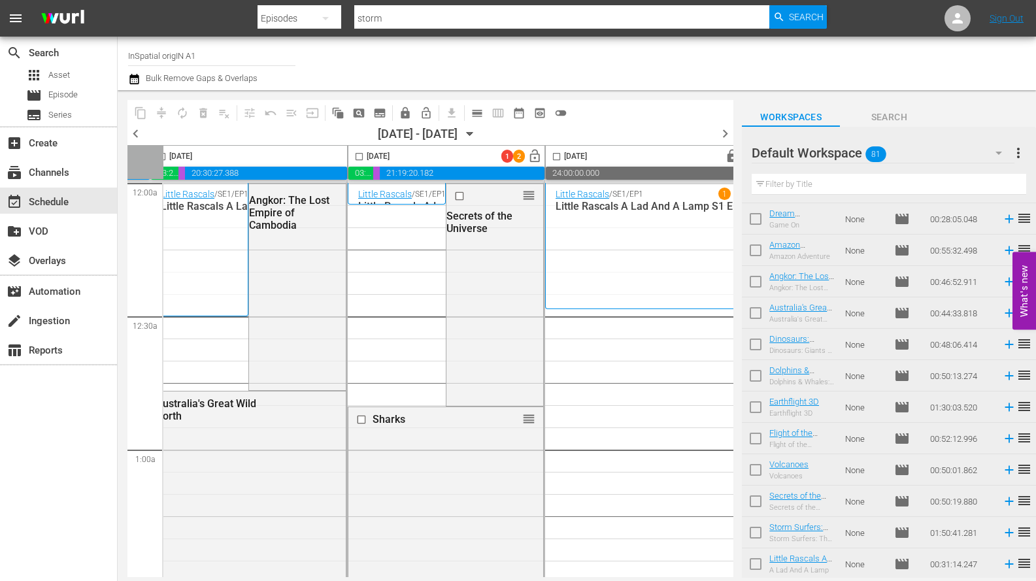
click at [636, 263] on div "Little Rascals / SE1 / EP1 1 Little Rascals A Lad And A Lamp S1 Ep1" at bounding box center [642, 246] width 175 height 116
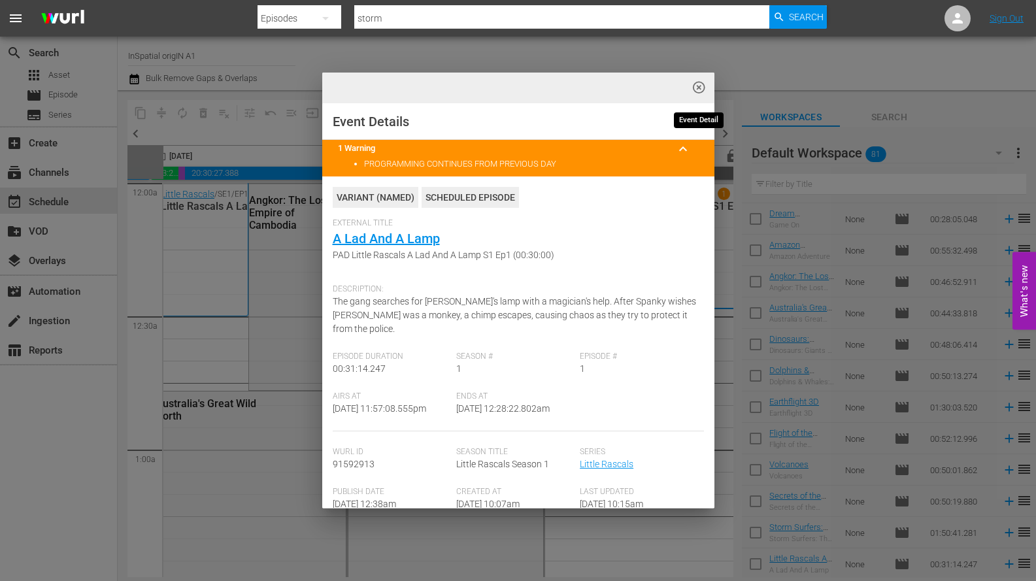
click at [693, 86] on span "highlight_off_icon" at bounding box center [698, 87] width 15 height 15
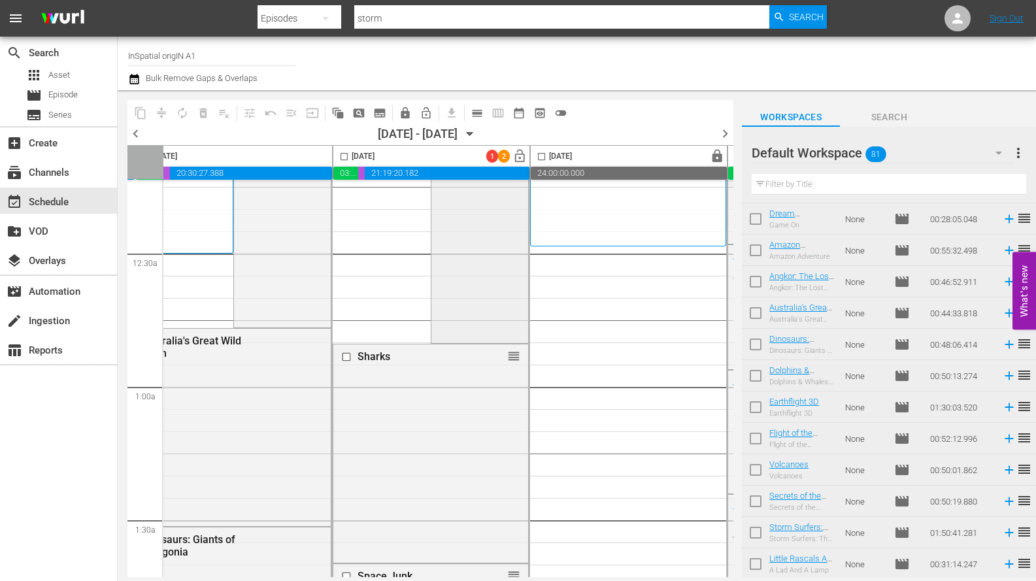
scroll to position [206, 225]
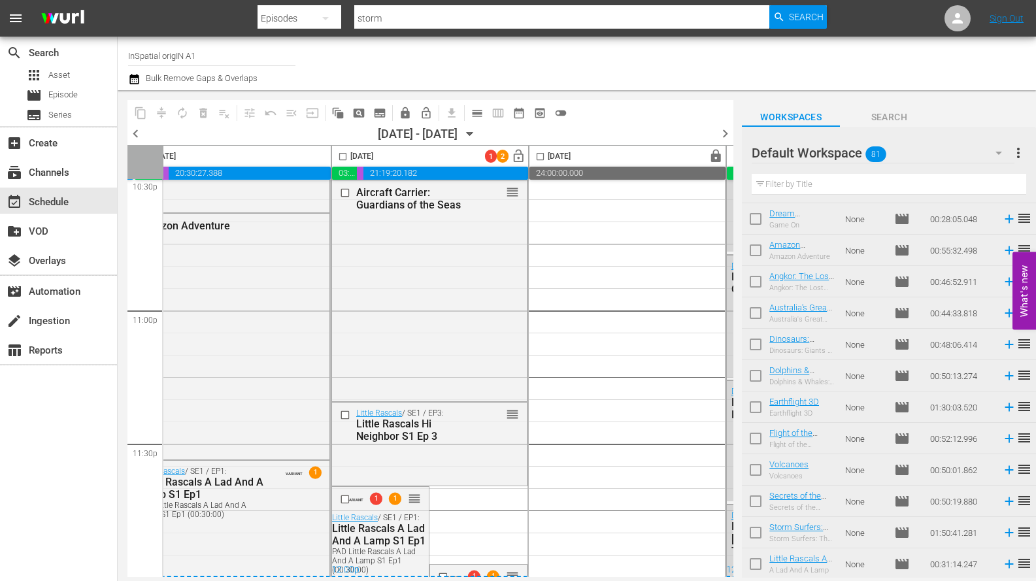
scroll to position [6009, 227]
click at [442, 568] on div "12:00p" at bounding box center [429, 570] width 196 height 13
click at [442, 567] on div "12:00p" at bounding box center [429, 570] width 196 height 13
click at [444, 569] on div "12:00p" at bounding box center [429, 570] width 196 height 13
click at [442, 569] on div "12:00p" at bounding box center [429, 570] width 196 height 13
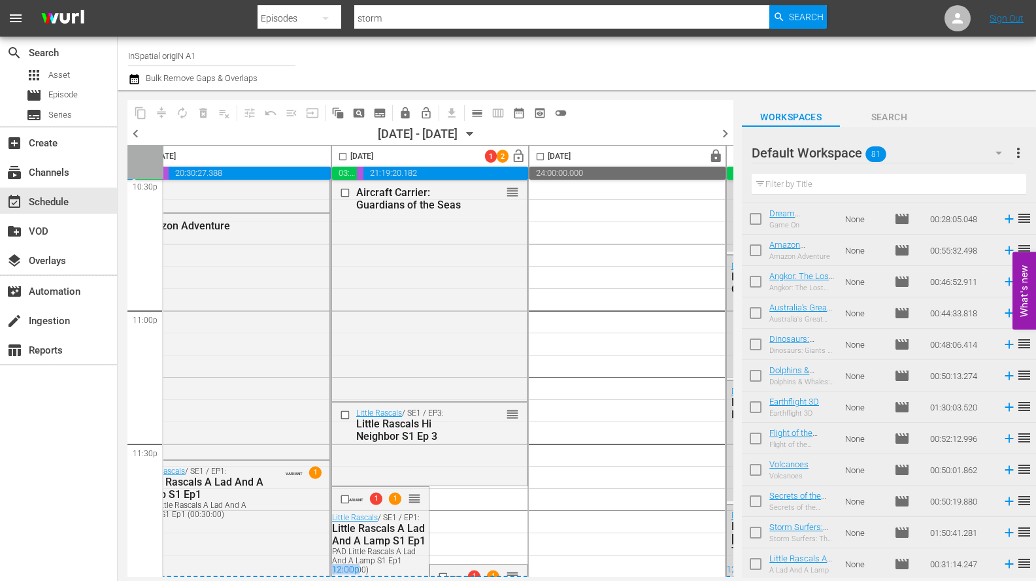
click at [442, 569] on div "12:00p" at bounding box center [429, 570] width 196 height 13
click at [443, 568] on div "12:00p" at bounding box center [429, 570] width 196 height 13
drag, startPoint x: 448, startPoint y: 557, endPoint x: 493, endPoint y: 566, distance: 45.4
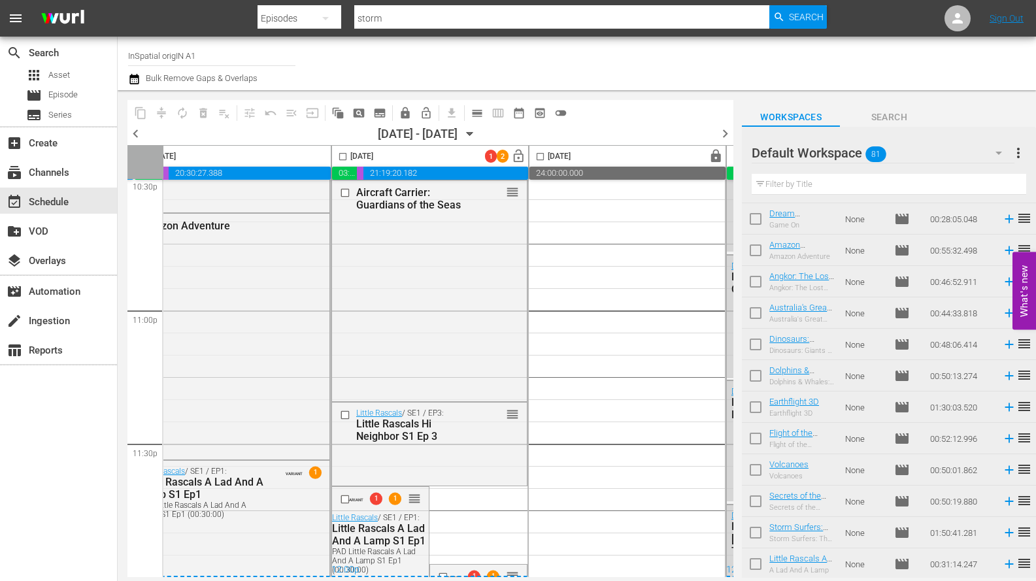
click at [508, 565] on div "12:00p" at bounding box center [429, 570] width 196 height 13
drag, startPoint x: 510, startPoint y: 567, endPoint x: 427, endPoint y: 484, distance: 117.8
drag, startPoint x: 441, startPoint y: 567, endPoint x: 446, endPoint y: 560, distance: 8.9
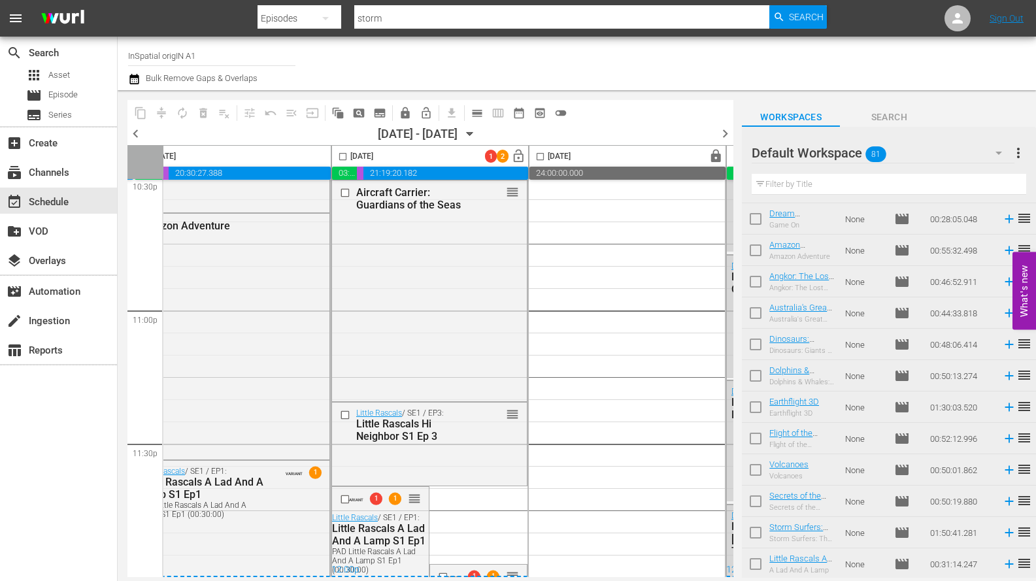
click at [442, 564] on div "12:00p" at bounding box center [429, 570] width 196 height 13
drag, startPoint x: 446, startPoint y: 559, endPoint x: 450, endPoint y: 542, distance: 17.9
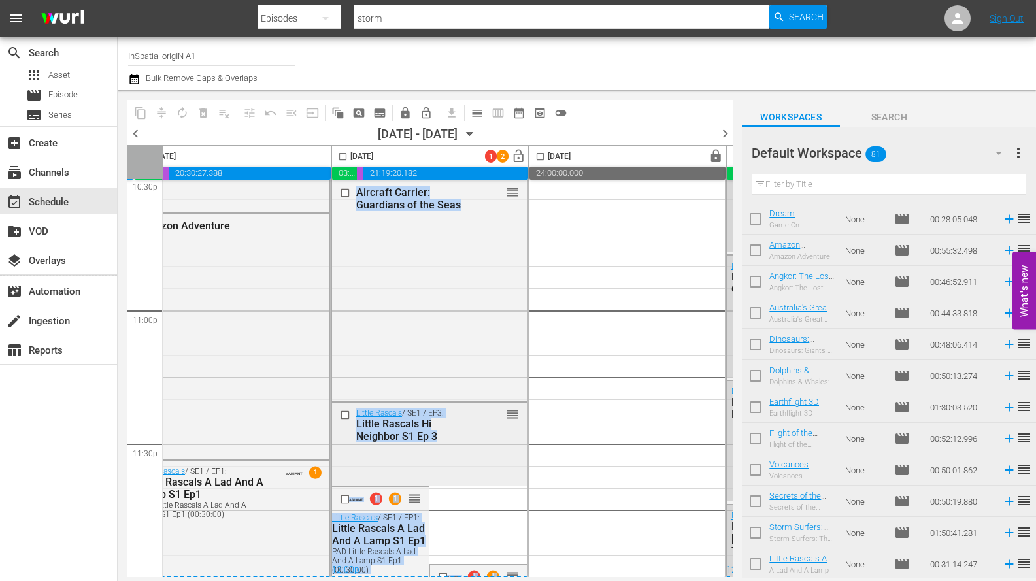
drag, startPoint x: 508, startPoint y: 567, endPoint x: 457, endPoint y: 417, distance: 158.3
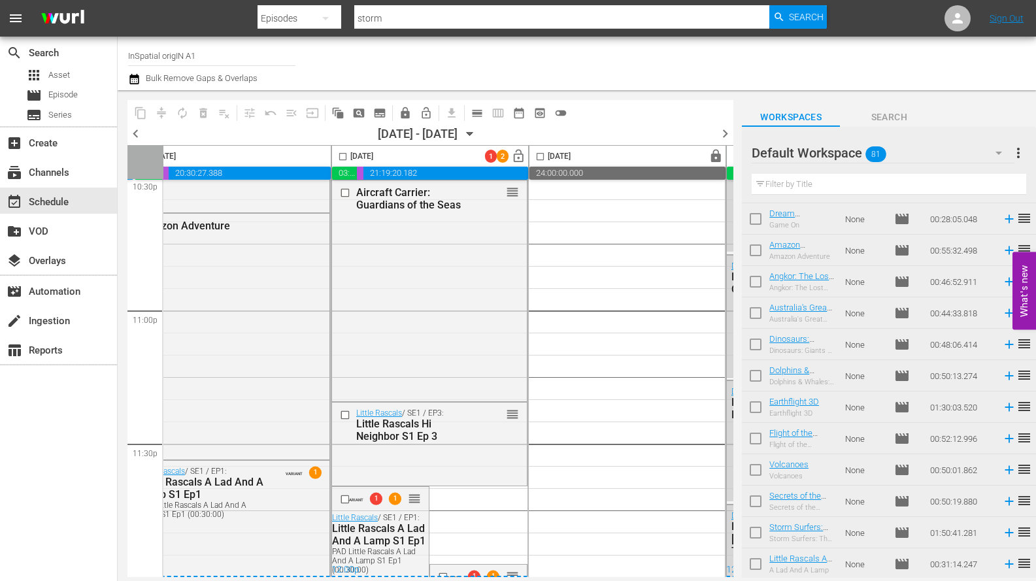
click at [473, 567] on div "12:00p" at bounding box center [429, 570] width 196 height 13
click at [474, 567] on div "12:00p" at bounding box center [429, 570] width 196 height 13
click at [487, 568] on div "12:00p" at bounding box center [429, 570] width 196 height 13
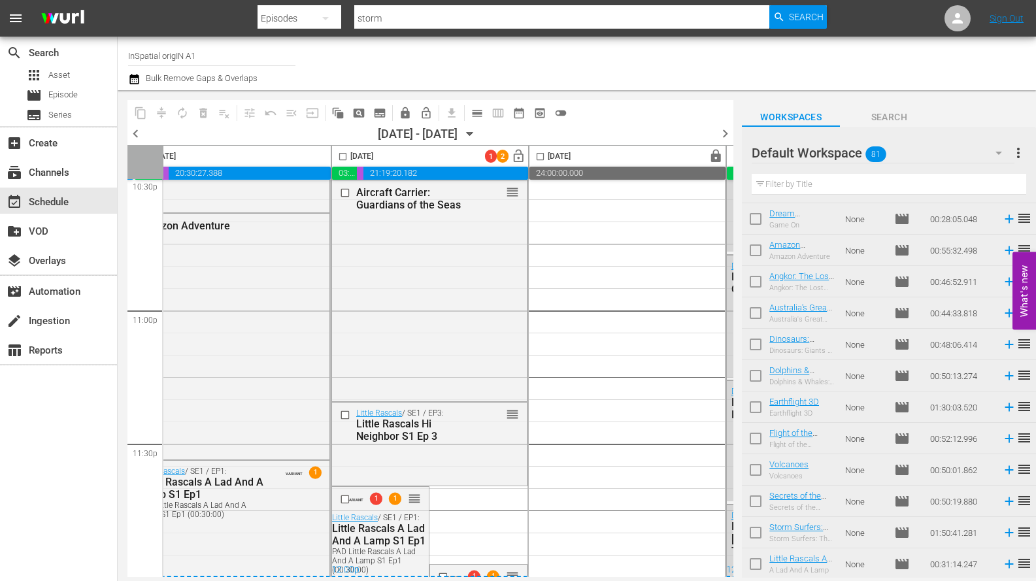
click at [487, 568] on div "12:00p" at bounding box center [429, 570] width 196 height 13
drag, startPoint x: 487, startPoint y: 568, endPoint x: 489, endPoint y: 550, distance: 18.3
click at [487, 567] on div "12:00p" at bounding box center [429, 570] width 196 height 13
click at [515, 156] on span "lock_open" at bounding box center [518, 156] width 15 height 15
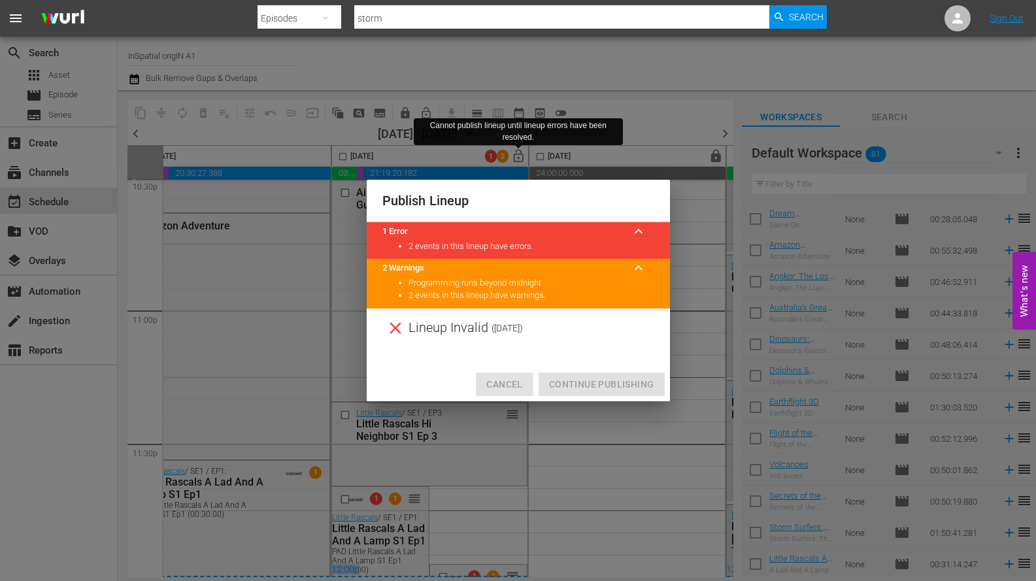
click at [501, 380] on span "Cancel" at bounding box center [504, 384] width 36 height 16
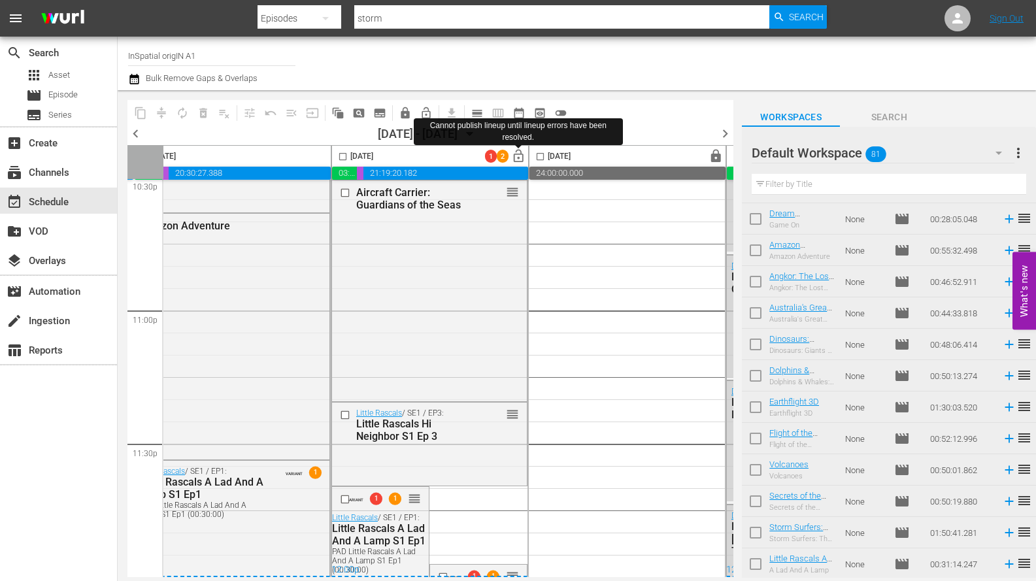
drag, startPoint x: 510, startPoint y: 565, endPoint x: 454, endPoint y: 563, distance: 55.6
click at [474, 564] on div "12:00p" at bounding box center [429, 570] width 196 height 13
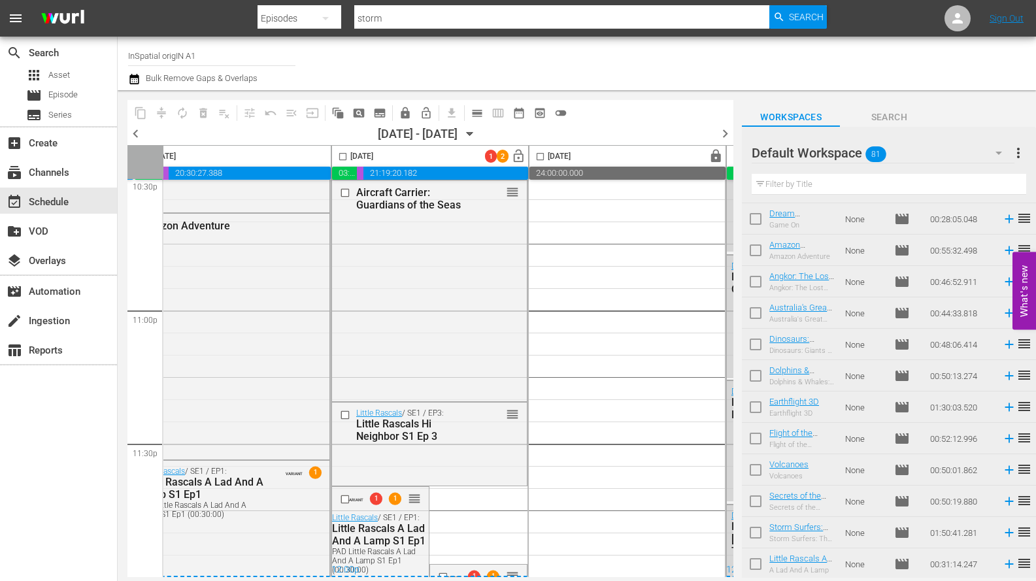
click at [441, 568] on div "12:00p" at bounding box center [429, 570] width 196 height 13
click at [440, 567] on div "12:00p" at bounding box center [429, 570] width 196 height 13
drag, startPoint x: 440, startPoint y: 568, endPoint x: 443, endPoint y: 553, distance: 15.3
click at [440, 565] on div "12:00p" at bounding box center [429, 570] width 196 height 13
click at [714, 154] on span "lock" at bounding box center [715, 156] width 15 height 15
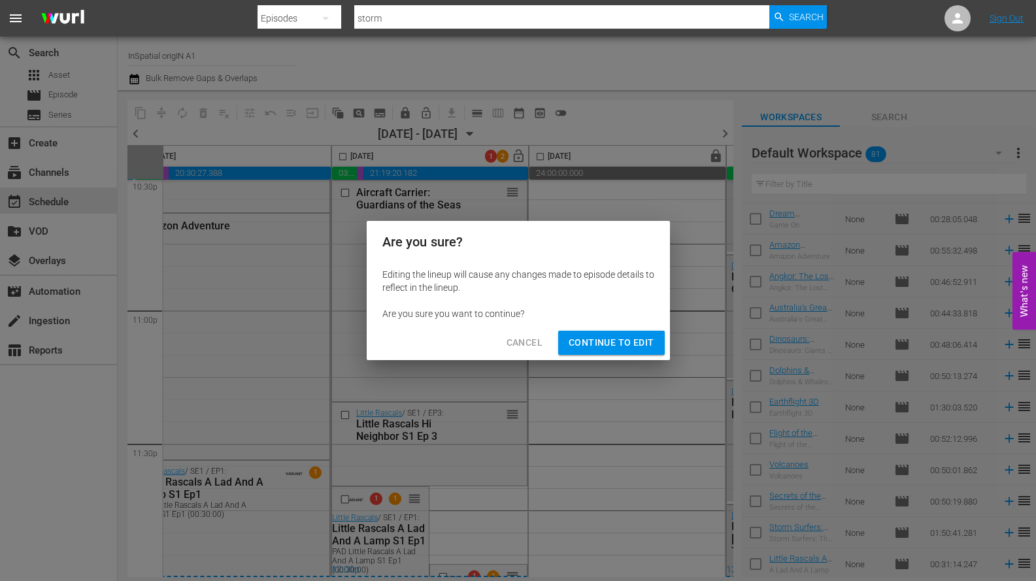
click at [610, 346] on span "Continue to Edit" at bounding box center [610, 343] width 85 height 16
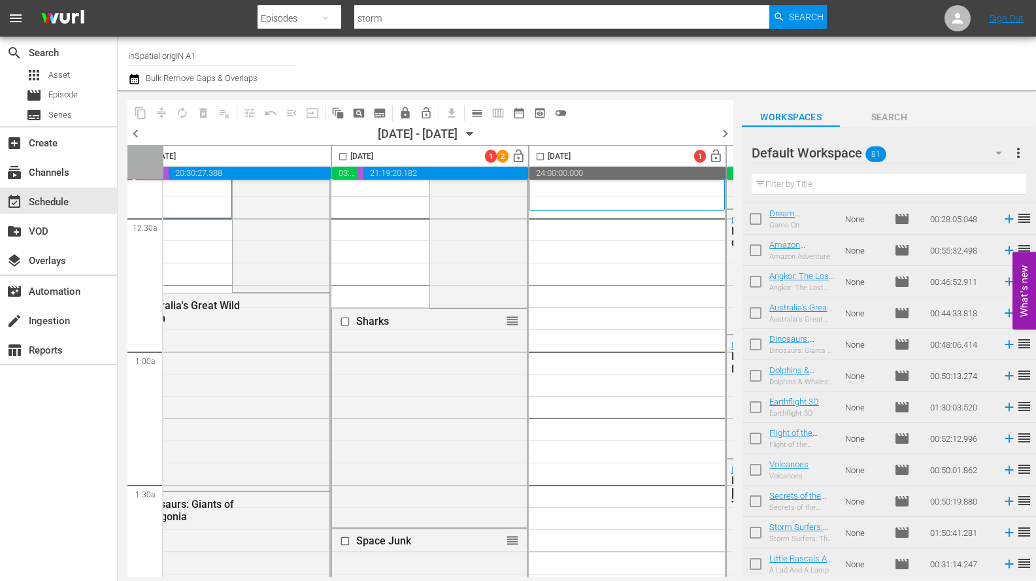
scroll to position [0, 227]
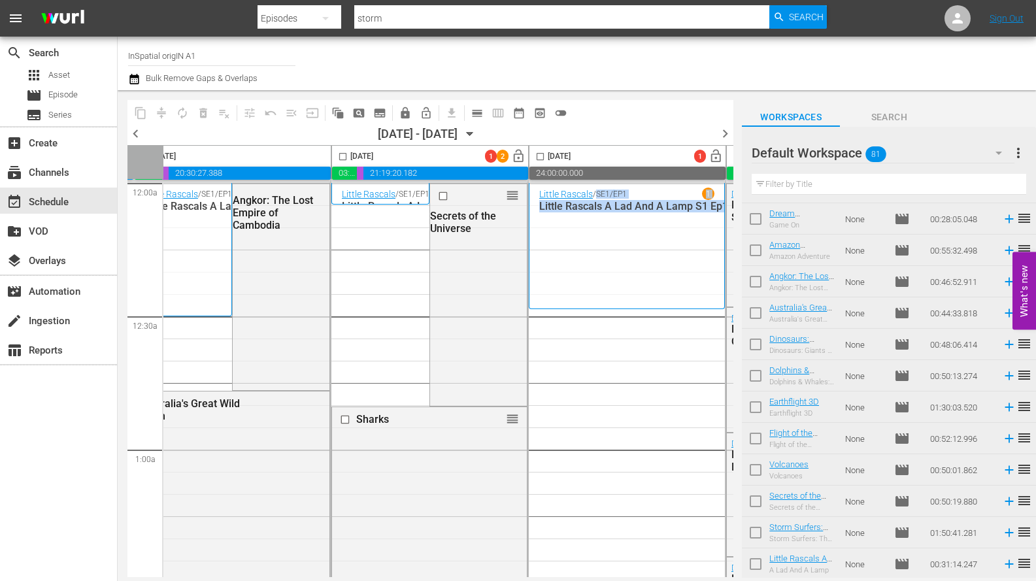
drag, startPoint x: 599, startPoint y: 193, endPoint x: 608, endPoint y: 261, distance: 67.8
click at [608, 261] on div "Little Rascals / SE1 / EP1 1 Little Rascals A Lad And A Lamp S1 Ep1" at bounding box center [626, 246] width 175 height 116
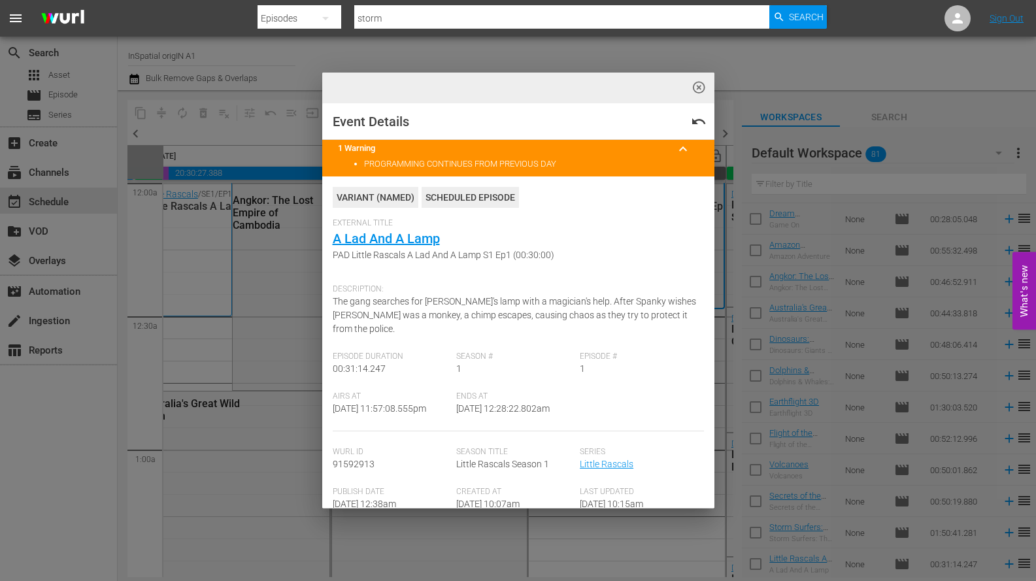
click at [682, 148] on span "keyboard_arrow_up" at bounding box center [683, 149] width 16 height 16
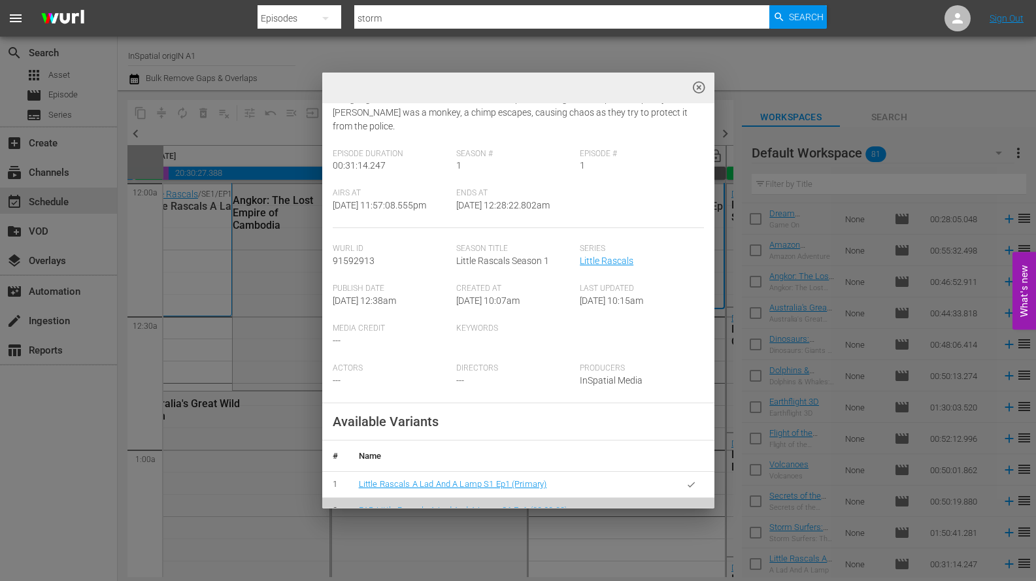
scroll to position [0, 0]
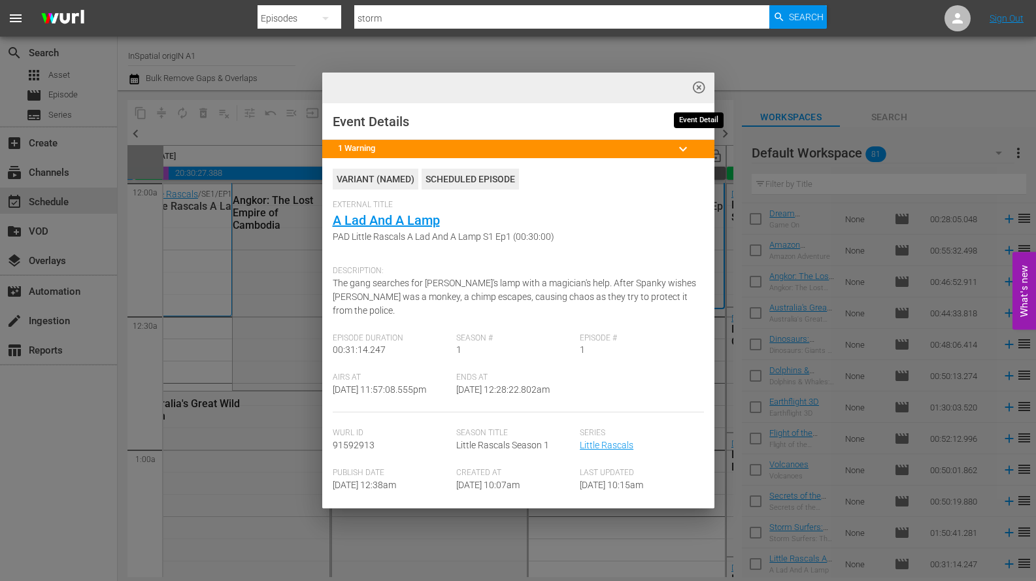
click at [704, 87] on span "highlight_off_icon" at bounding box center [698, 87] width 15 height 15
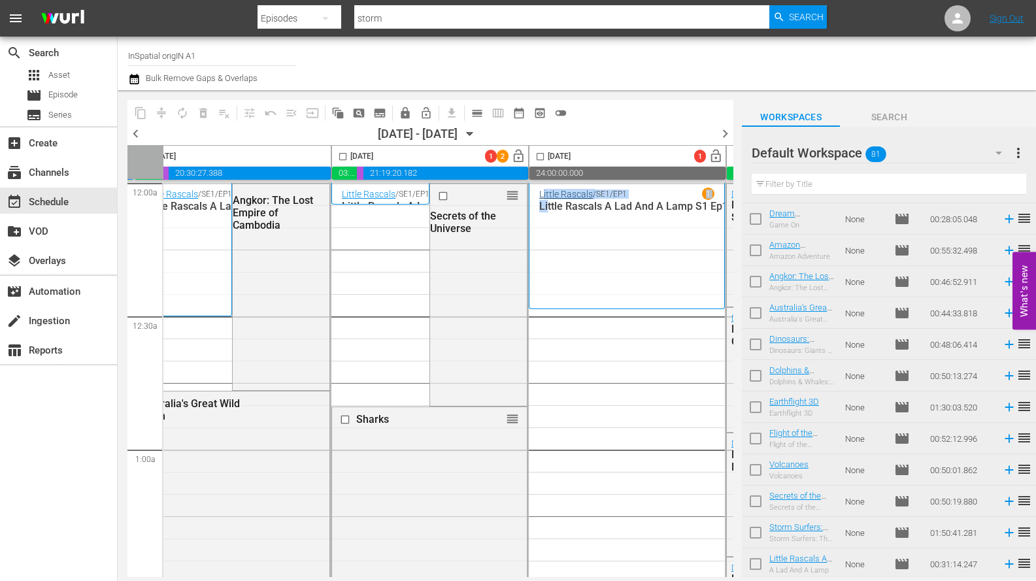
drag, startPoint x: 548, startPoint y: 212, endPoint x: 544, endPoint y: 194, distance: 18.1
click at [544, 194] on div "Little Rascals / SE1 / EP1 1 Little Rascals A Lad And A Lamp S1 Ep1" at bounding box center [626, 246] width 175 height 116
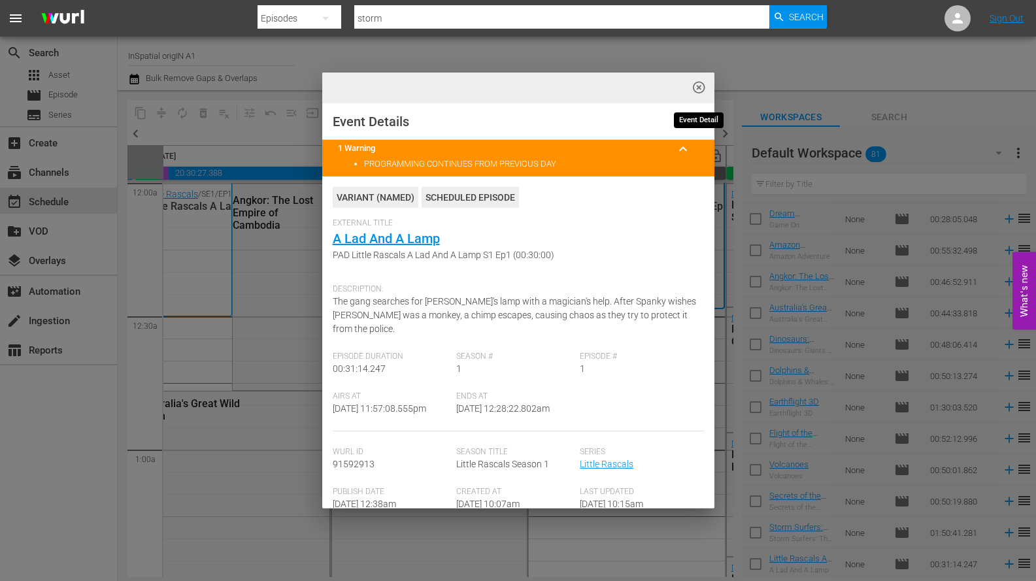
click at [698, 86] on div "highlight_off_icon Event Details undo 1 Warning keyboard_arrow_up PROGRAMMING C…" at bounding box center [518, 290] width 1036 height 581
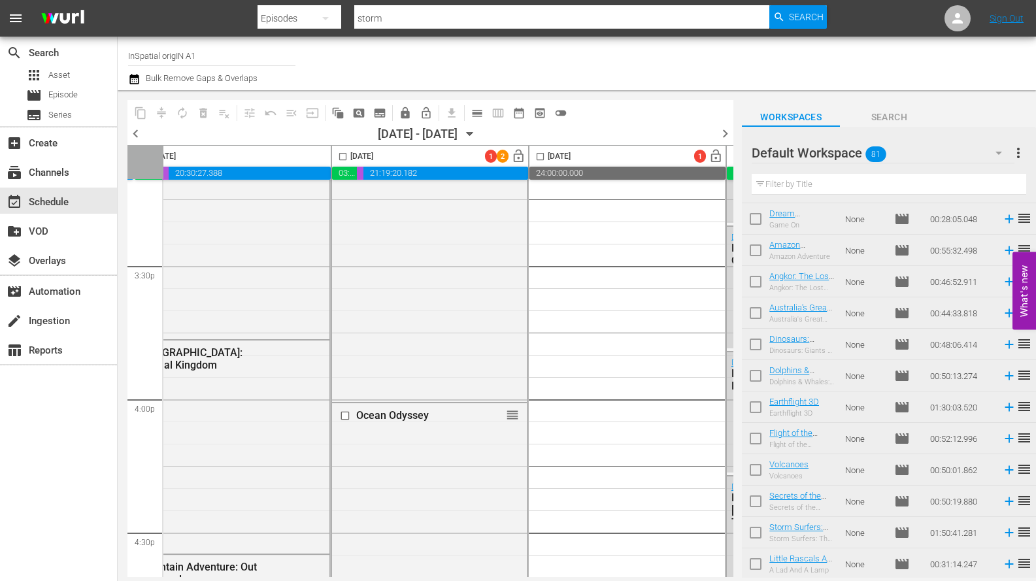
scroll to position [6009, 227]
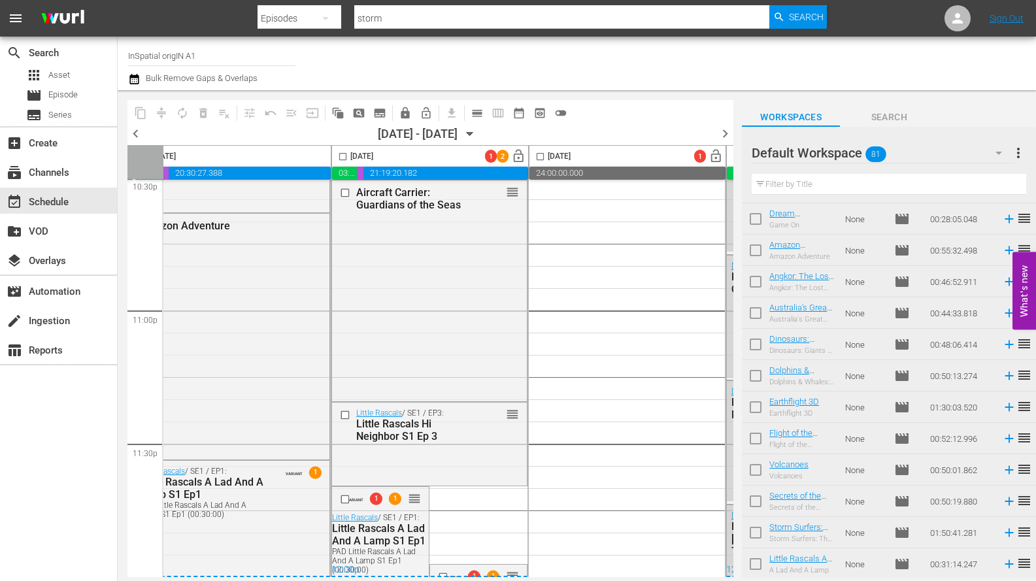
drag, startPoint x: 460, startPoint y: 563, endPoint x: 447, endPoint y: 566, distance: 13.5
click at [452, 566] on div "12:00p" at bounding box center [429, 570] width 196 height 13
click at [440, 567] on div "12:00p" at bounding box center [429, 570] width 196 height 13
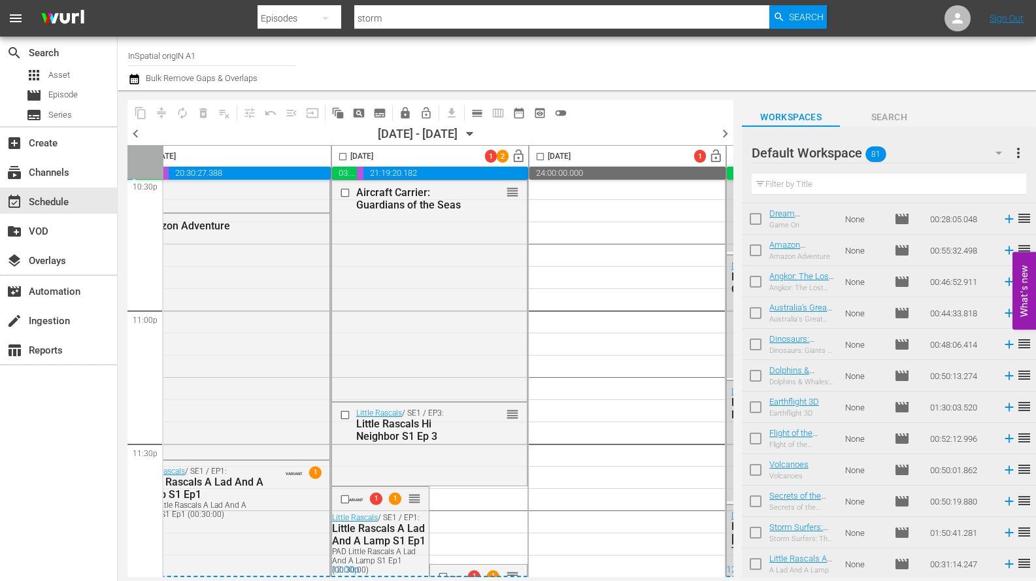
click at [443, 568] on div "12:00p" at bounding box center [429, 570] width 196 height 13
click at [440, 568] on div "12:00p" at bounding box center [429, 570] width 196 height 13
click at [436, 568] on div "12:00p" at bounding box center [429, 570] width 196 height 13
click at [436, 564] on div "12:00p" at bounding box center [429, 570] width 196 height 13
click at [442, 567] on div "12:00p" at bounding box center [429, 570] width 196 height 13
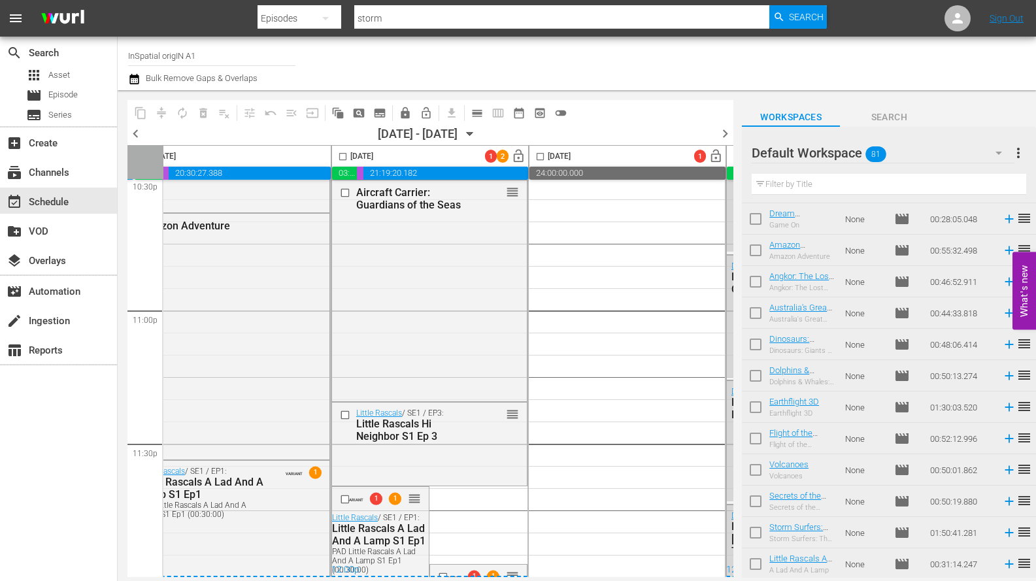
click at [444, 568] on div "12:00p" at bounding box center [429, 570] width 196 height 13
click at [442, 568] on div "12:00p" at bounding box center [429, 570] width 196 height 13
click at [442, 567] on div "12:00p" at bounding box center [429, 570] width 196 height 13
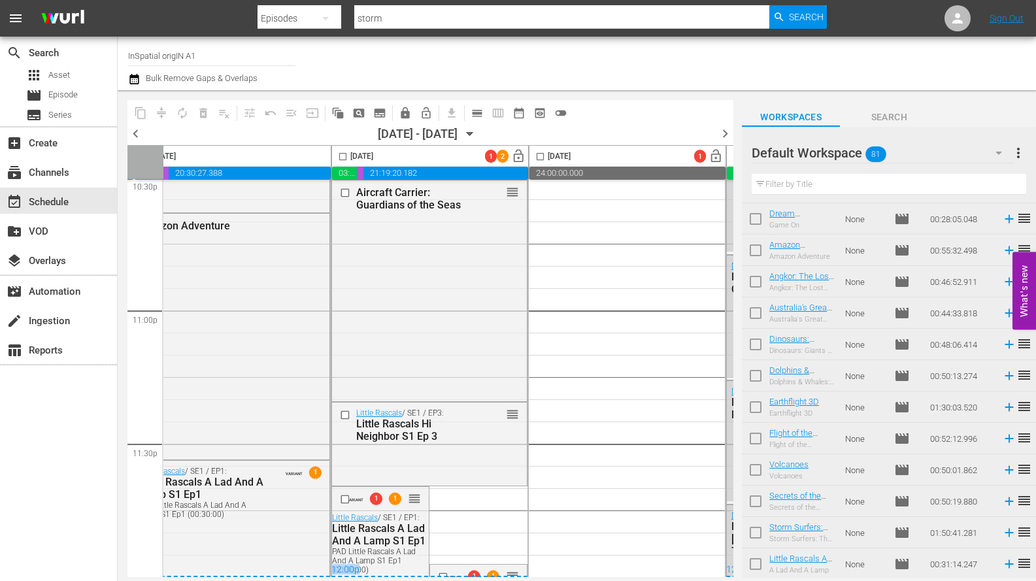
click at [442, 567] on div "12:00p" at bounding box center [429, 570] width 196 height 13
drag, startPoint x: 344, startPoint y: 410, endPoint x: 323, endPoint y: 172, distance: 239.4
click at [344, 409] on input "checkbox" at bounding box center [347, 414] width 14 height 11
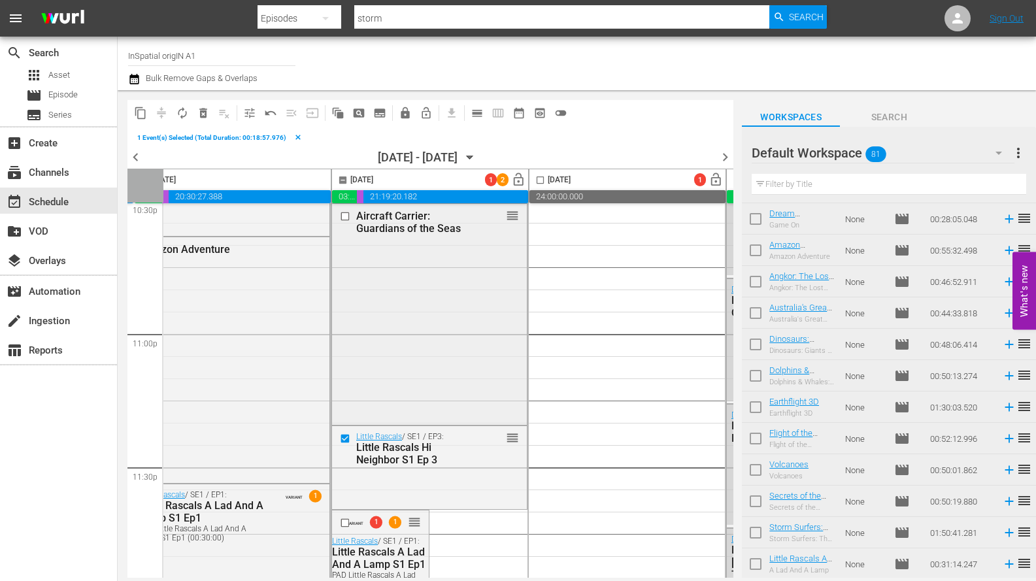
click at [345, 211] on input "checkbox" at bounding box center [347, 216] width 14 height 11
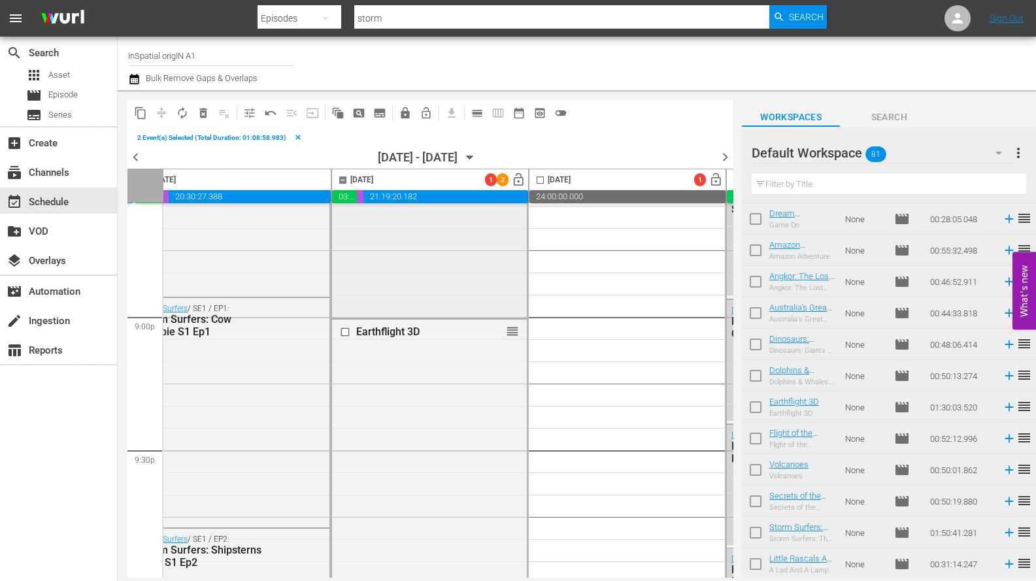
scroll to position [5487, 227]
click at [346, 332] on input "checkbox" at bounding box center [347, 333] width 14 height 11
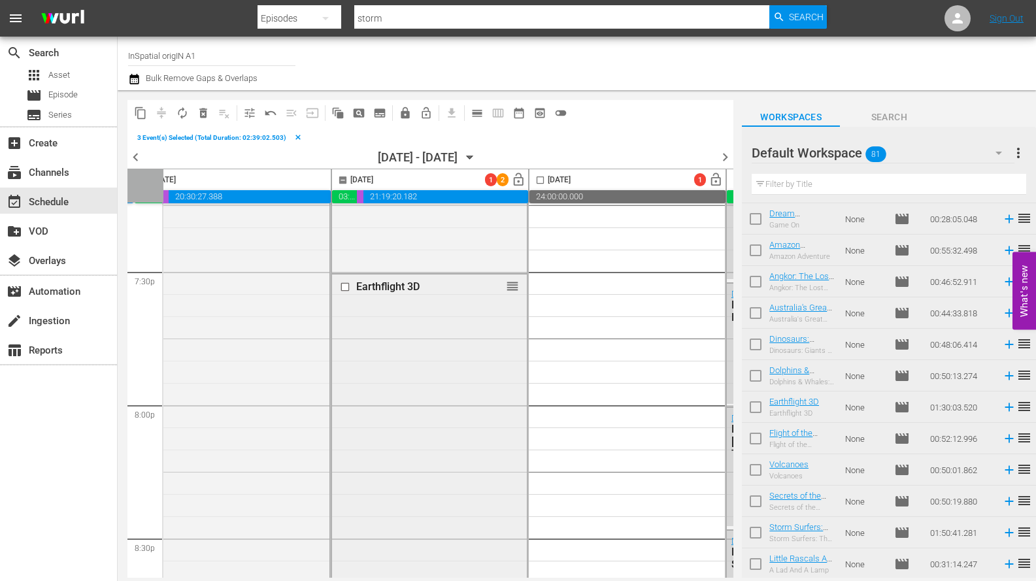
scroll to position [5074, 227]
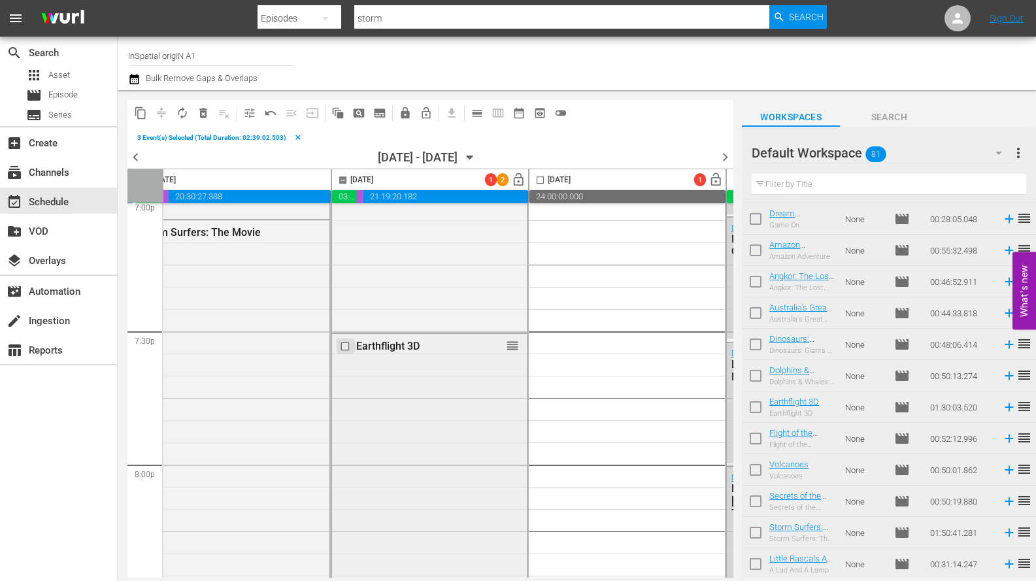
click at [342, 347] on input "checkbox" at bounding box center [347, 346] width 14 height 11
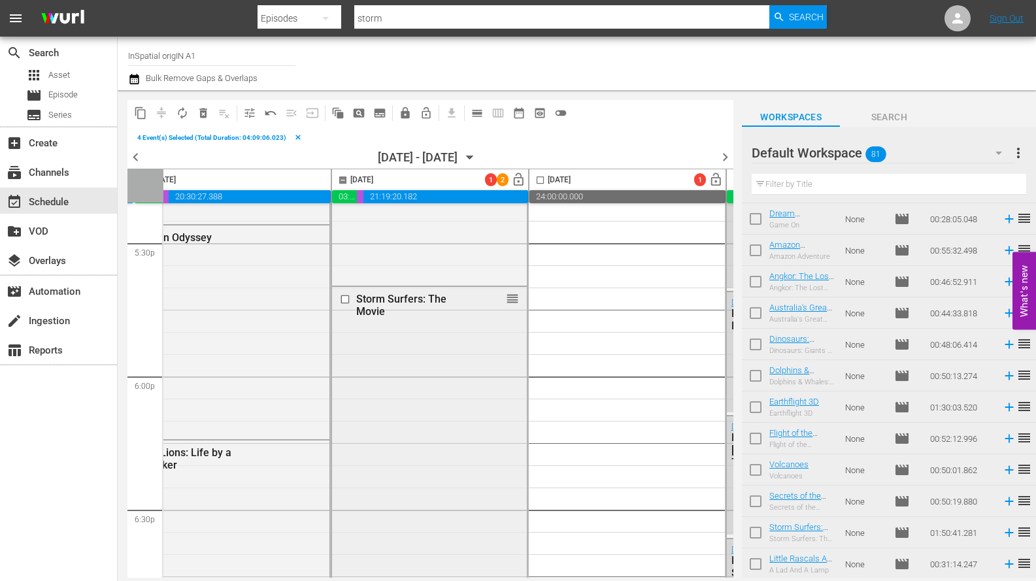
scroll to position [4600, 227]
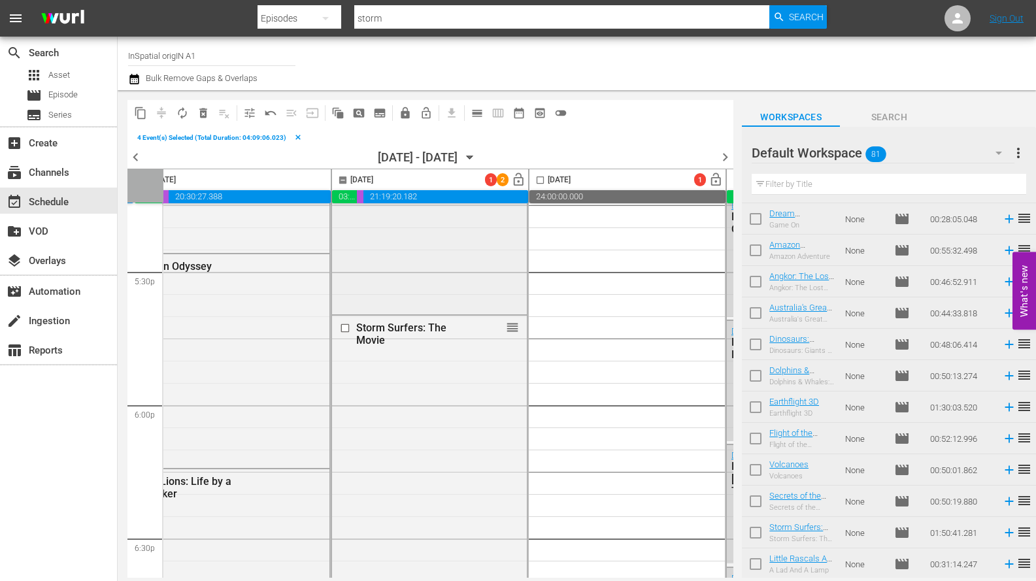
drag, startPoint x: 352, startPoint y: 223, endPoint x: 348, endPoint y: 216, distance: 8.5
click at [348, 216] on div "Sea Lions: Life by a Whisker reorder" at bounding box center [429, 201] width 195 height 220
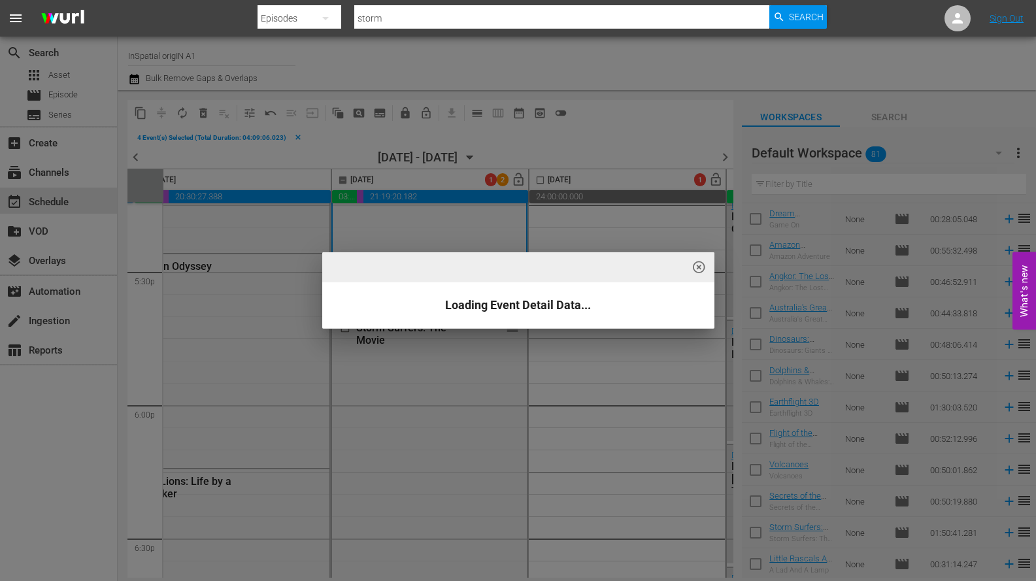
scroll to position [4601, 227]
click at [340, 178] on div "highlight_off_icon Loading Event Detail Data..." at bounding box center [518, 290] width 1036 height 581
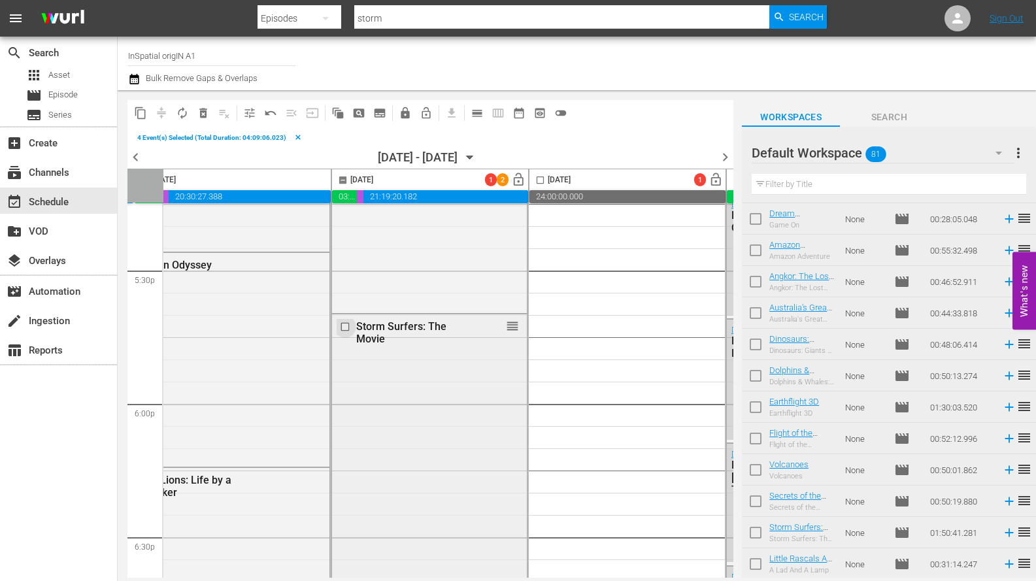
click at [345, 325] on input "checkbox" at bounding box center [347, 326] width 14 height 11
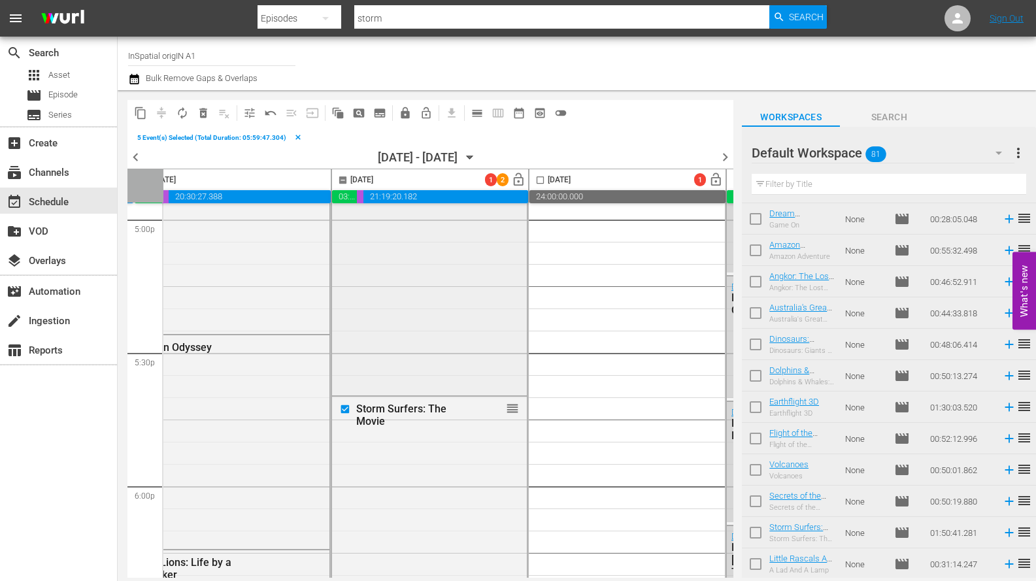
scroll to position [4352, 227]
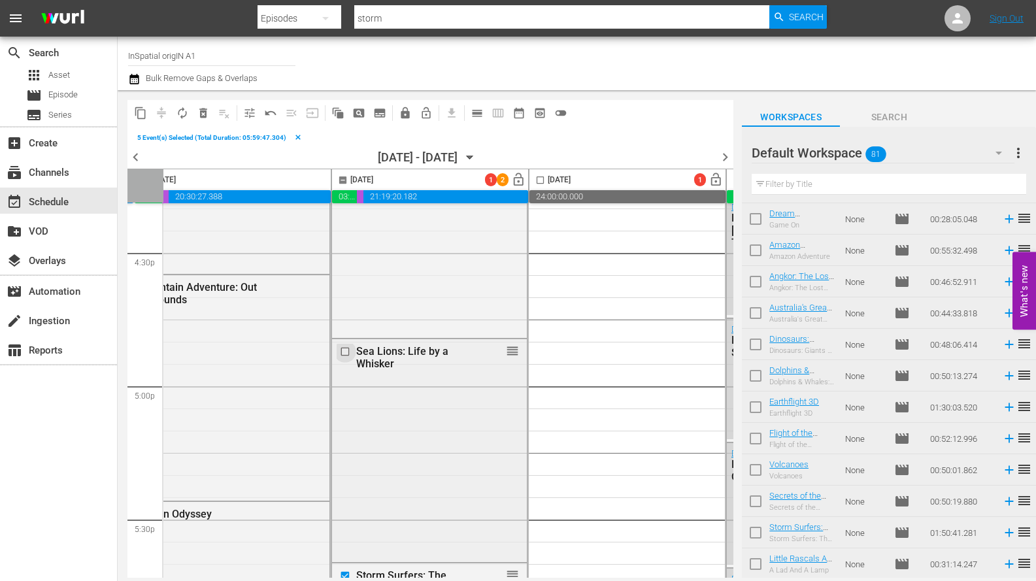
click at [345, 348] on input "checkbox" at bounding box center [347, 351] width 14 height 11
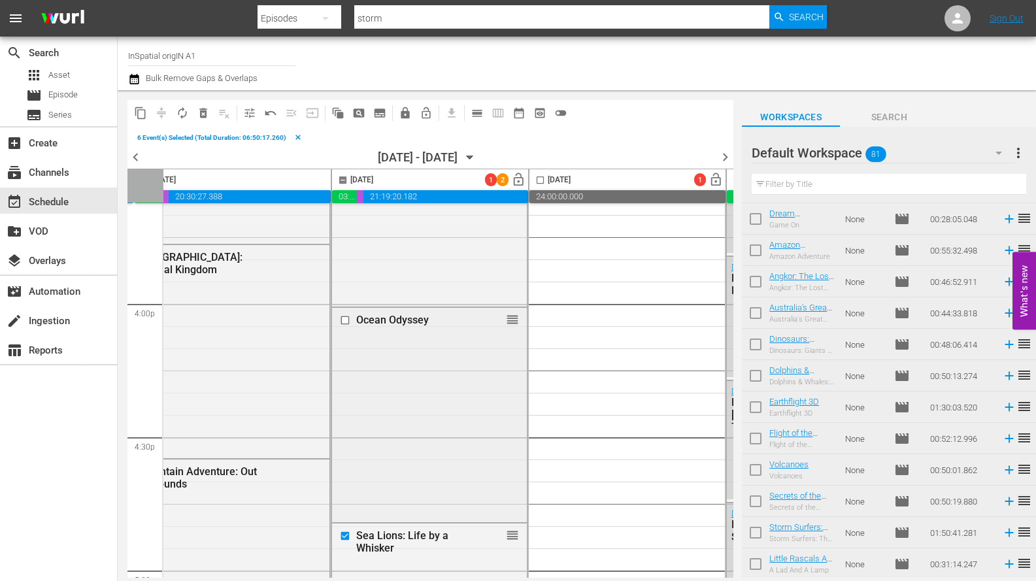
scroll to position [4137, 227]
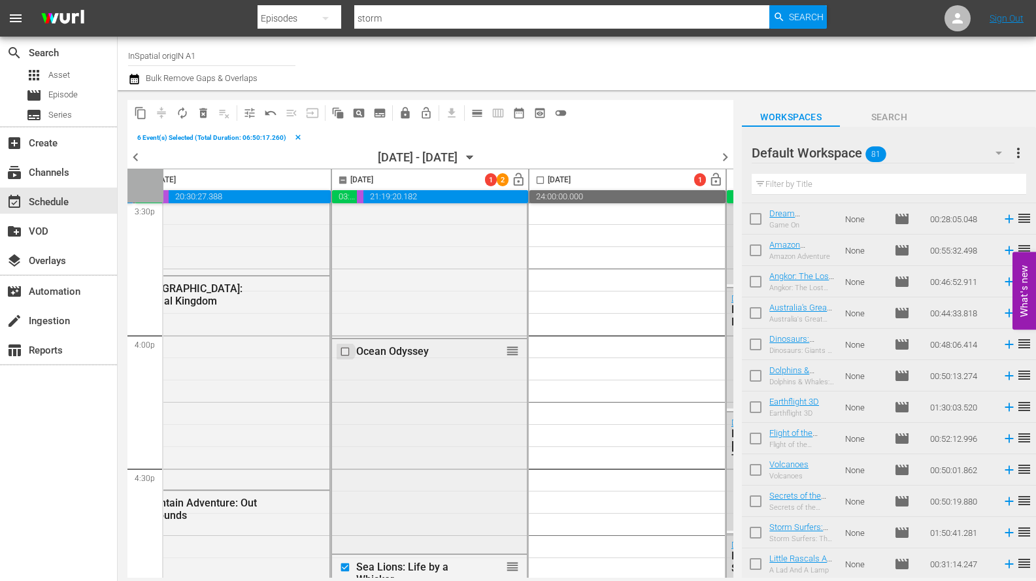
click at [344, 351] on input "checkbox" at bounding box center [347, 351] width 14 height 11
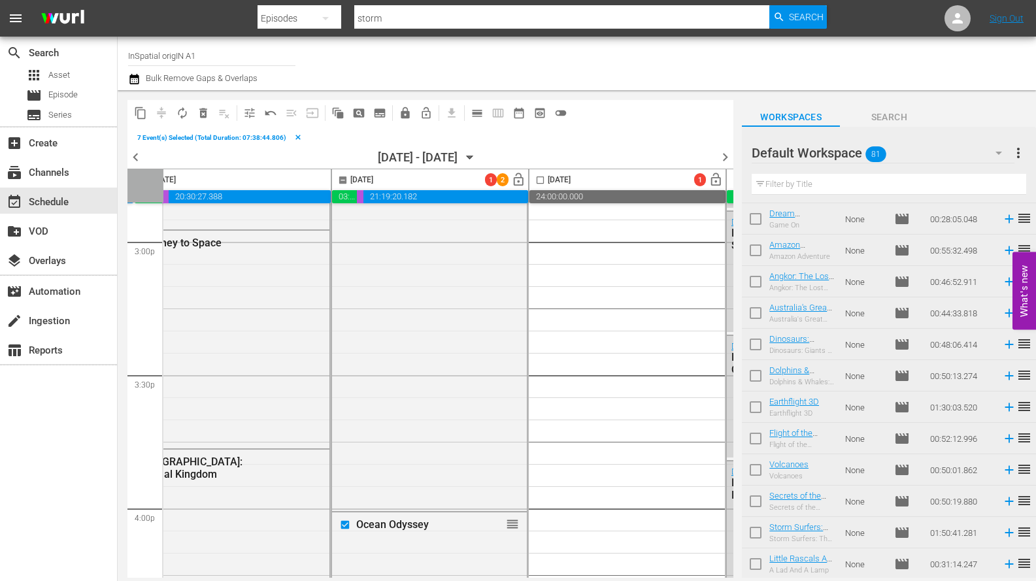
scroll to position [3764, 227]
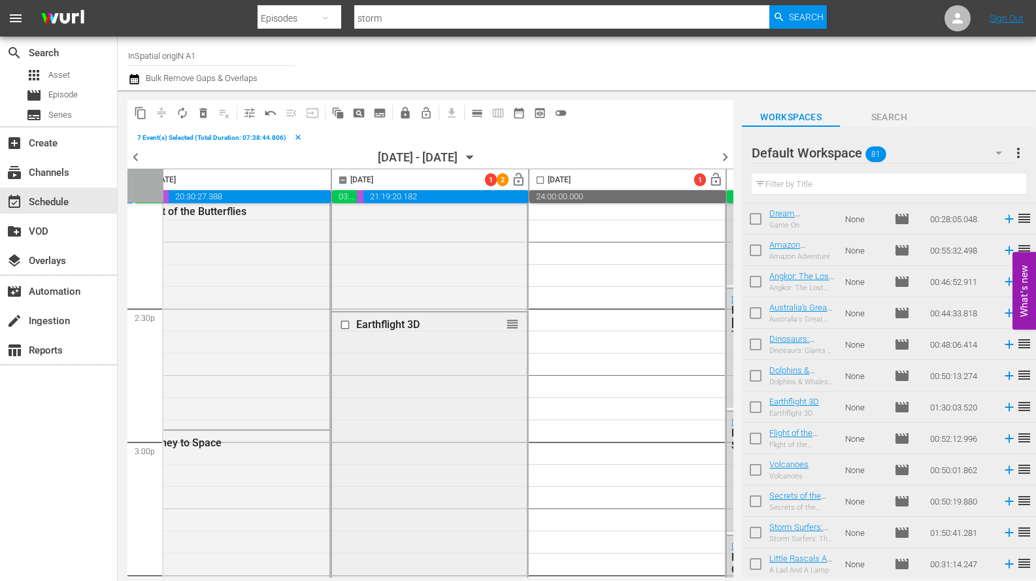
click at [346, 323] on input "checkbox" at bounding box center [347, 325] width 14 height 11
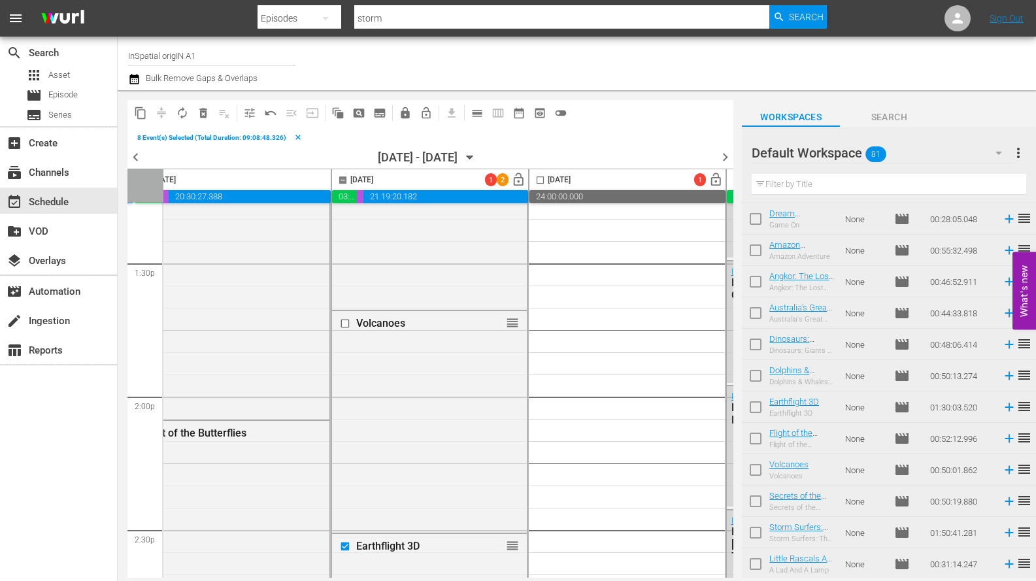
scroll to position [3533, 227]
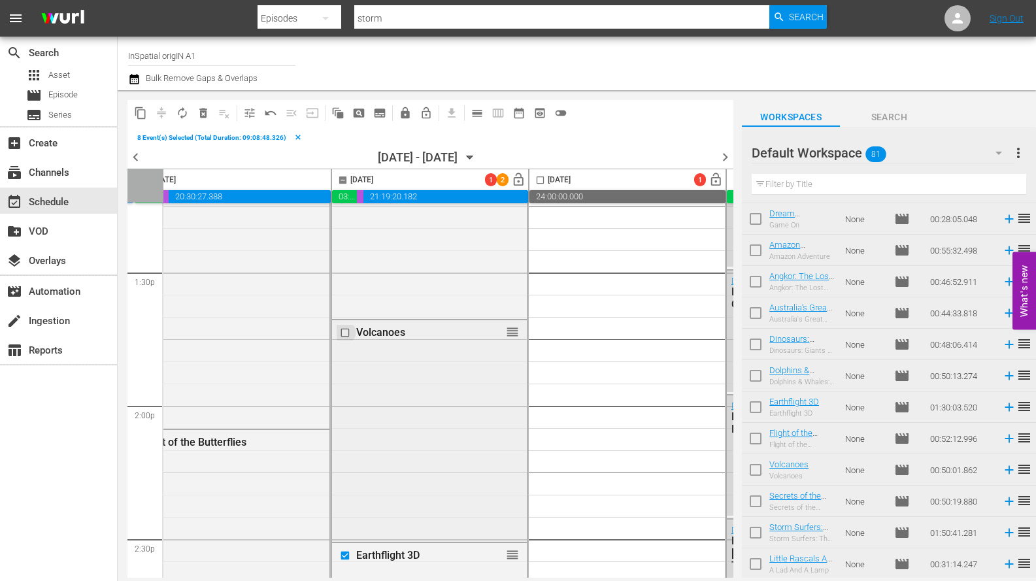
click at [347, 332] on input "checkbox" at bounding box center [347, 332] width 14 height 11
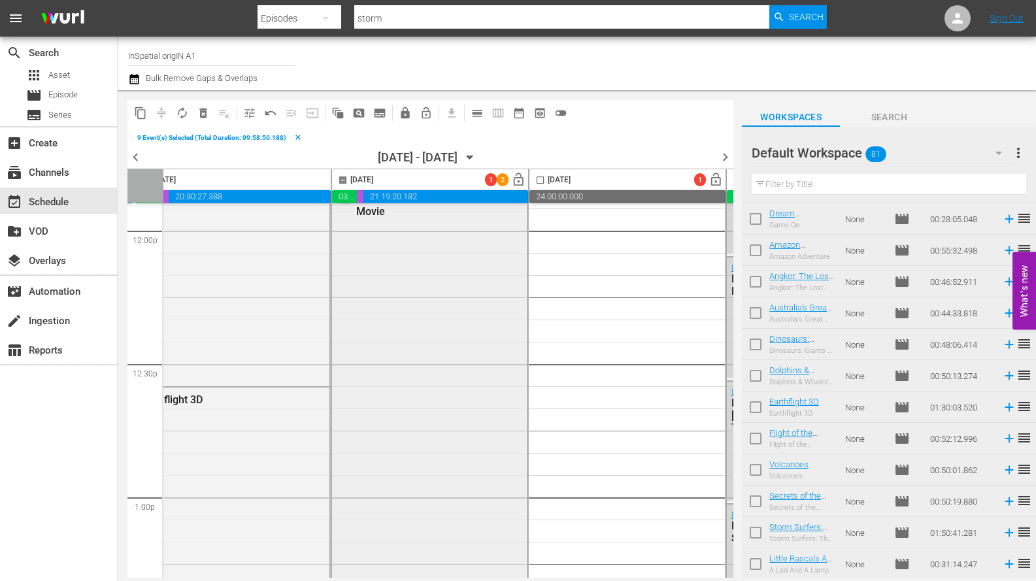
scroll to position [3046, 227]
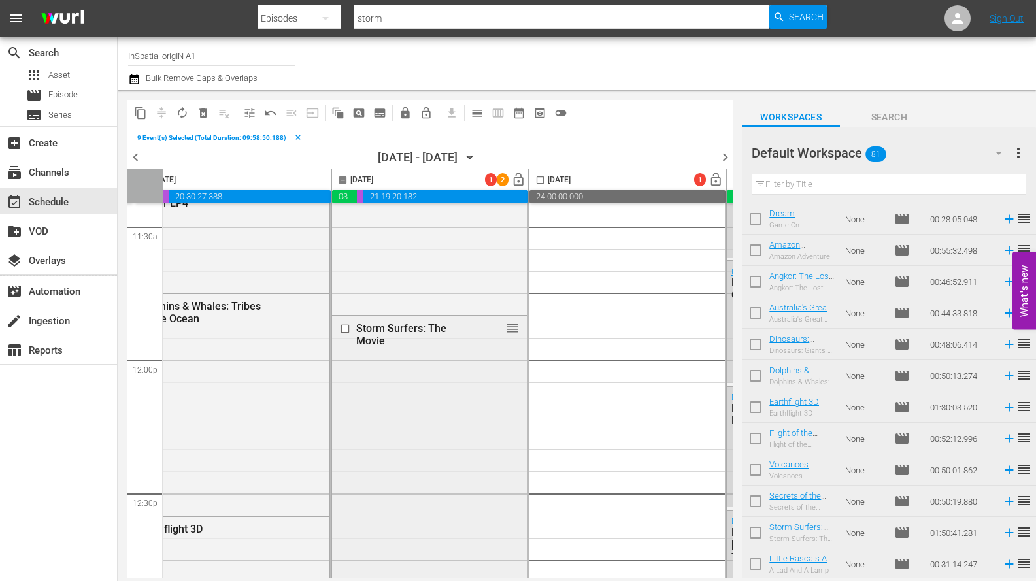
click at [346, 329] on input "checkbox" at bounding box center [347, 328] width 14 height 11
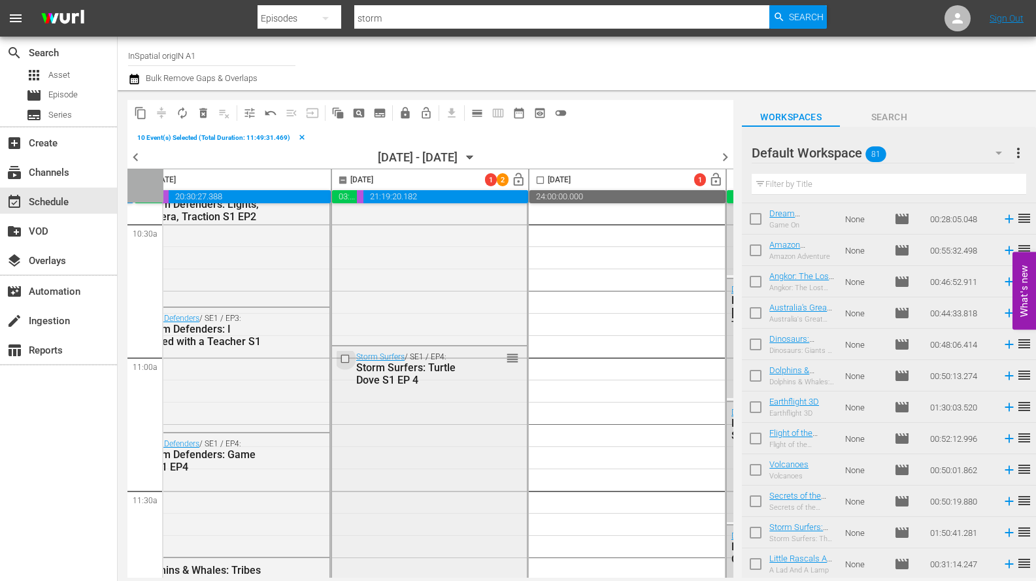
click at [347, 355] on input "checkbox" at bounding box center [347, 358] width 14 height 11
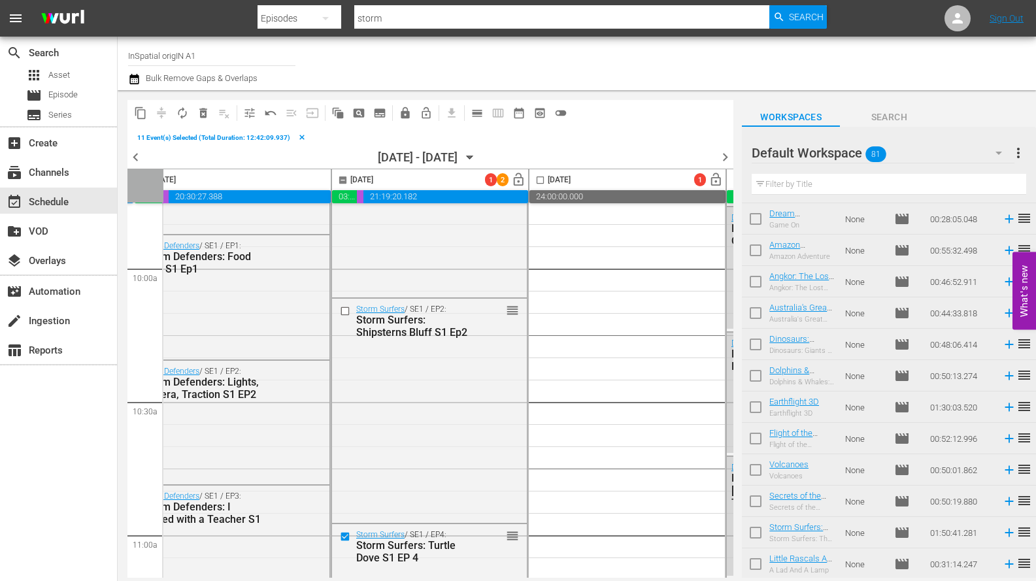
scroll to position [2529, 227]
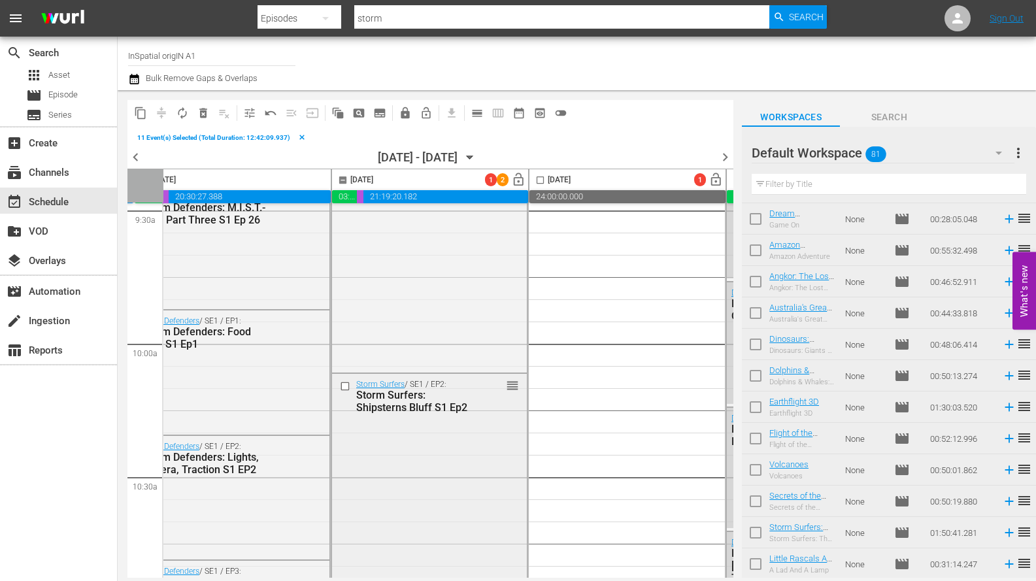
click at [346, 387] on input "checkbox" at bounding box center [347, 386] width 14 height 11
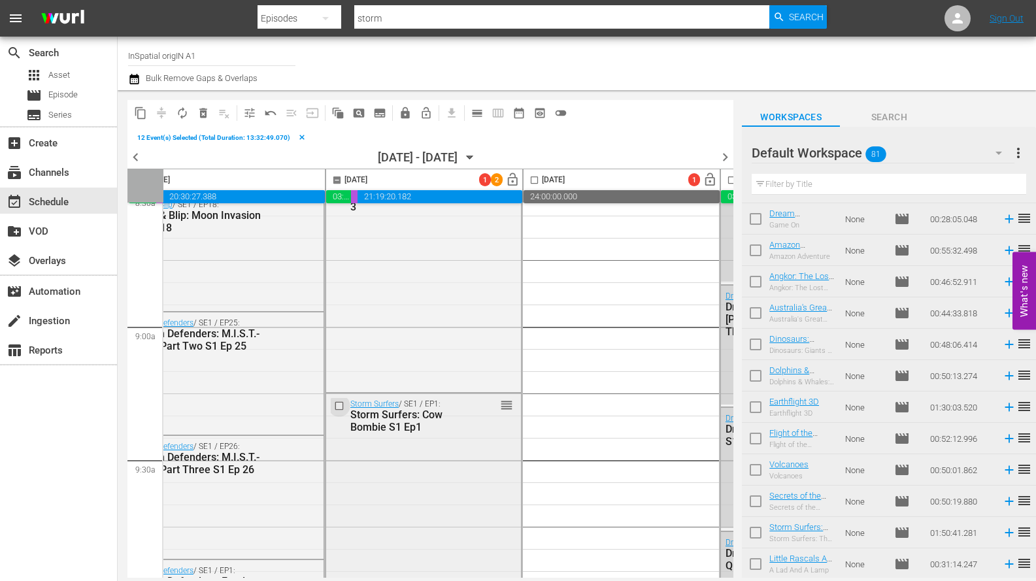
click at [342, 406] on input "checkbox" at bounding box center [341, 405] width 14 height 11
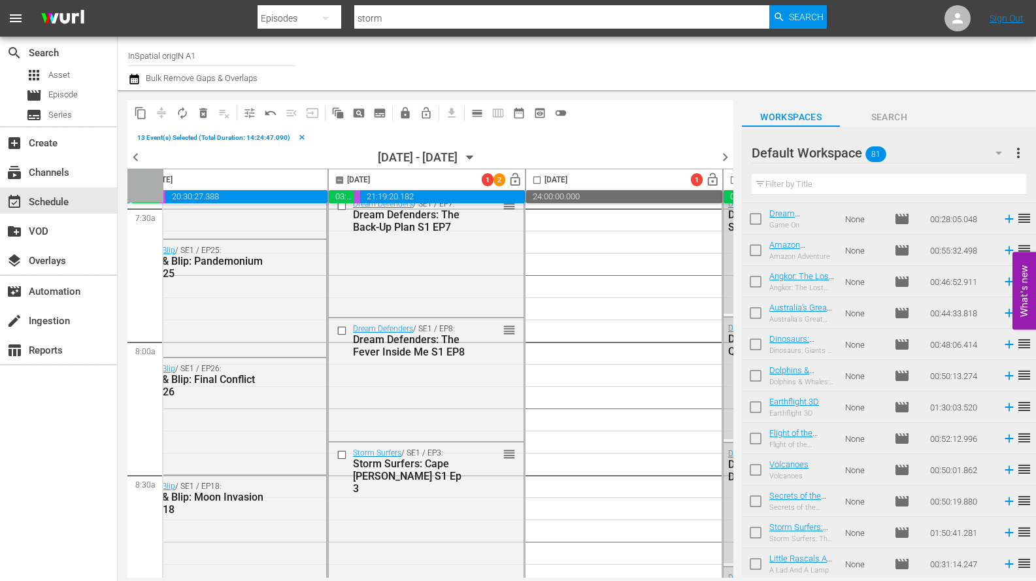
scroll to position [1984, 230]
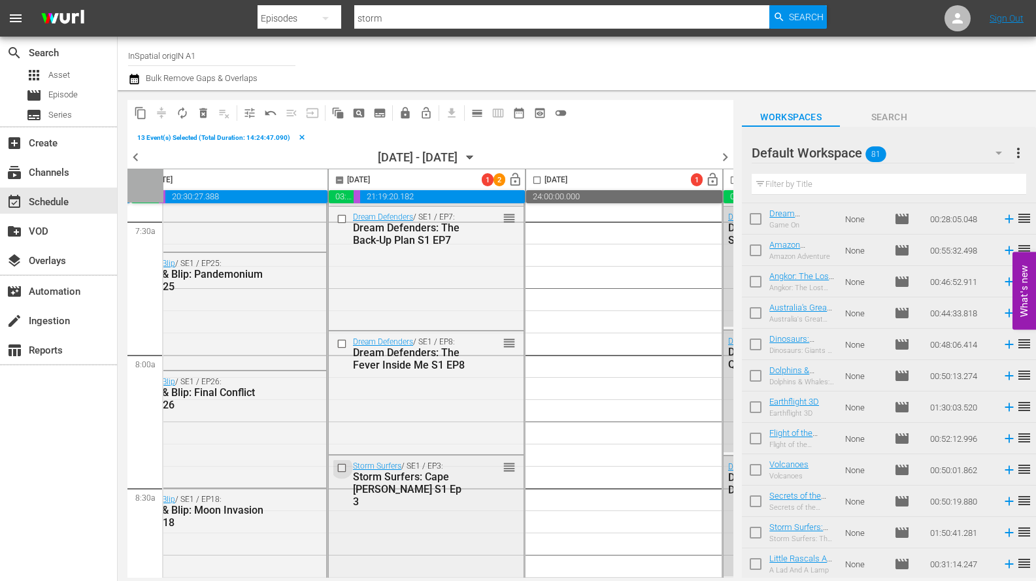
click at [340, 468] on input "checkbox" at bounding box center [344, 468] width 14 height 11
click at [343, 344] on input "checkbox" at bounding box center [344, 343] width 14 height 11
click at [341, 220] on input "checkbox" at bounding box center [344, 219] width 14 height 11
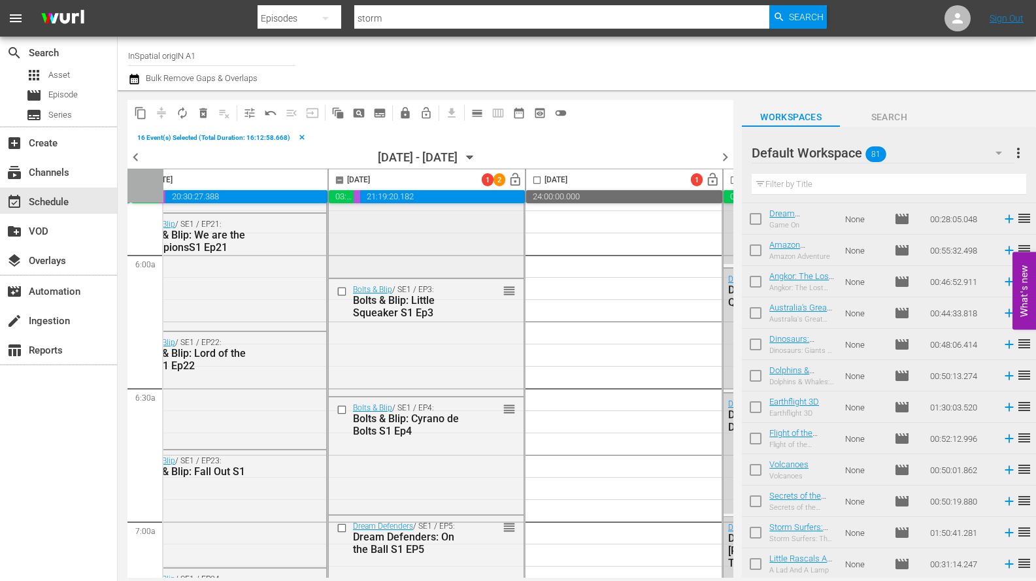
scroll to position [1552, 230]
click at [345, 524] on input "checkbox" at bounding box center [344, 526] width 14 height 11
click at [342, 409] on input "checkbox" at bounding box center [344, 409] width 14 height 11
click at [339, 291] on input "checkbox" at bounding box center [344, 291] width 14 height 11
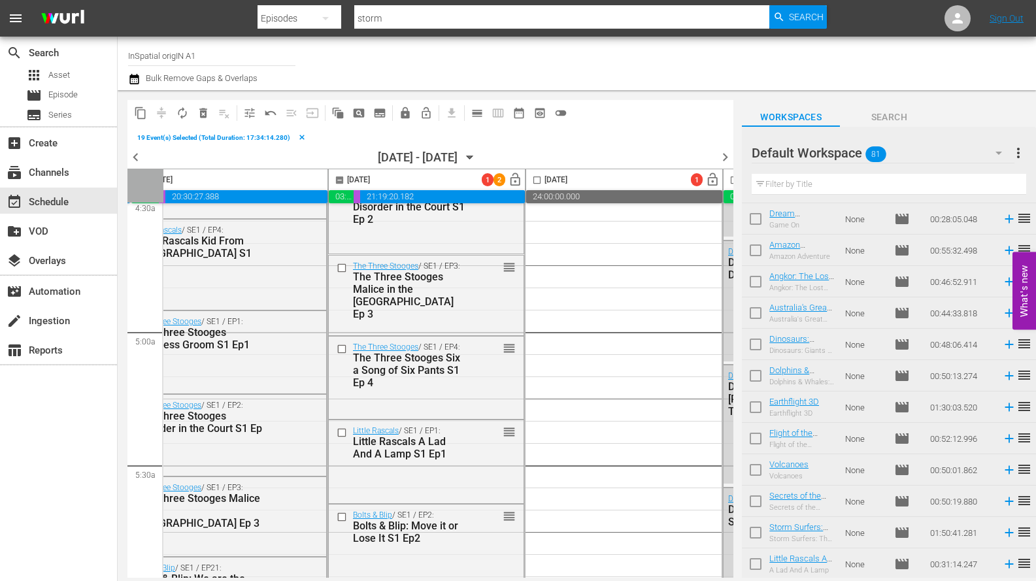
scroll to position [1206, 230]
click at [342, 514] on input "checkbox" at bounding box center [344, 518] width 14 height 11
click at [341, 435] on input "checkbox" at bounding box center [344, 433] width 14 height 11
click at [339, 348] on input "checkbox" at bounding box center [344, 349] width 14 height 11
click at [339, 269] on input "checkbox" at bounding box center [344, 269] width 14 height 11
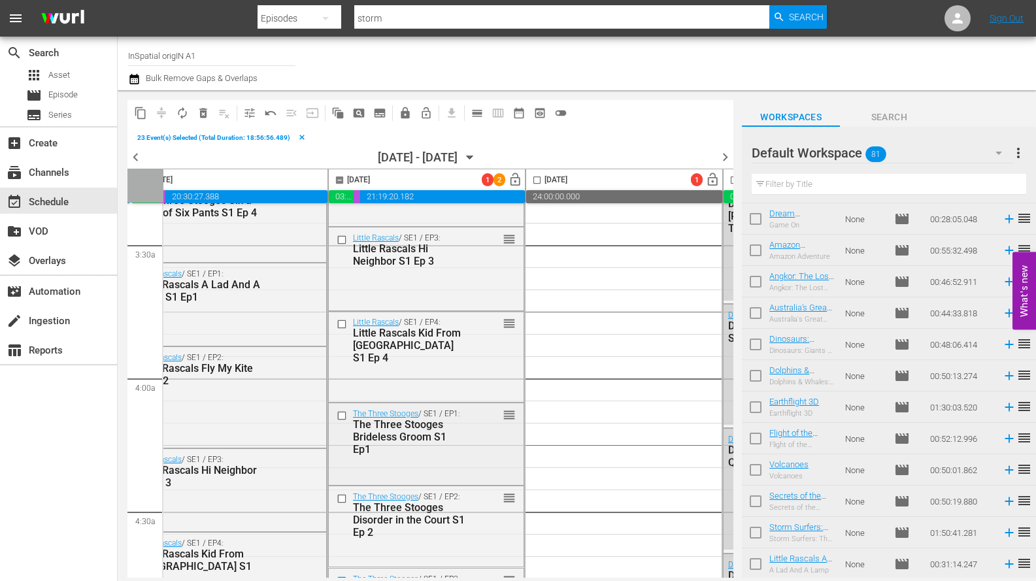
scroll to position [863, 230]
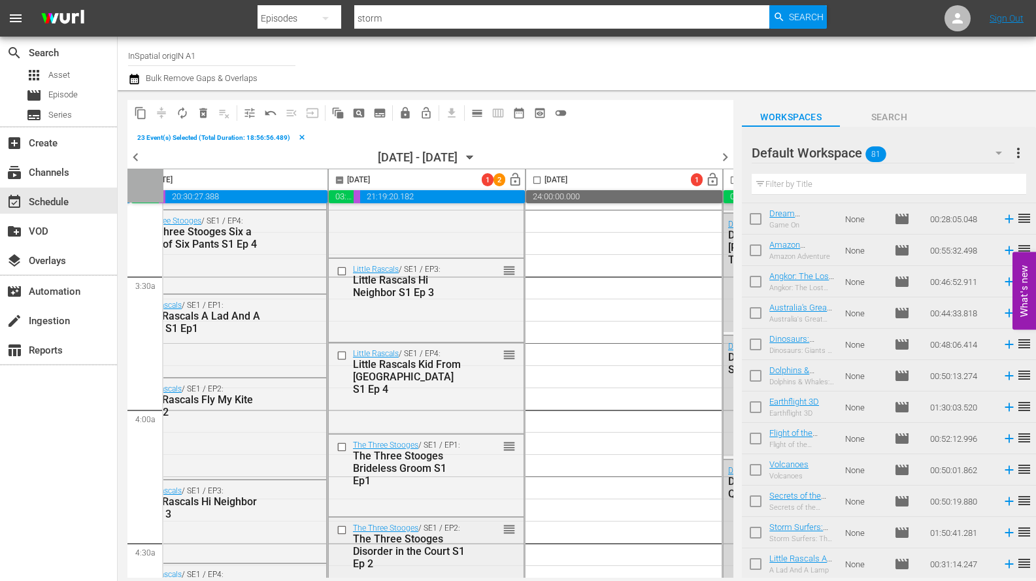
click at [339, 530] on input "checkbox" at bounding box center [344, 529] width 14 height 11
click at [342, 441] on input "checkbox" at bounding box center [344, 446] width 14 height 11
click at [341, 353] on input "checkbox" at bounding box center [344, 355] width 14 height 11
click at [343, 271] on input "checkbox" at bounding box center [344, 271] width 14 height 11
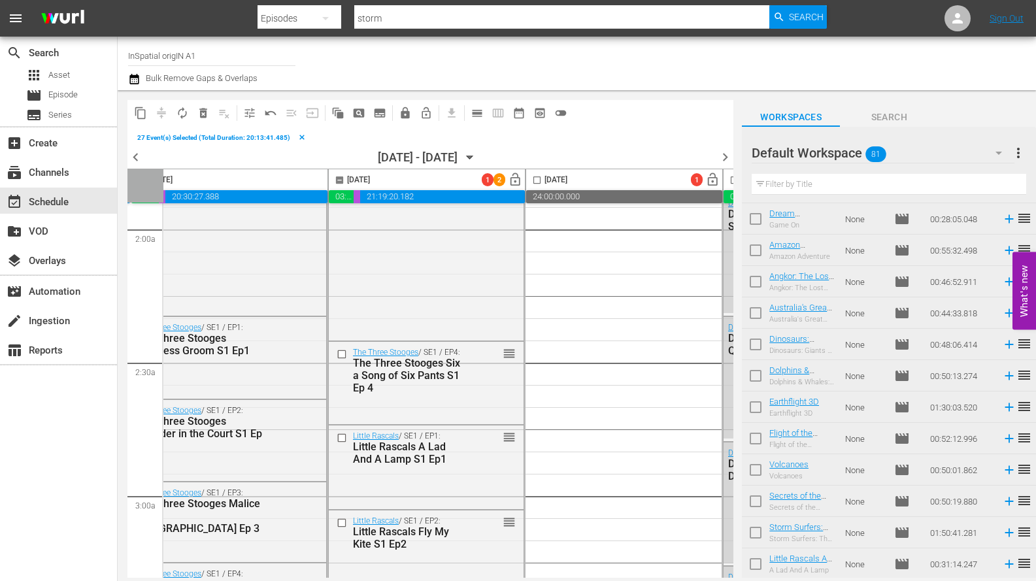
scroll to position [491, 230]
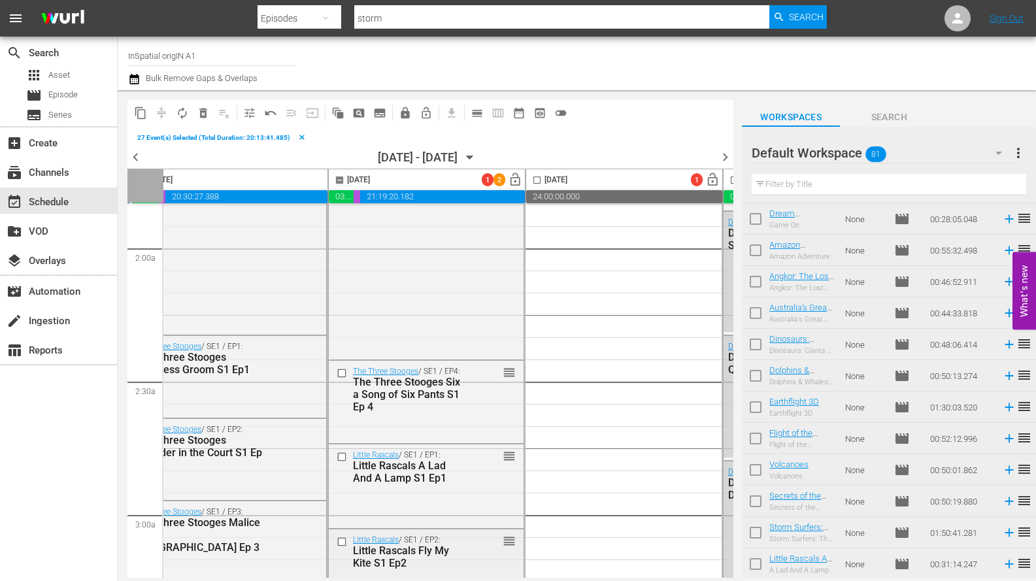
drag, startPoint x: 340, startPoint y: 540, endPoint x: 338, endPoint y: 534, distance: 6.7
click at [338, 534] on div at bounding box center [343, 542] width 20 height 16
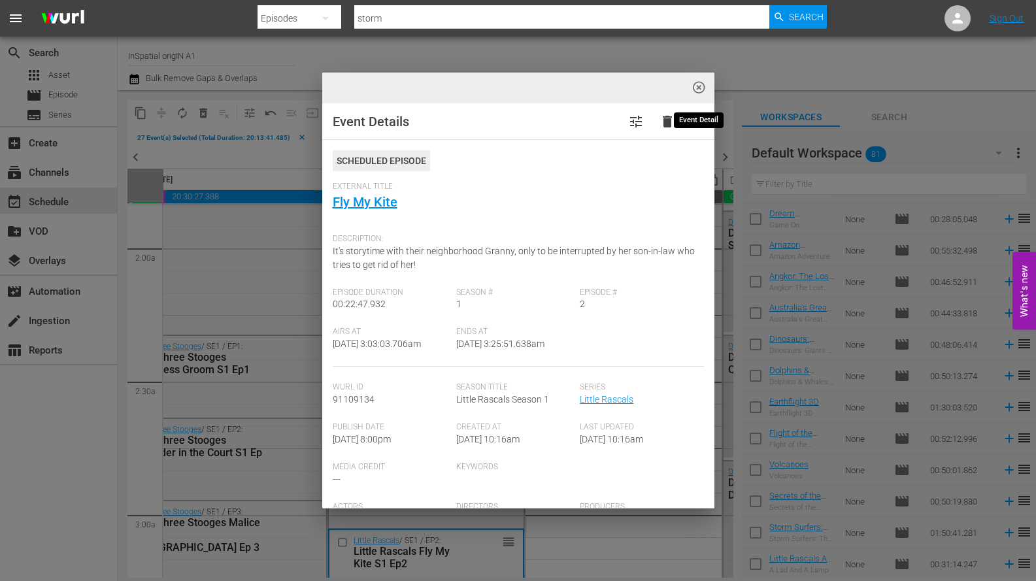
click at [694, 85] on span "highlight_off_icon" at bounding box center [698, 87] width 15 height 15
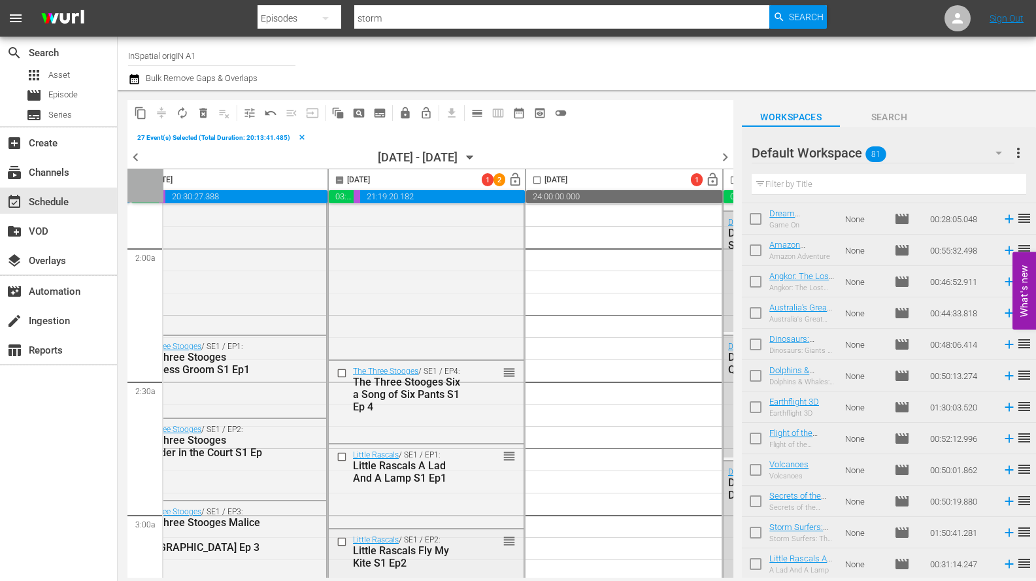
click at [342, 542] on input "checkbox" at bounding box center [344, 541] width 14 height 11
click at [340, 457] on input "checkbox" at bounding box center [344, 457] width 14 height 11
click at [342, 371] on input "checkbox" at bounding box center [344, 373] width 14 height 11
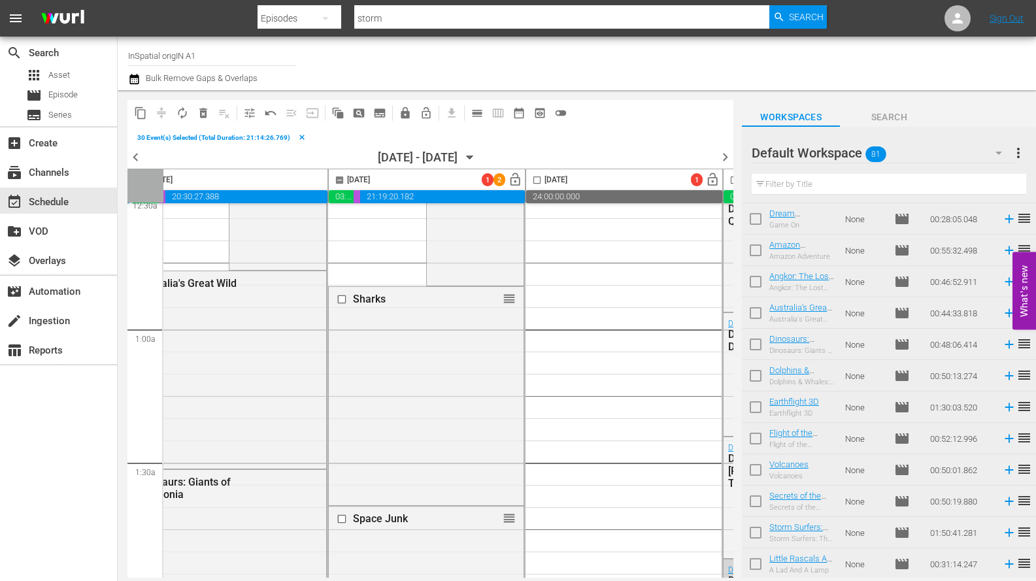
scroll to position [132, 230]
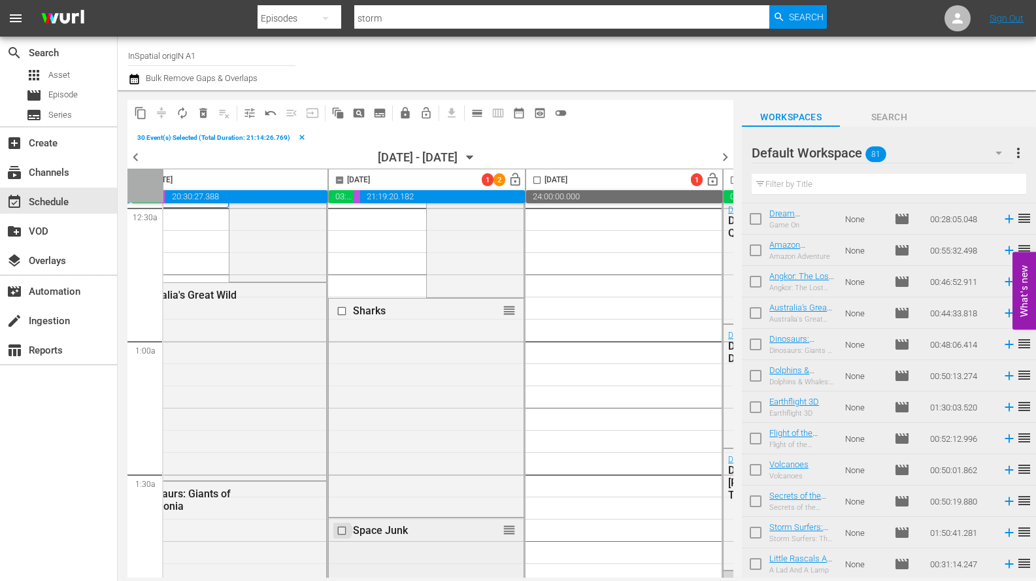
click at [341, 531] on input "checkbox" at bounding box center [344, 530] width 14 height 11
click at [342, 312] on input "checkbox" at bounding box center [344, 310] width 14 height 11
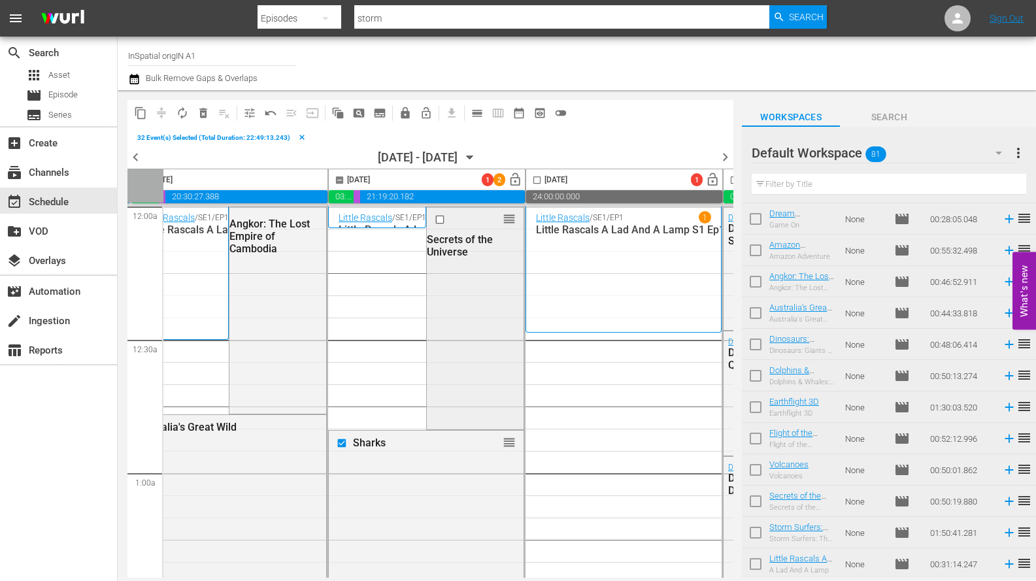
click at [439, 220] on input "checkbox" at bounding box center [442, 219] width 14 height 11
click at [142, 114] on span "content_copy" at bounding box center [140, 113] width 13 height 13
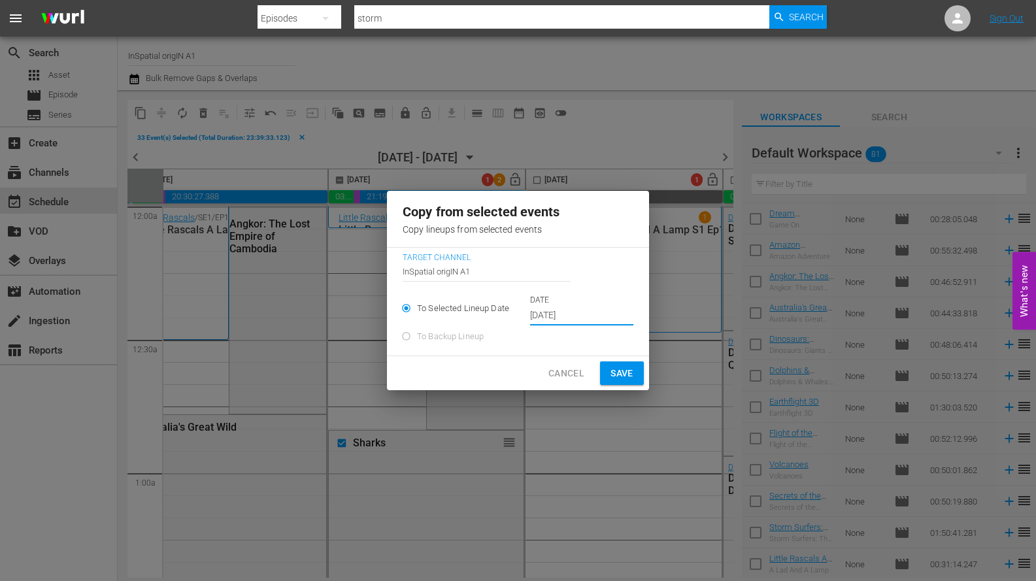
click at [555, 316] on input "Oct 10th 2025" at bounding box center [581, 316] width 103 height 20
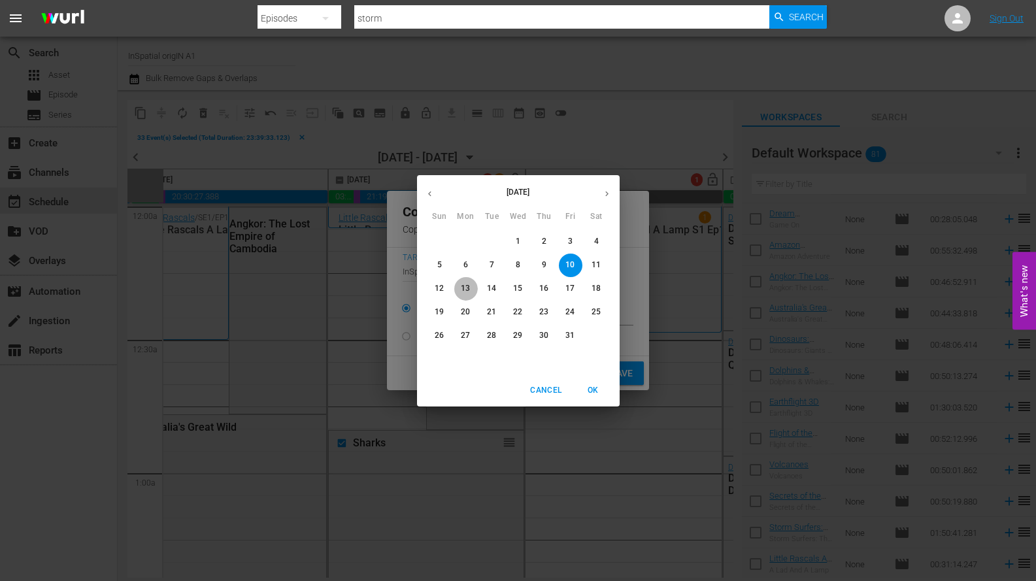
click at [469, 289] on p "13" at bounding box center [465, 288] width 9 height 11
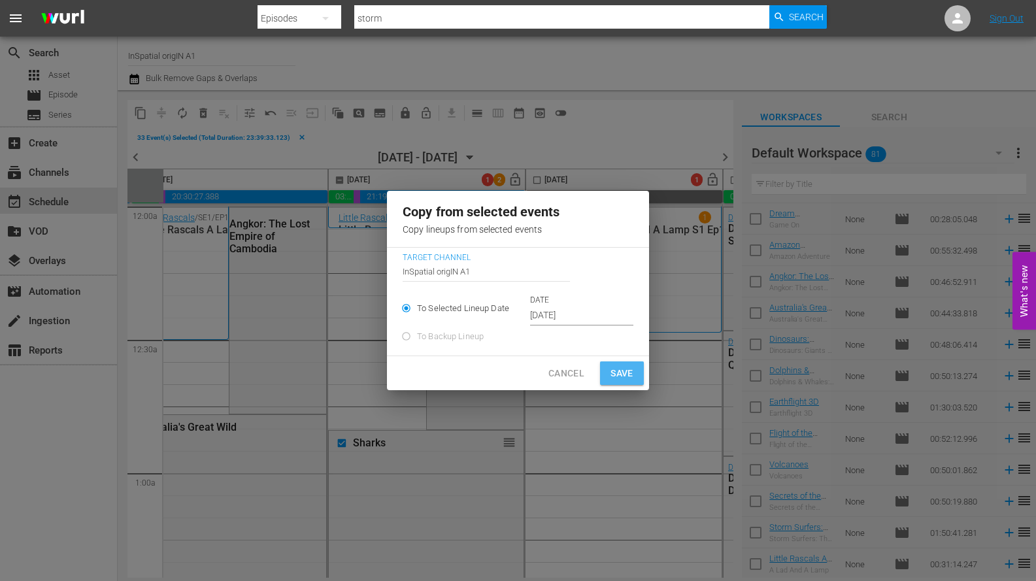
click at [616, 377] on span "Save" at bounding box center [621, 373] width 23 height 16
type input "Oct 10th 2025"
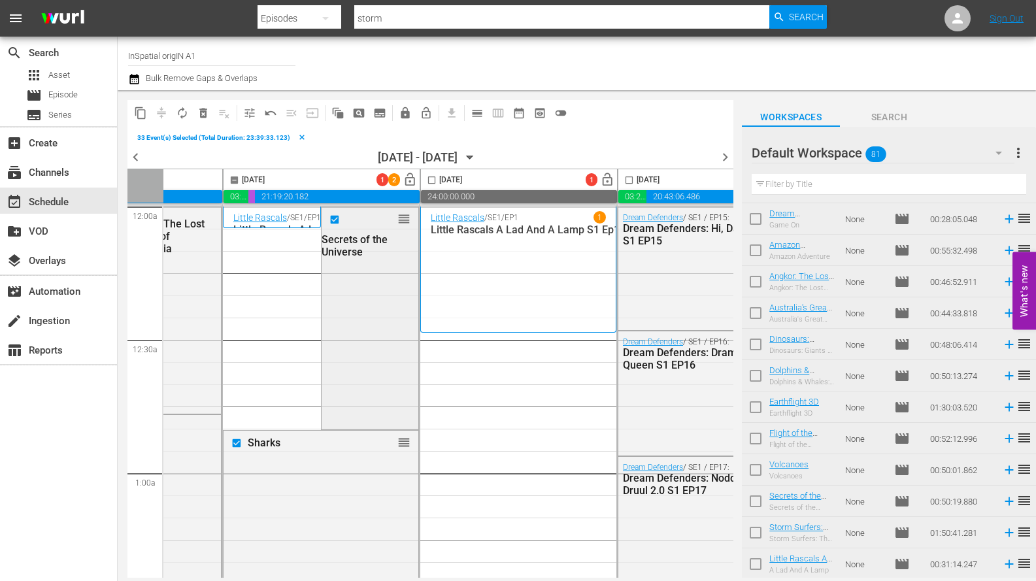
scroll to position [0, 295]
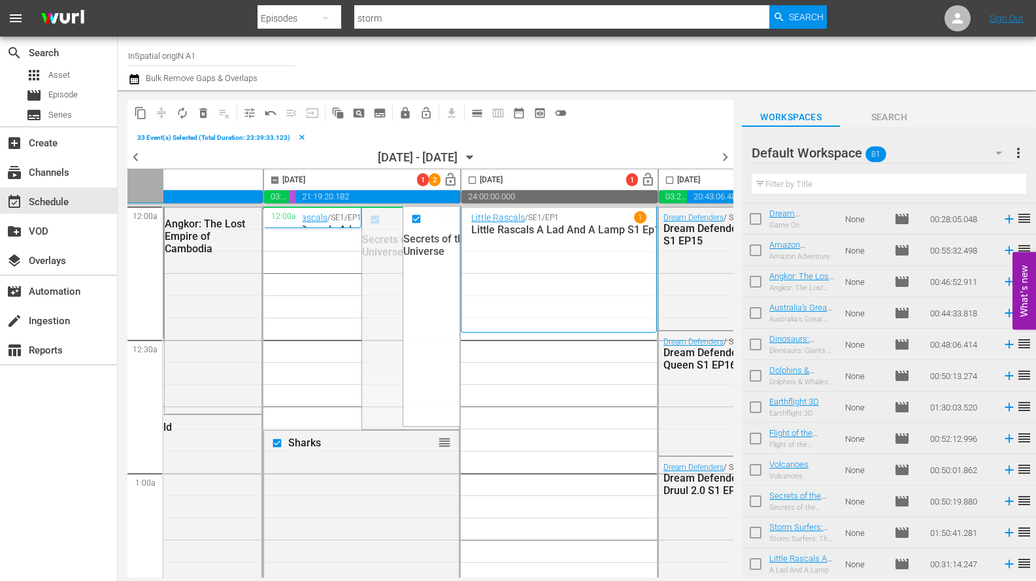
drag, startPoint x: 446, startPoint y: 217, endPoint x: 357, endPoint y: 225, distance: 89.3
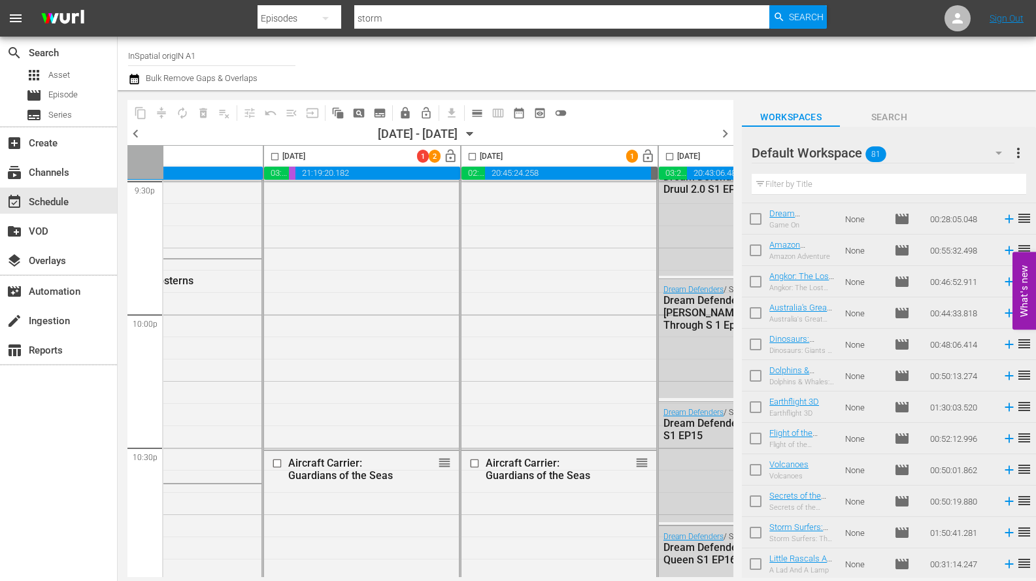
scroll to position [6009, 295]
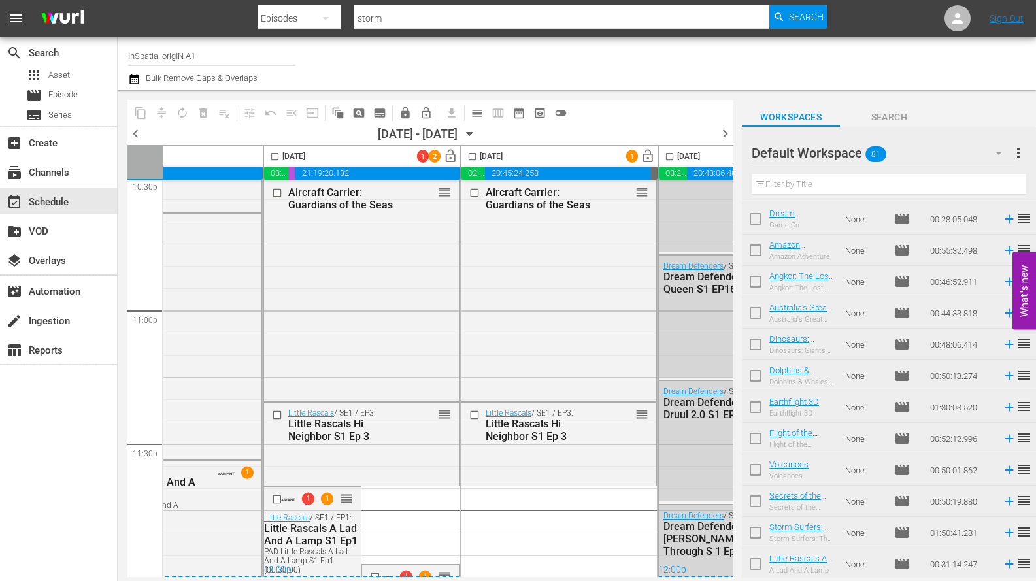
click at [277, 157] on input "checkbox" at bounding box center [274, 159] width 15 height 15
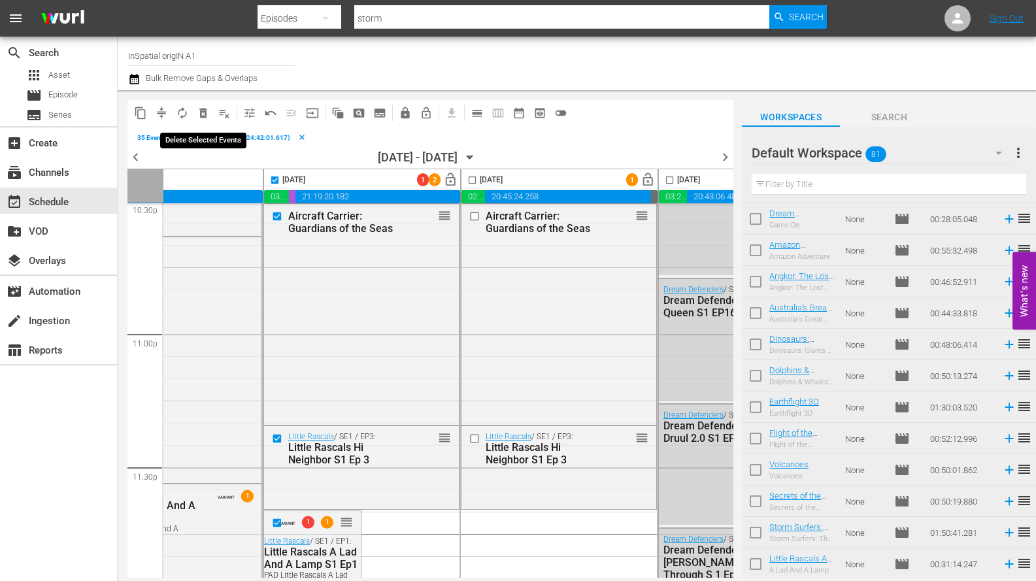
click at [203, 114] on span "delete_forever_outlined" at bounding box center [203, 113] width 13 height 13
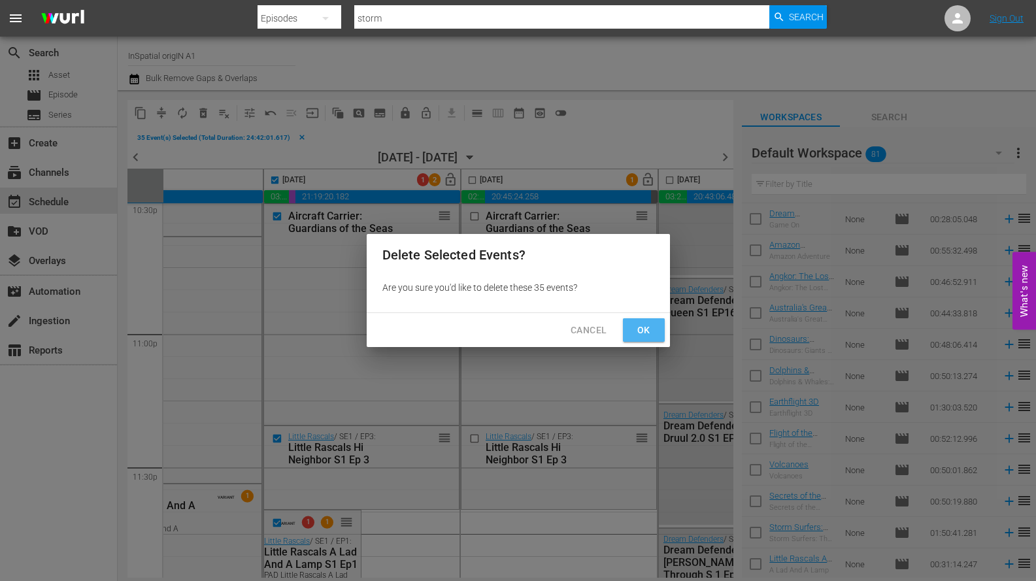
click at [644, 328] on span "Ok" at bounding box center [643, 330] width 21 height 16
checkbox input "false"
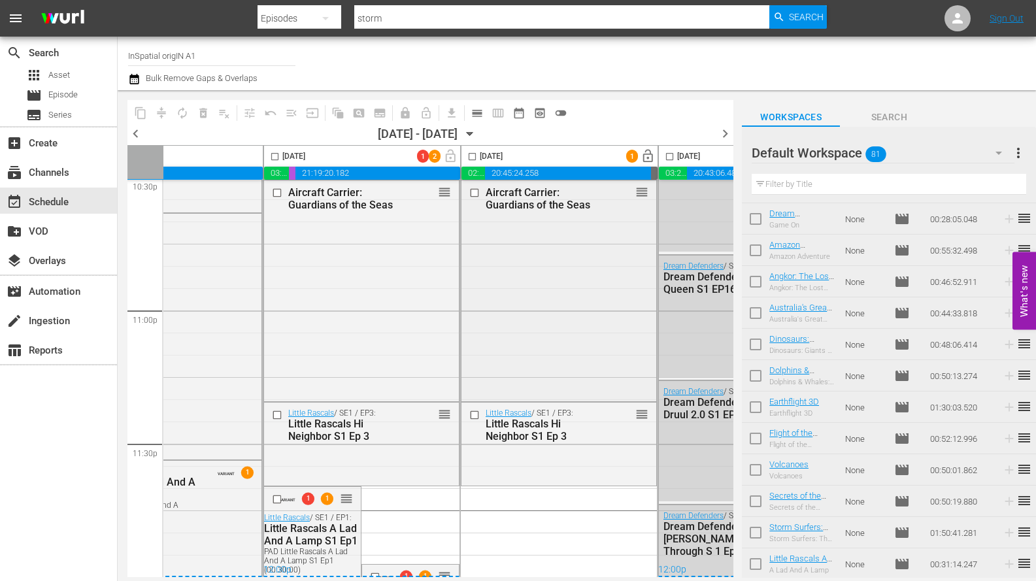
scroll to position [6009, 287]
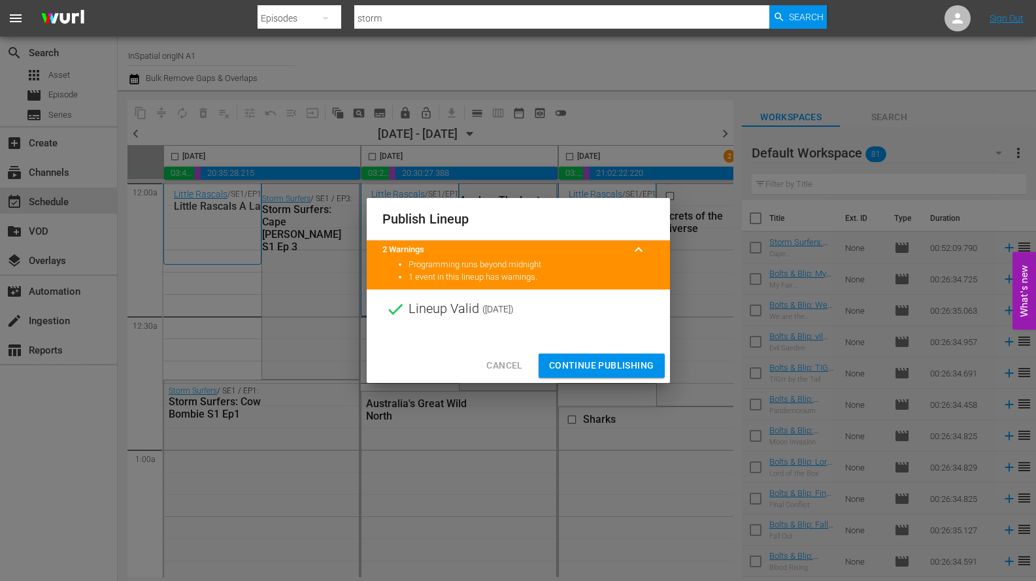
scroll to position [2193, 0]
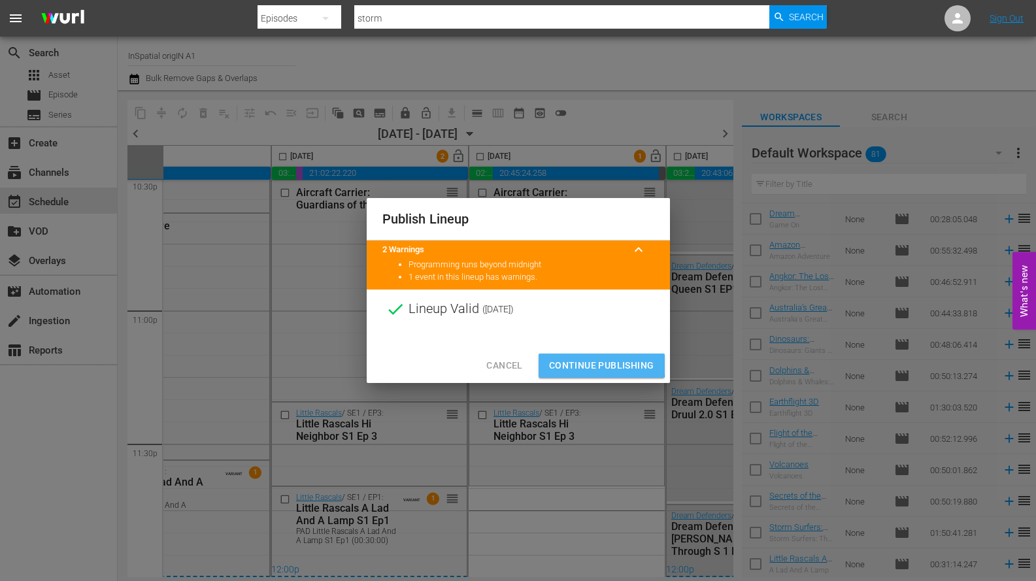
click at [582, 363] on span "Continue Publishing" at bounding box center [601, 365] width 105 height 16
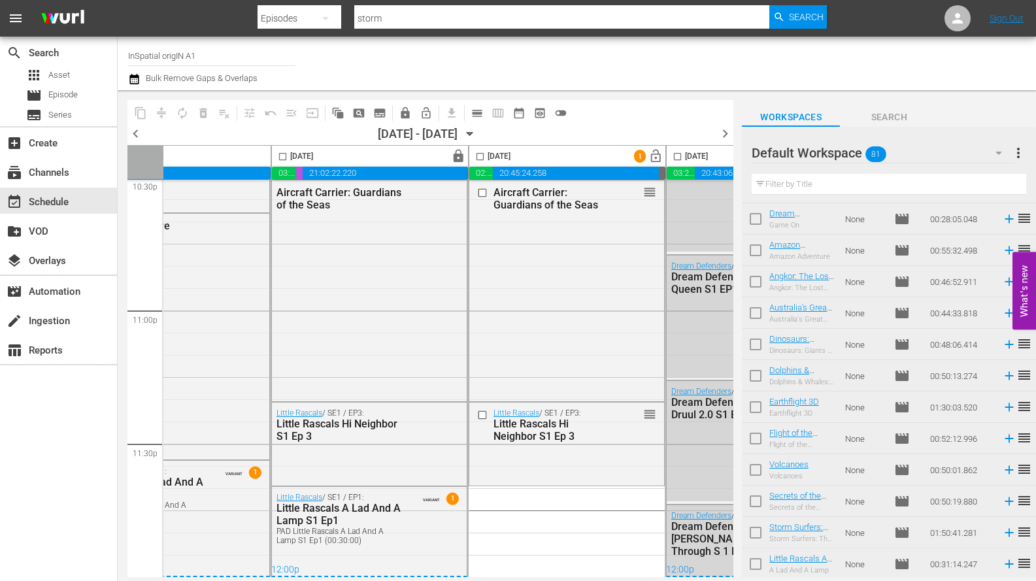
drag, startPoint x: 824, startPoint y: 187, endPoint x: 834, endPoint y: 190, distance: 10.3
click at [825, 188] on input "text" at bounding box center [888, 184] width 274 height 21
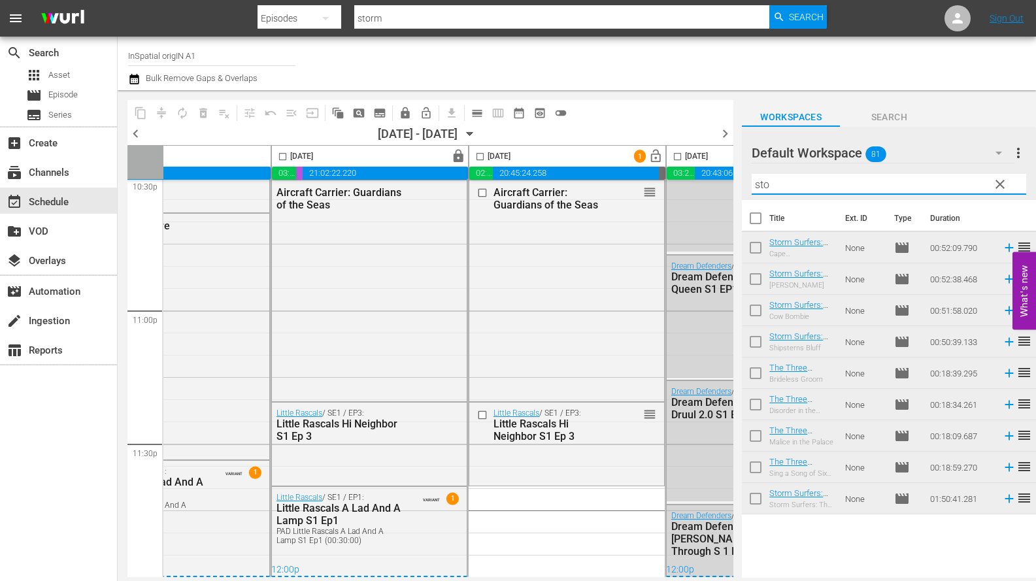
scroll to position [0, 0]
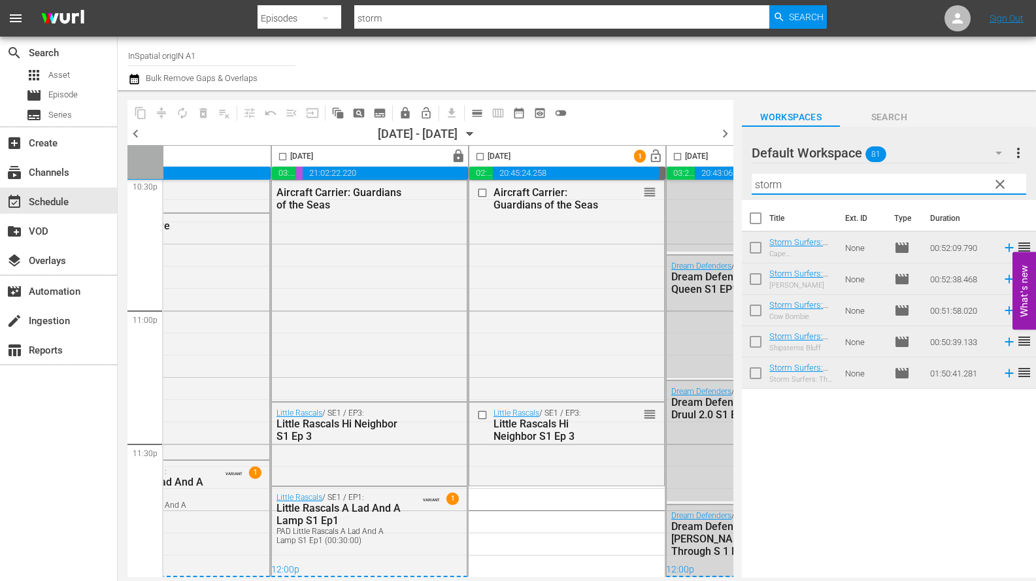
type input "storm"
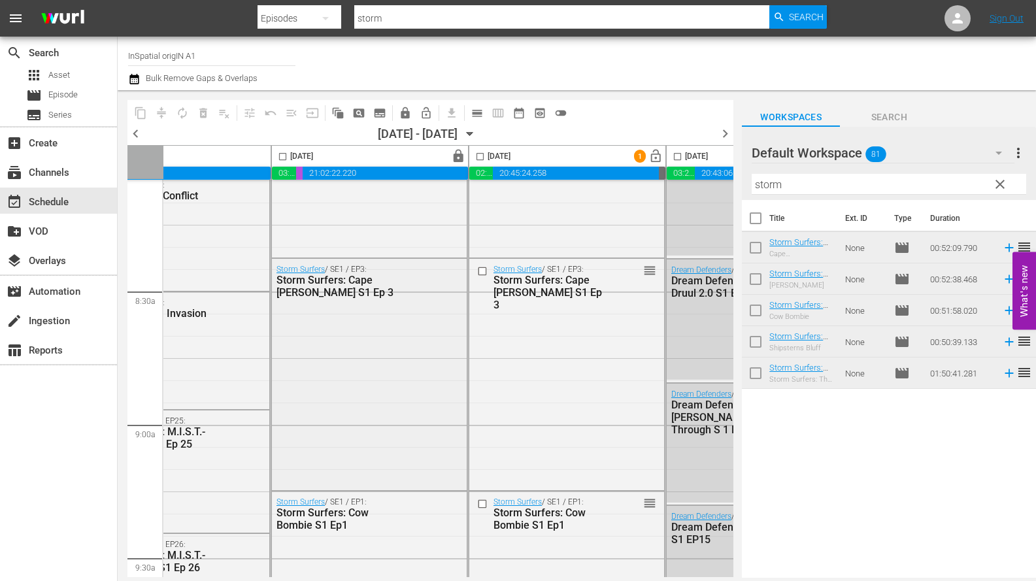
scroll to position [2207, 287]
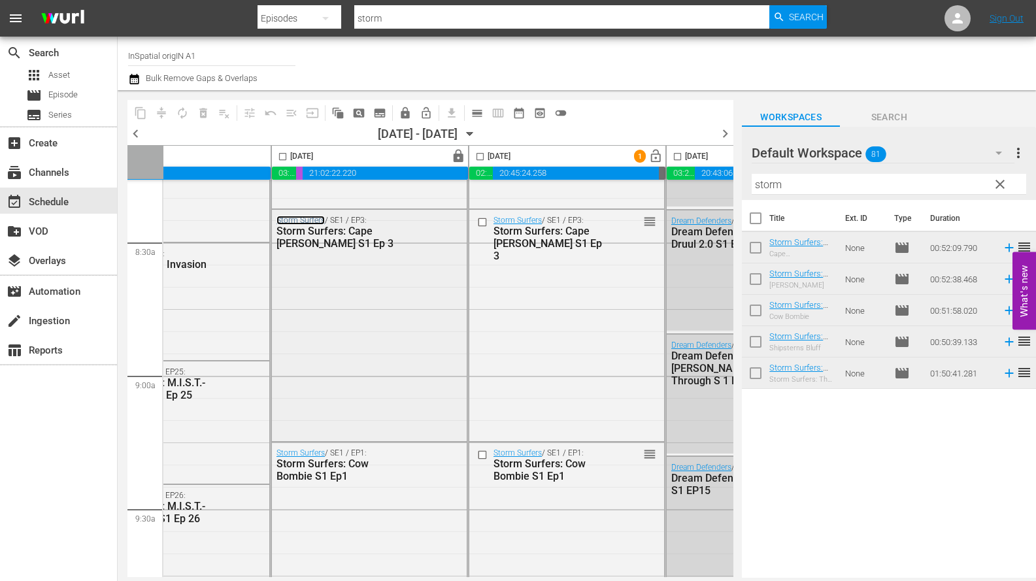
click at [303, 222] on link "Storm Surfers" at bounding box center [300, 220] width 48 height 9
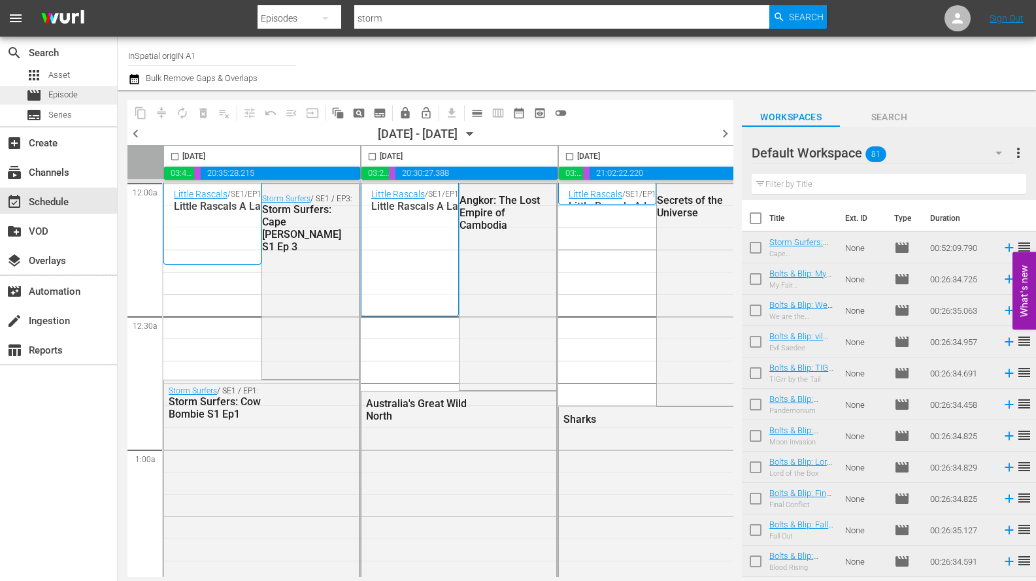
click at [64, 95] on span "Episode" at bounding box center [62, 94] width 29 height 13
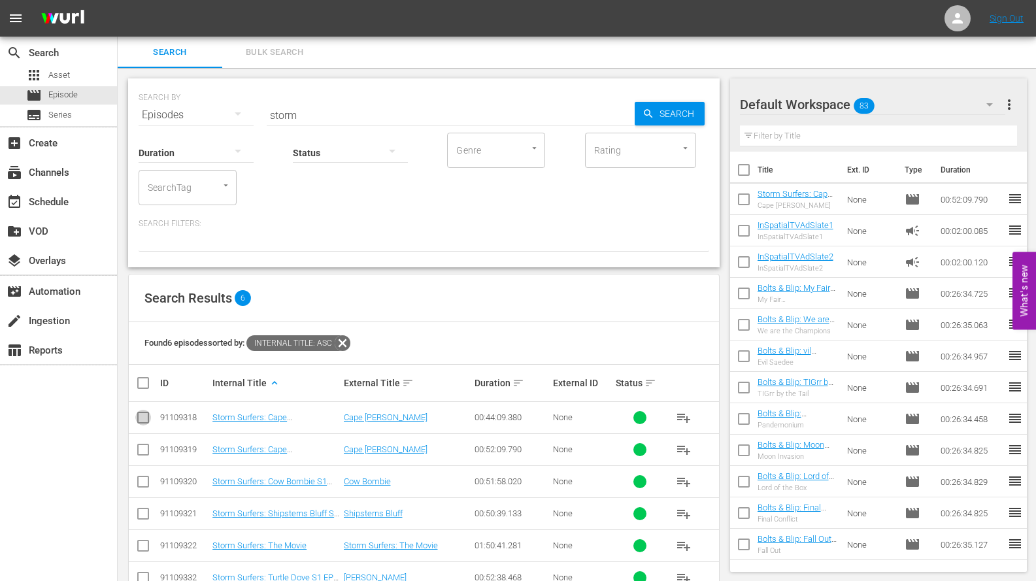
click at [140, 419] on input "checkbox" at bounding box center [143, 420] width 16 height 16
checkbox input "true"
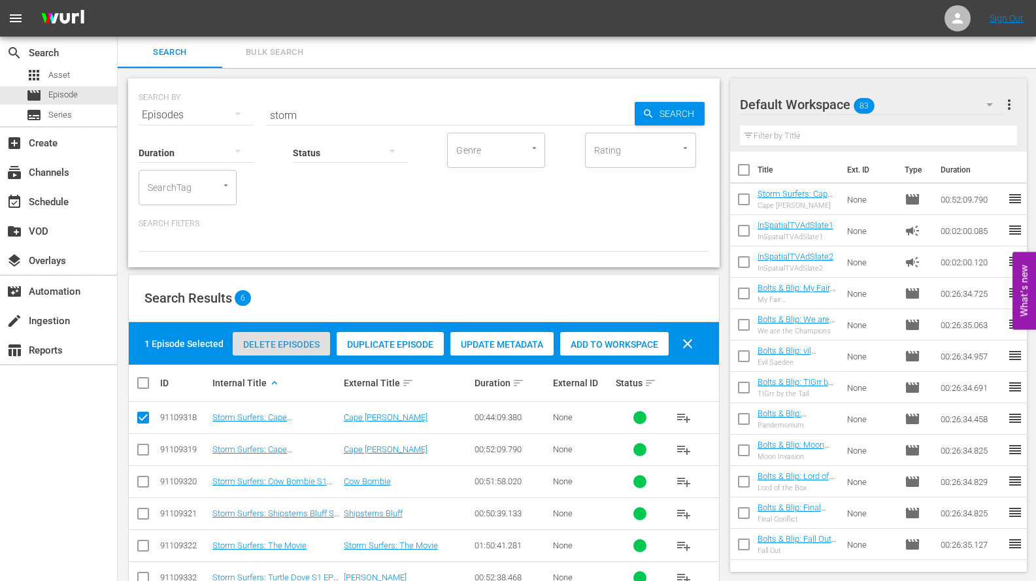
click at [252, 344] on span "Delete Episodes" at bounding box center [281, 344] width 97 height 10
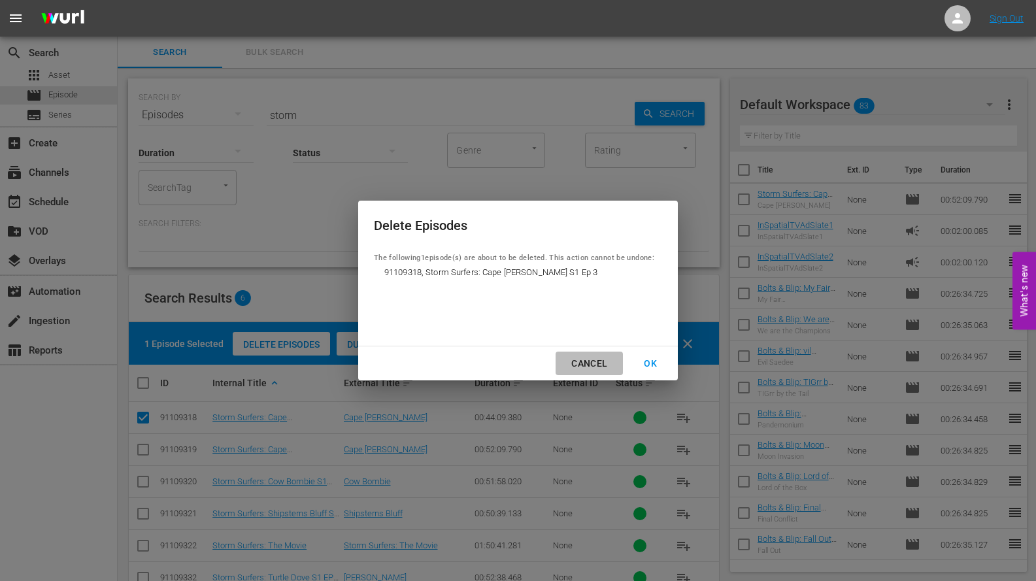
click at [584, 364] on div "Cancel" at bounding box center [589, 363] width 57 height 16
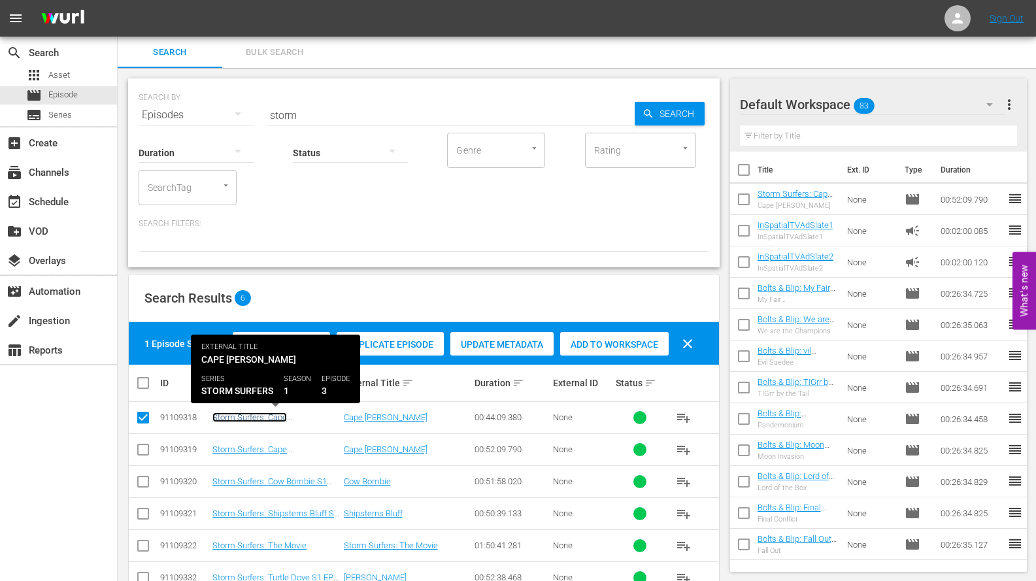
click at [303, 418] on link "Storm Surfers: Cape [PERSON_NAME] S1 Ep 3" at bounding box center [258, 422] width 92 height 20
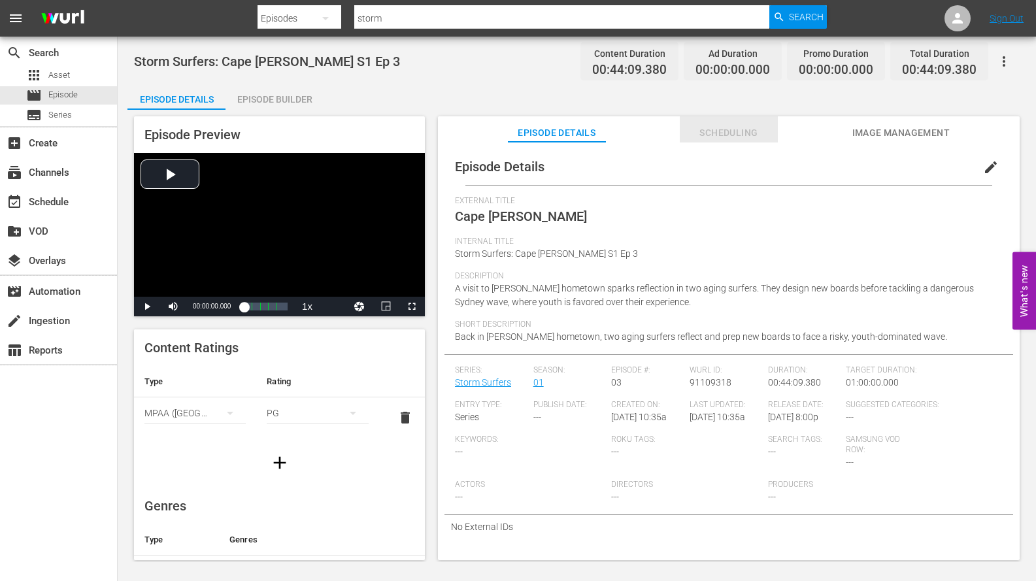
drag, startPoint x: 725, startPoint y: 134, endPoint x: 717, endPoint y: 134, distance: 7.8
click at [723, 134] on span "Scheduling" at bounding box center [729, 133] width 98 height 16
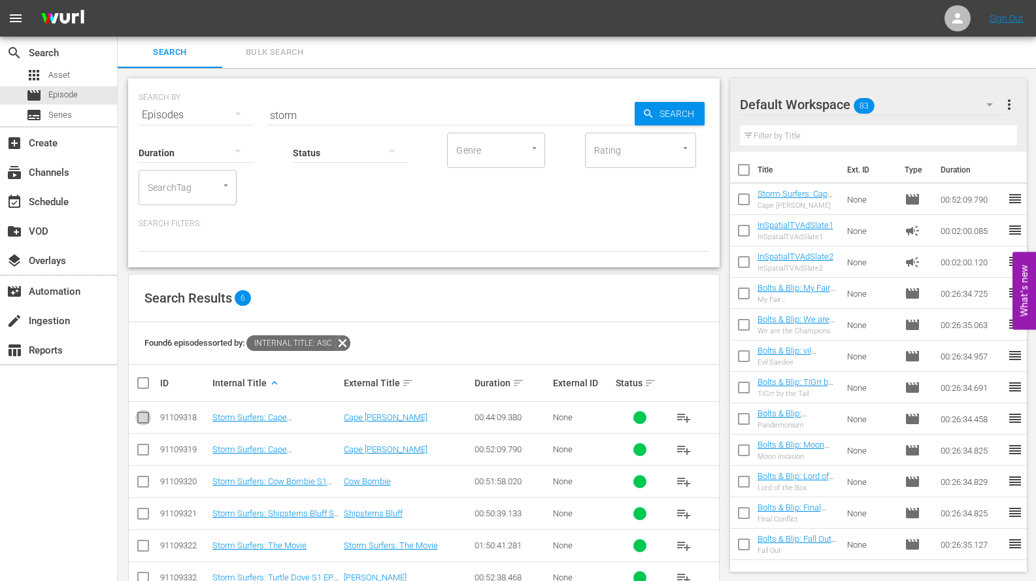
drag, startPoint x: 148, startPoint y: 414, endPoint x: 136, endPoint y: 412, distance: 11.8
click at [147, 414] on input "checkbox" at bounding box center [143, 420] width 16 height 16
checkbox input "true"
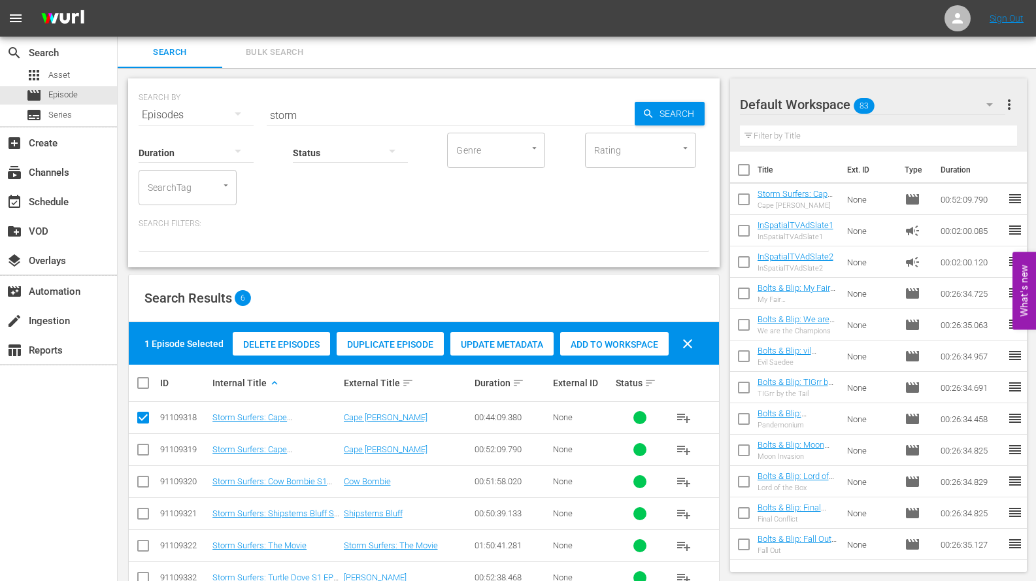
click at [291, 342] on span "Delete Episodes" at bounding box center [281, 344] width 97 height 10
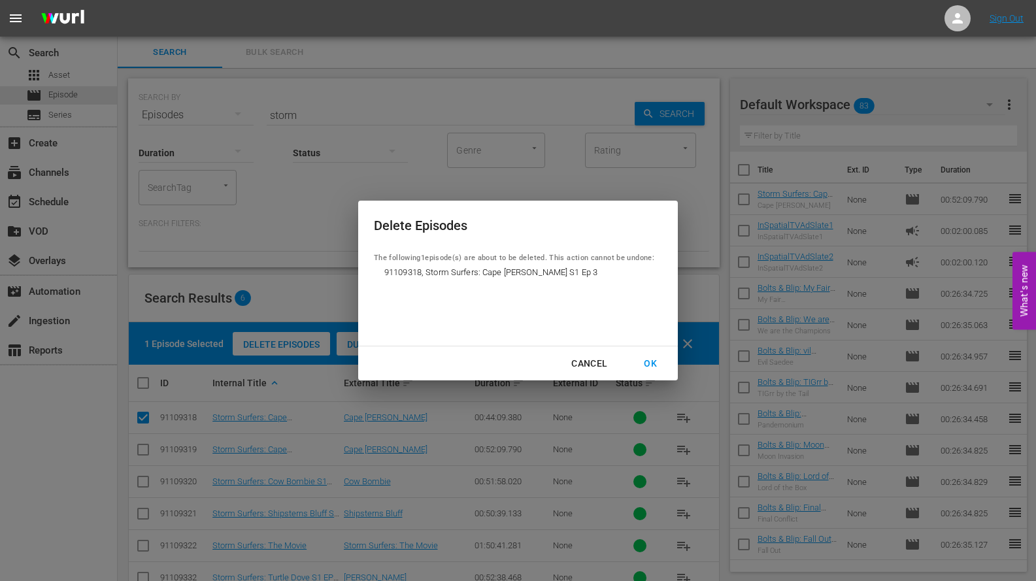
click at [655, 365] on div "OK" at bounding box center [650, 363] width 34 height 16
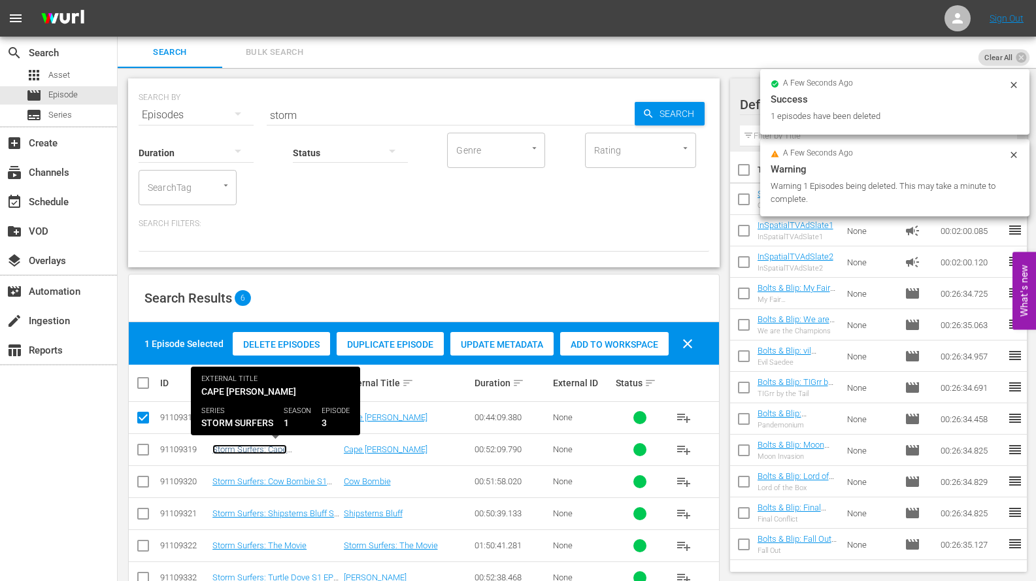
click at [272, 451] on link "Storm Surfers: Cape [PERSON_NAME] S1 Ep 3" at bounding box center [258, 454] width 92 height 20
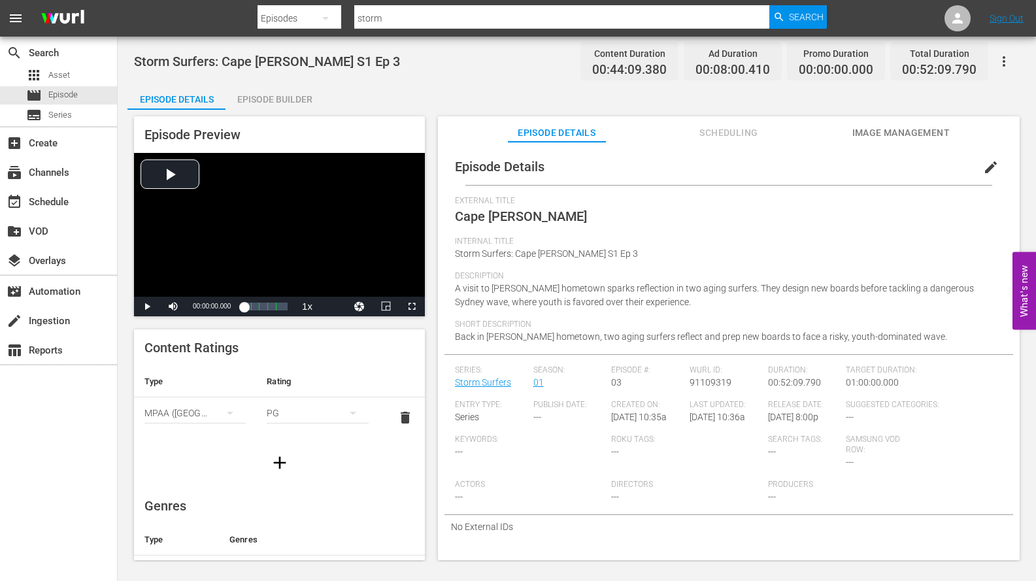
click at [708, 132] on span "Scheduling" at bounding box center [729, 133] width 98 height 16
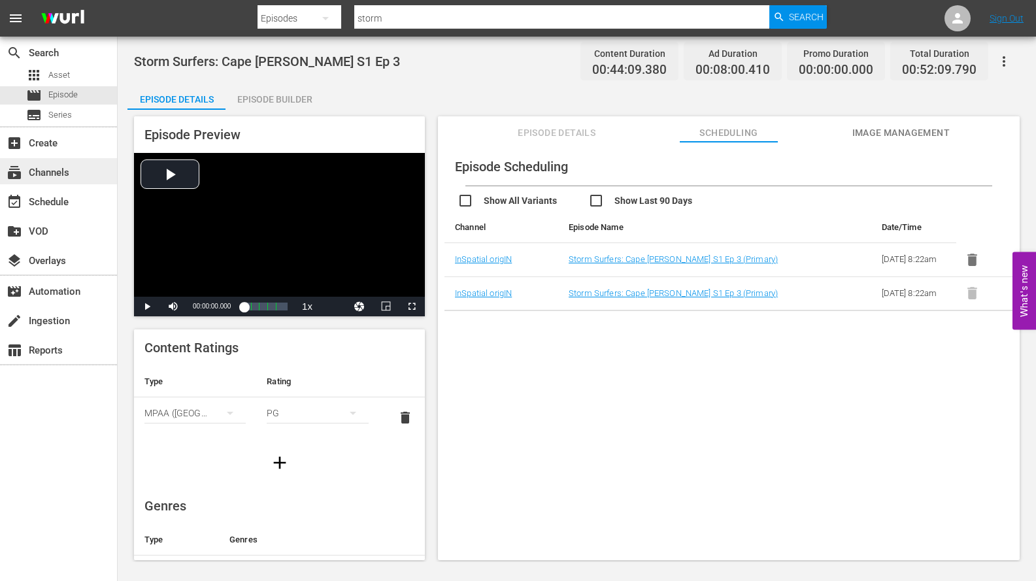
click at [49, 174] on div "subscriptions Channels" at bounding box center [36, 171] width 73 height 12
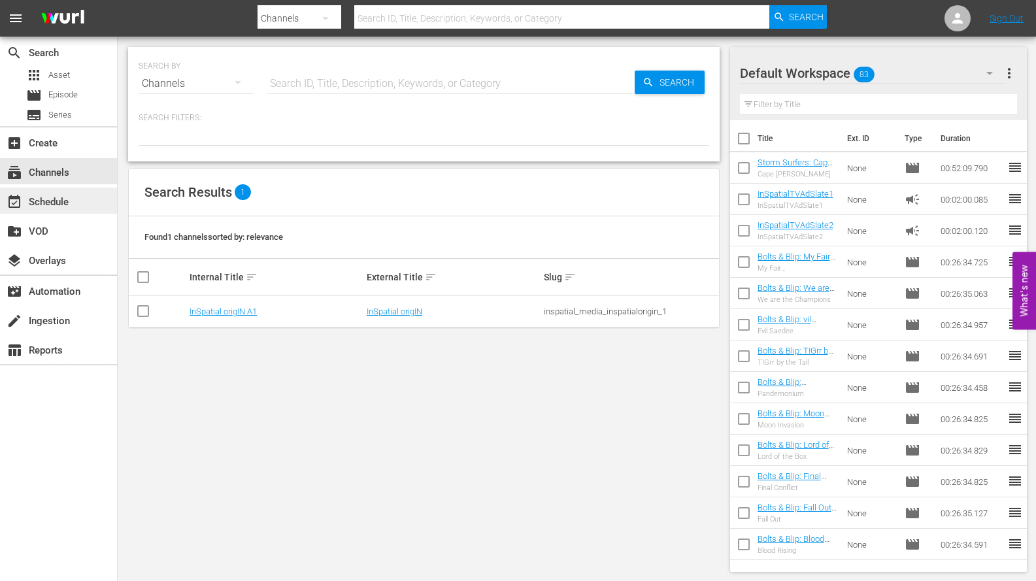
click at [42, 201] on div "event_available Schedule" at bounding box center [36, 200] width 73 height 12
